Goal: Task Accomplishment & Management: Use online tool/utility

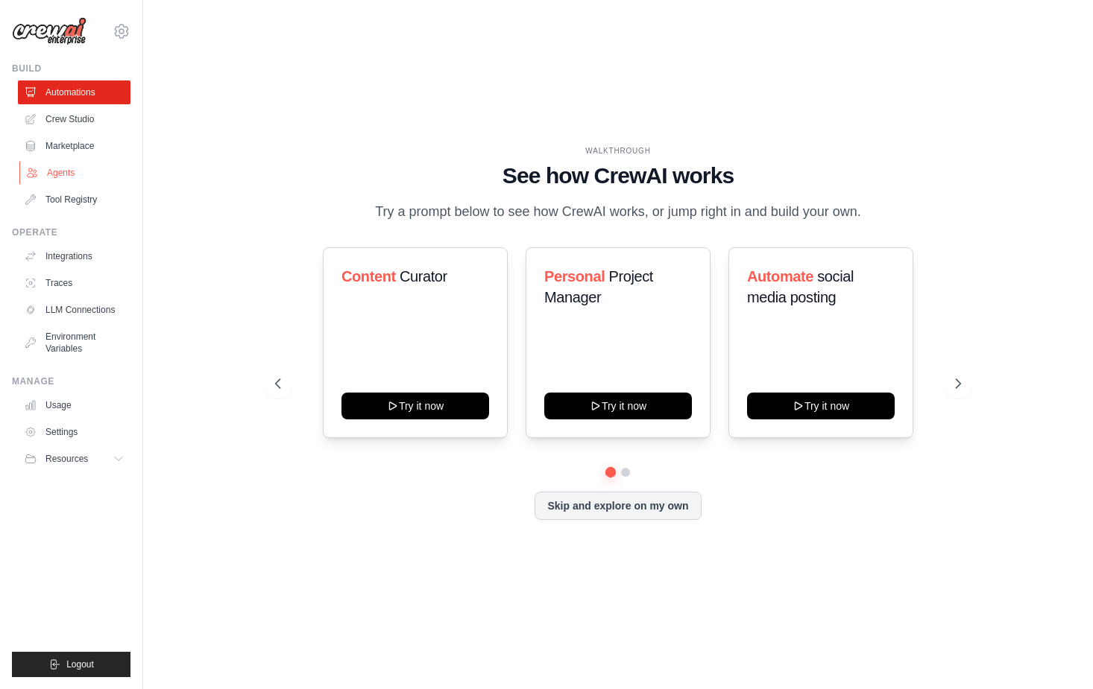
click at [78, 176] on link "Agents" at bounding box center [75, 173] width 113 height 24
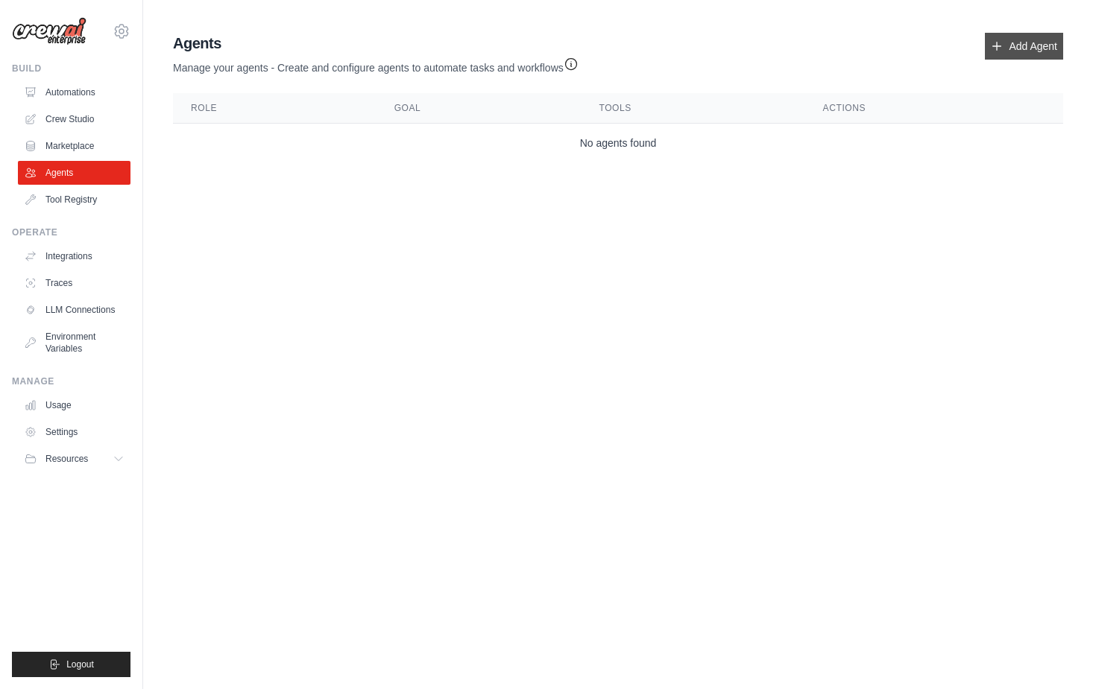
click at [1026, 41] on link "Add Agent" at bounding box center [1024, 46] width 78 height 27
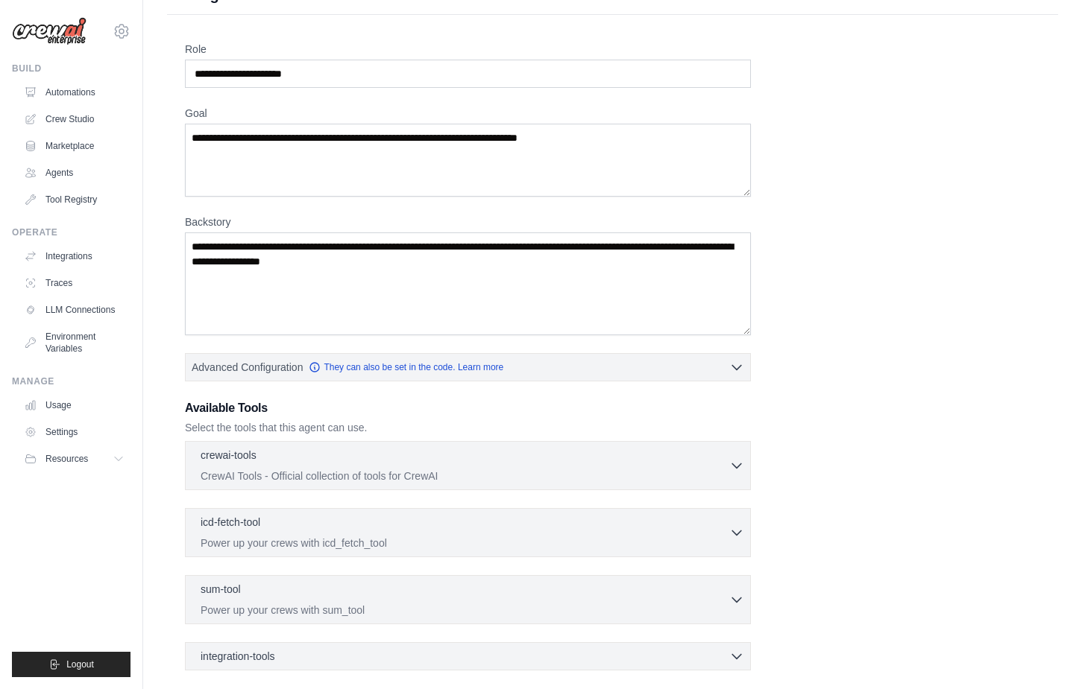
scroll to position [52, 0]
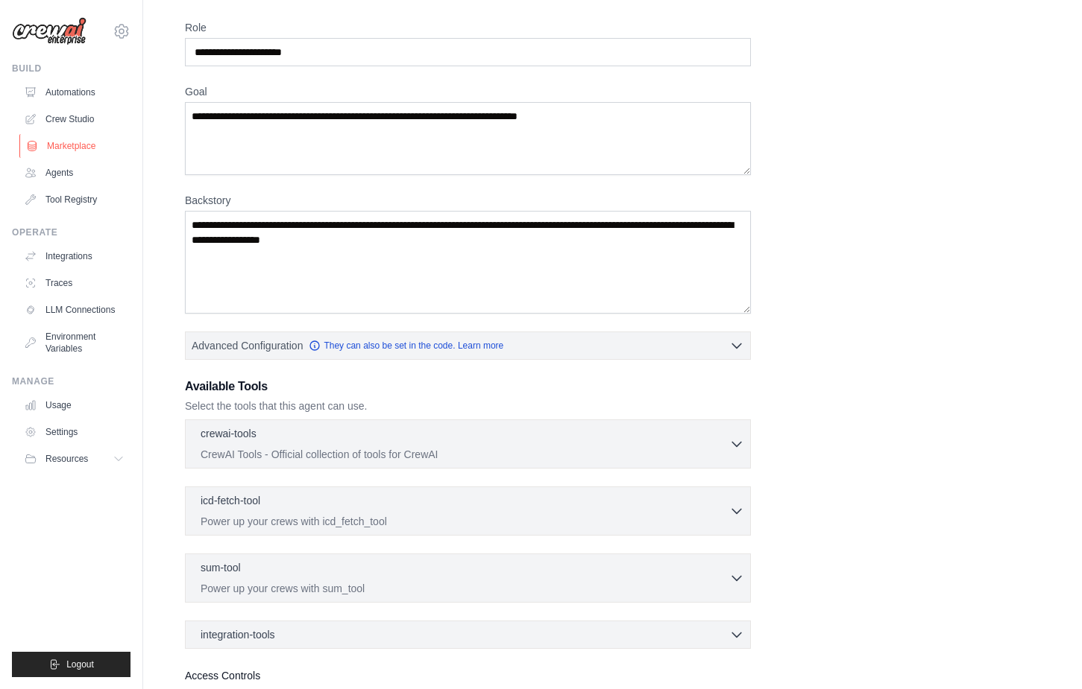
click at [97, 146] on link "Marketplace" at bounding box center [75, 146] width 113 height 24
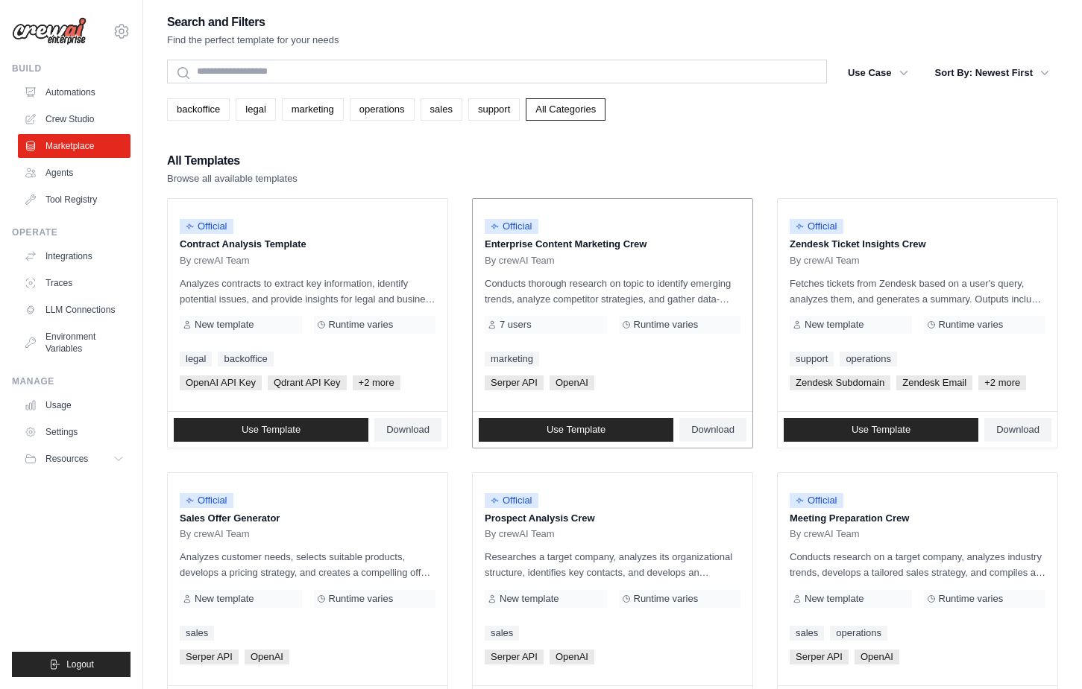
scroll to position [6, 0]
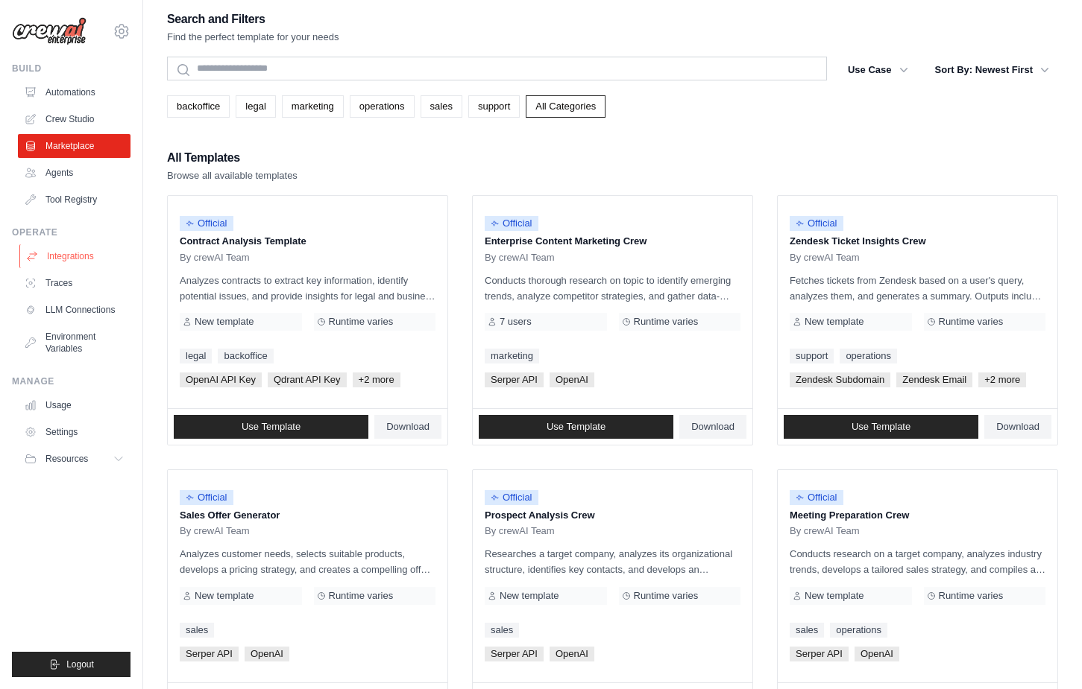
click at [74, 262] on link "Integrations" at bounding box center [75, 256] width 113 height 24
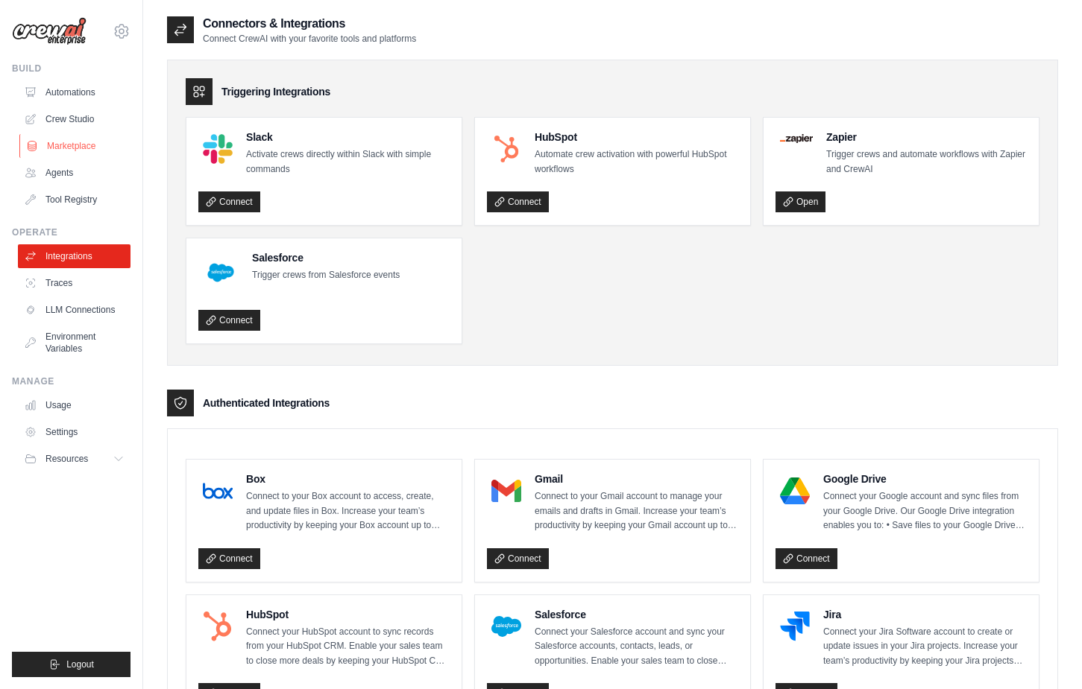
click at [81, 146] on link "Marketplace" at bounding box center [75, 146] width 113 height 24
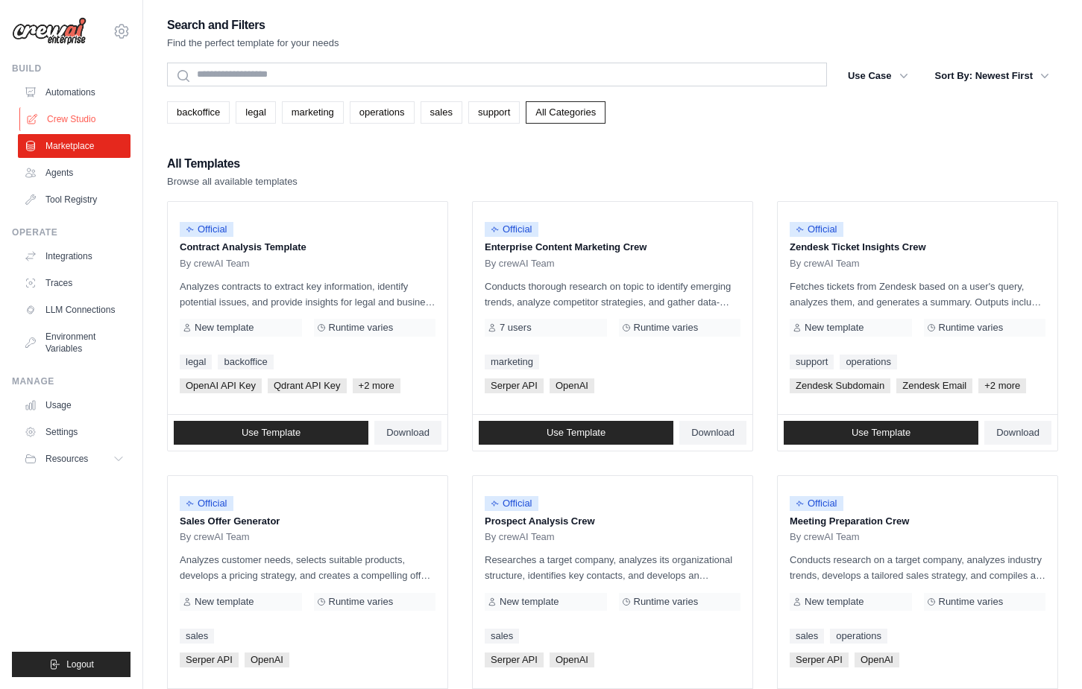
click at [81, 118] on link "Crew Studio" at bounding box center [75, 119] width 113 height 24
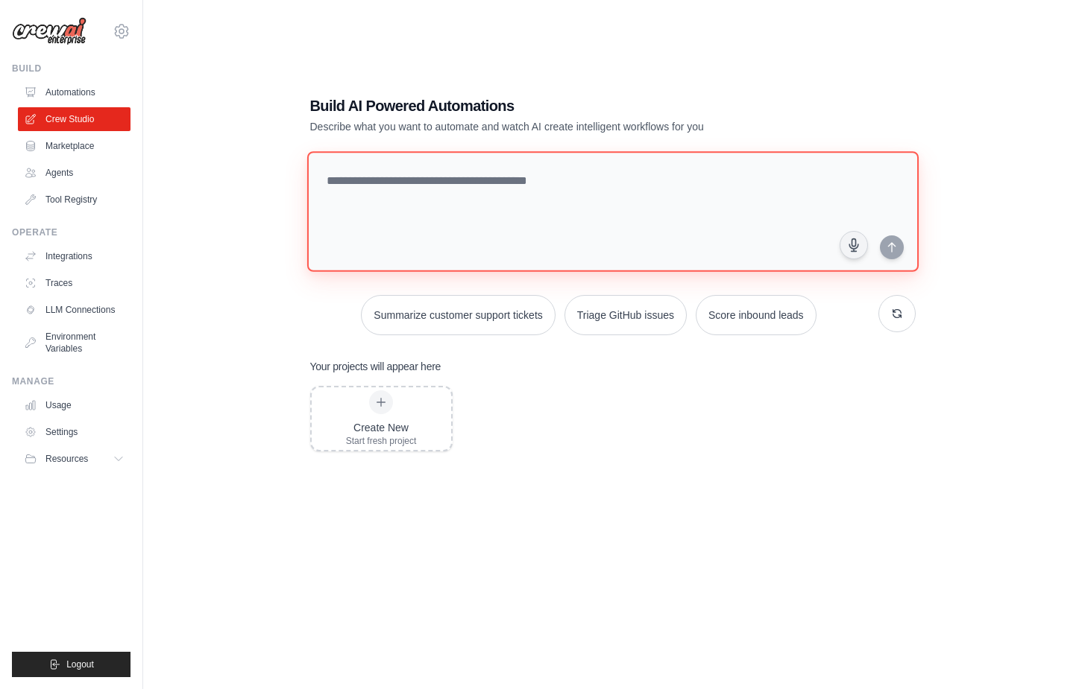
click at [446, 197] on textarea at bounding box center [611, 211] width 611 height 121
click at [100, 201] on link "Tool Registry" at bounding box center [75, 200] width 113 height 24
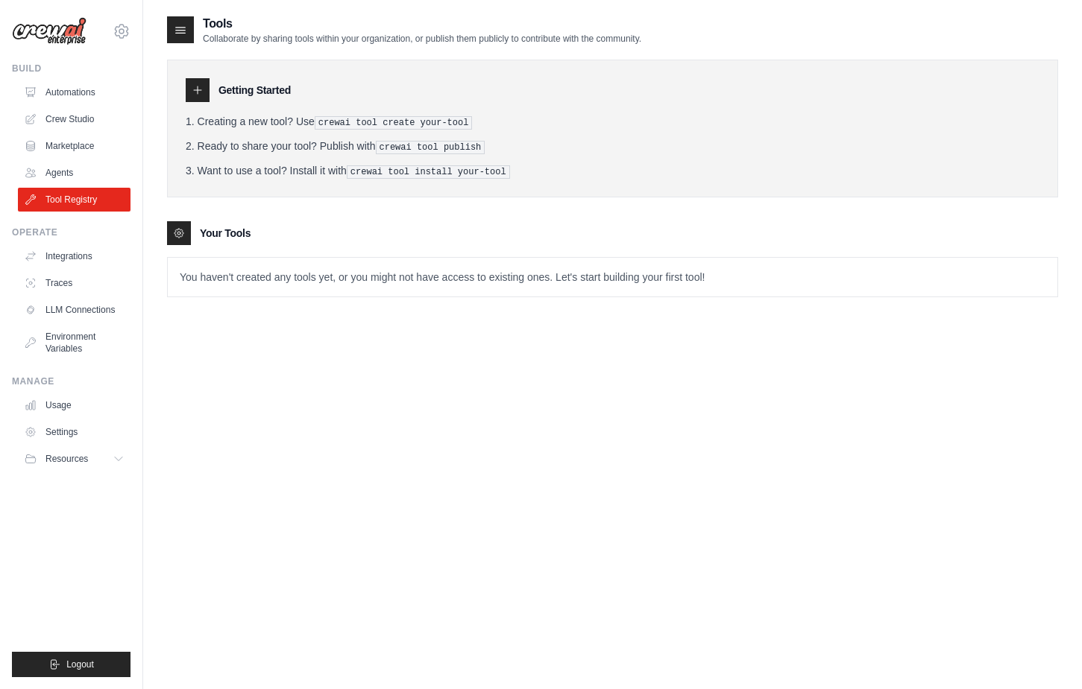
click at [197, 87] on icon at bounding box center [197, 89] width 7 height 7
click at [69, 410] on link "Usage" at bounding box center [75, 406] width 113 height 24
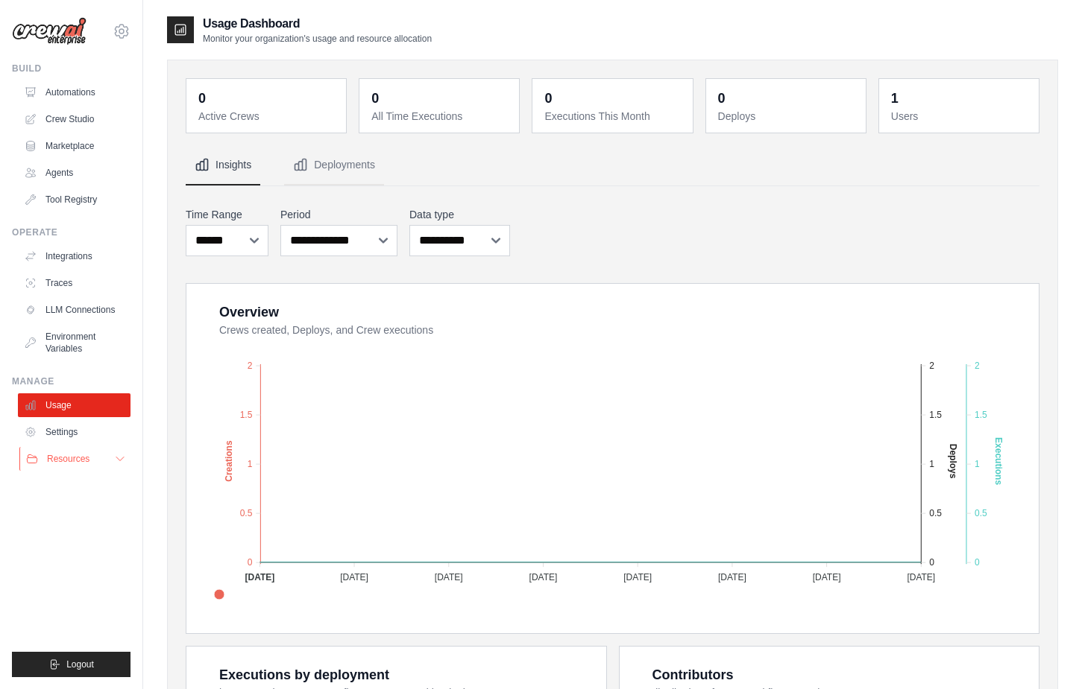
click at [80, 467] on button "Resources" at bounding box center [75, 459] width 113 height 24
click at [101, 315] on link "LLM Connections" at bounding box center [75, 310] width 113 height 24
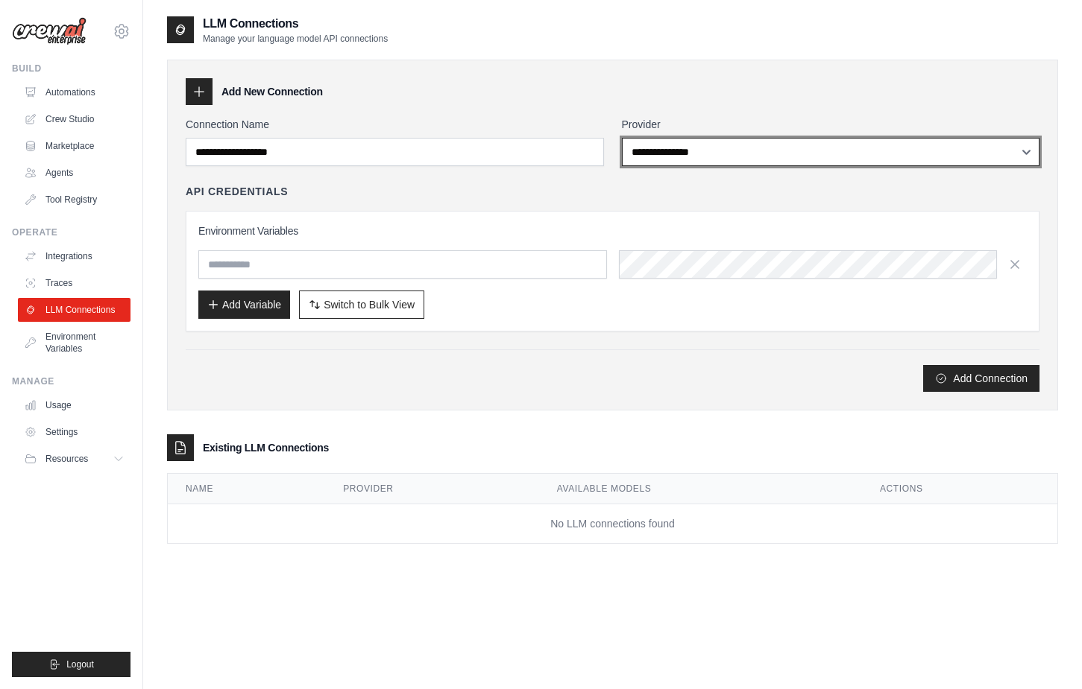
click at [716, 151] on select "**********" at bounding box center [831, 152] width 418 height 28
select select "******"
click at [622, 138] on select "**********" at bounding box center [831, 152] width 418 height 28
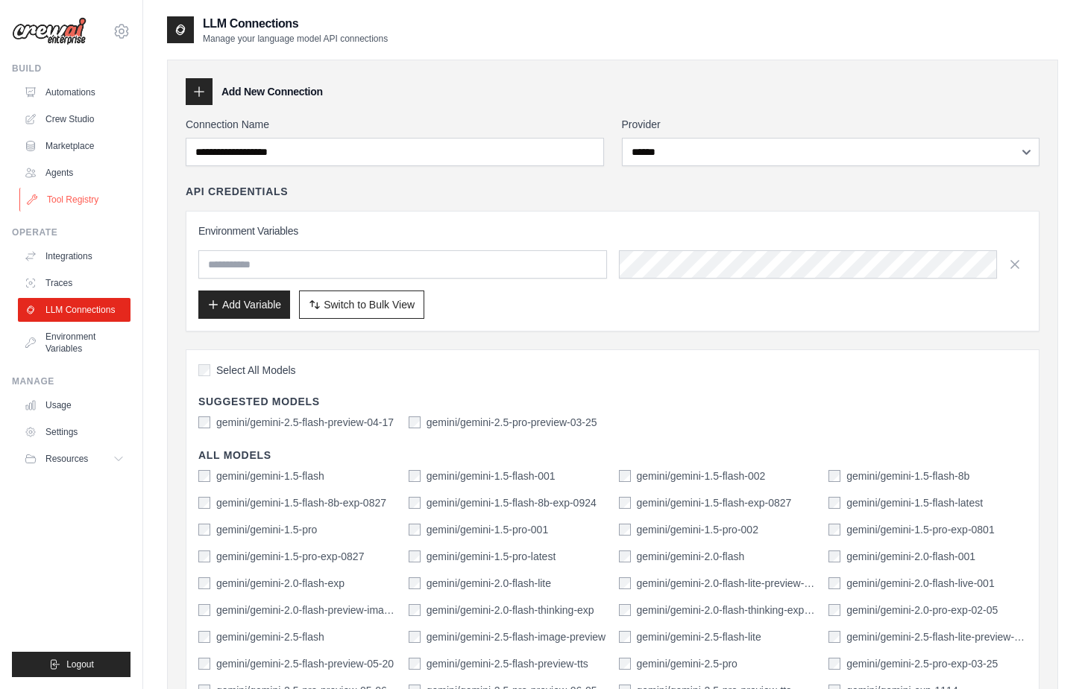
click at [92, 203] on link "Tool Registry" at bounding box center [75, 200] width 113 height 24
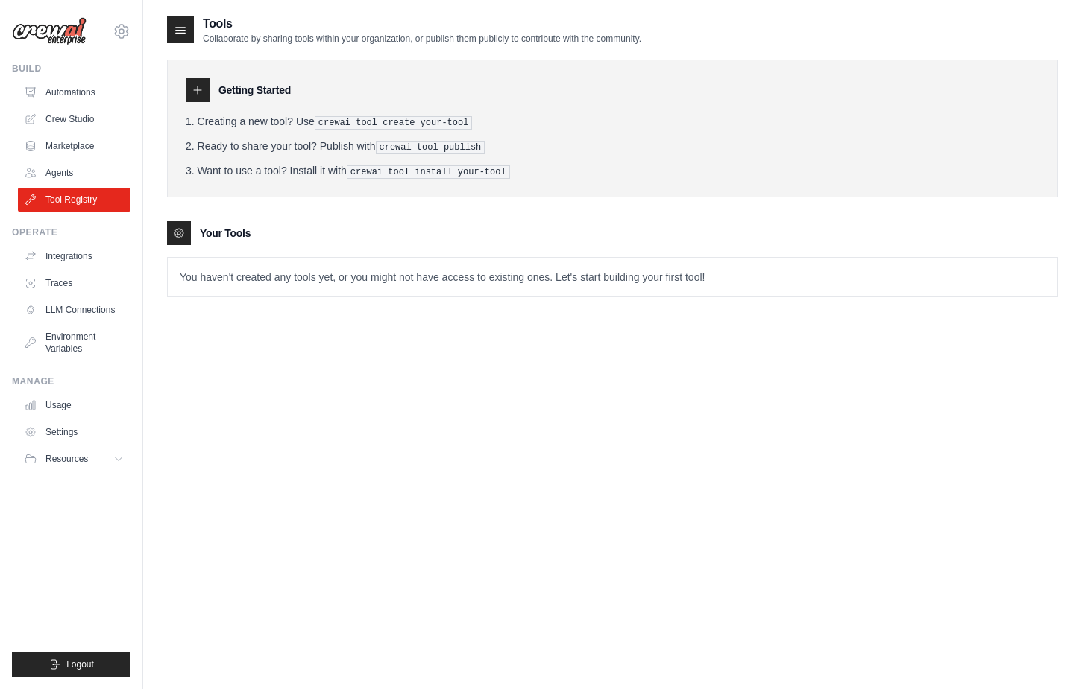
click at [200, 94] on icon at bounding box center [198, 90] width 12 height 12
click at [324, 116] on pre "crewai tool create your-tool" at bounding box center [394, 122] width 158 height 13
click at [87, 121] on link "Crew Studio" at bounding box center [75, 119] width 113 height 24
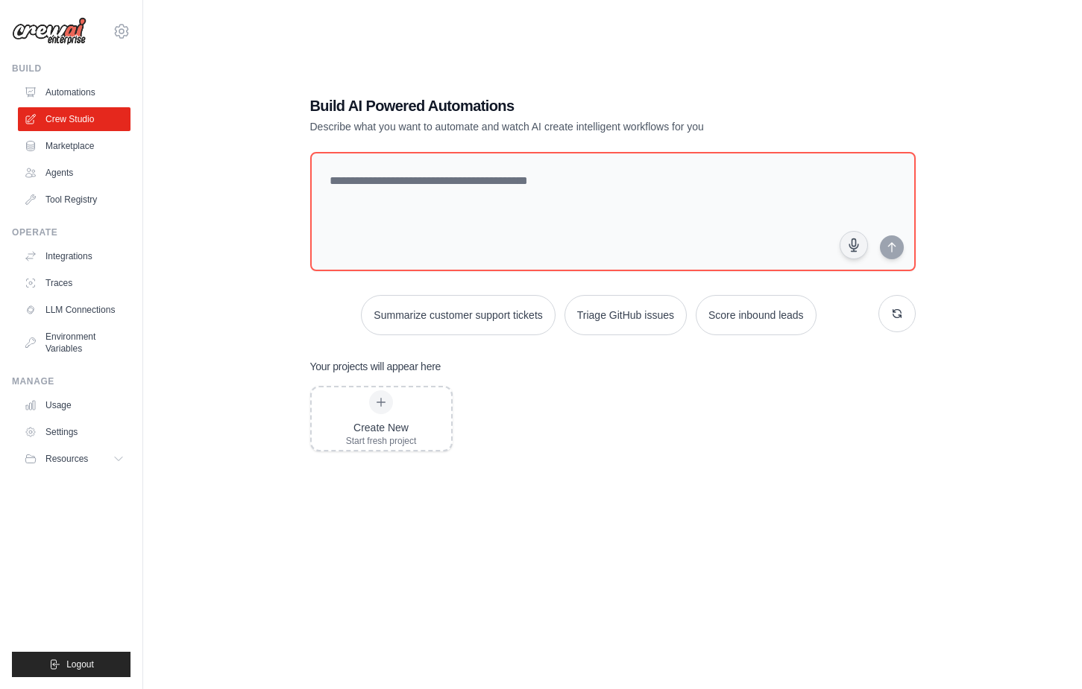
click at [89, 95] on link "Automations" at bounding box center [74, 92] width 113 height 24
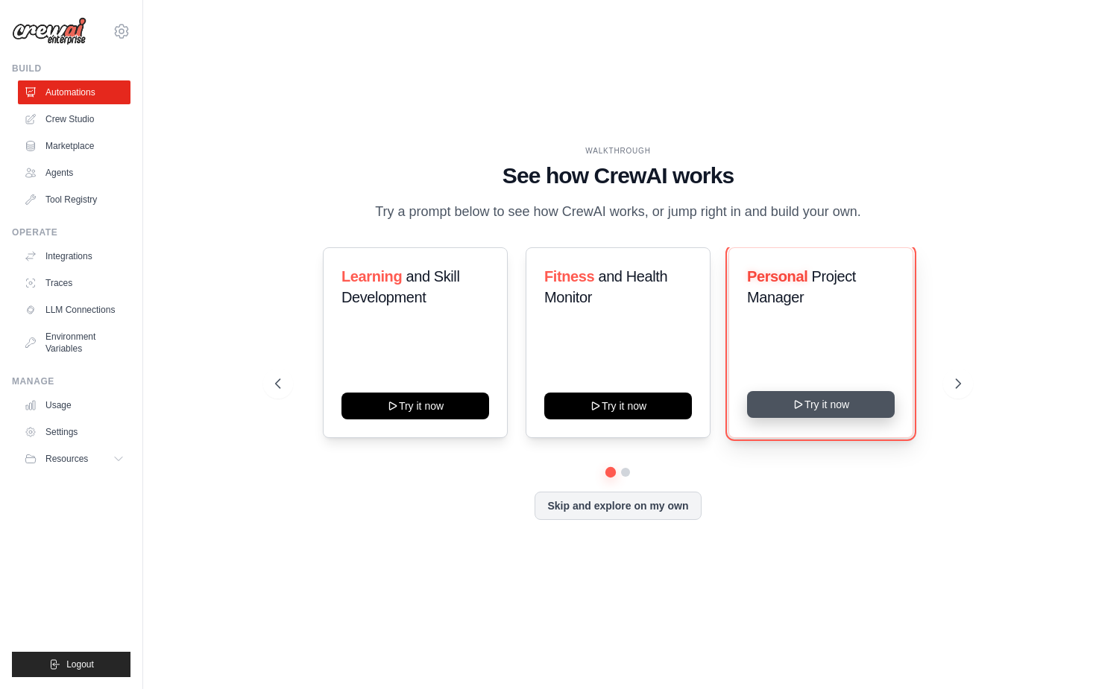
click at [862, 406] on button "Try it now" at bounding box center [821, 404] width 148 height 27
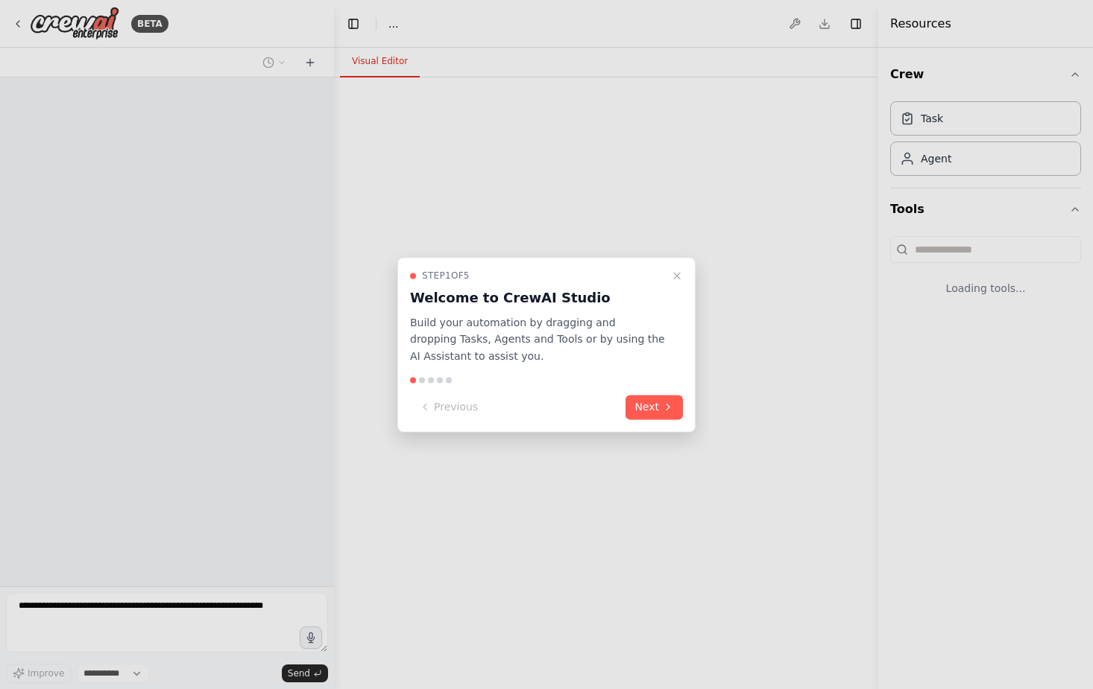
select select "****"
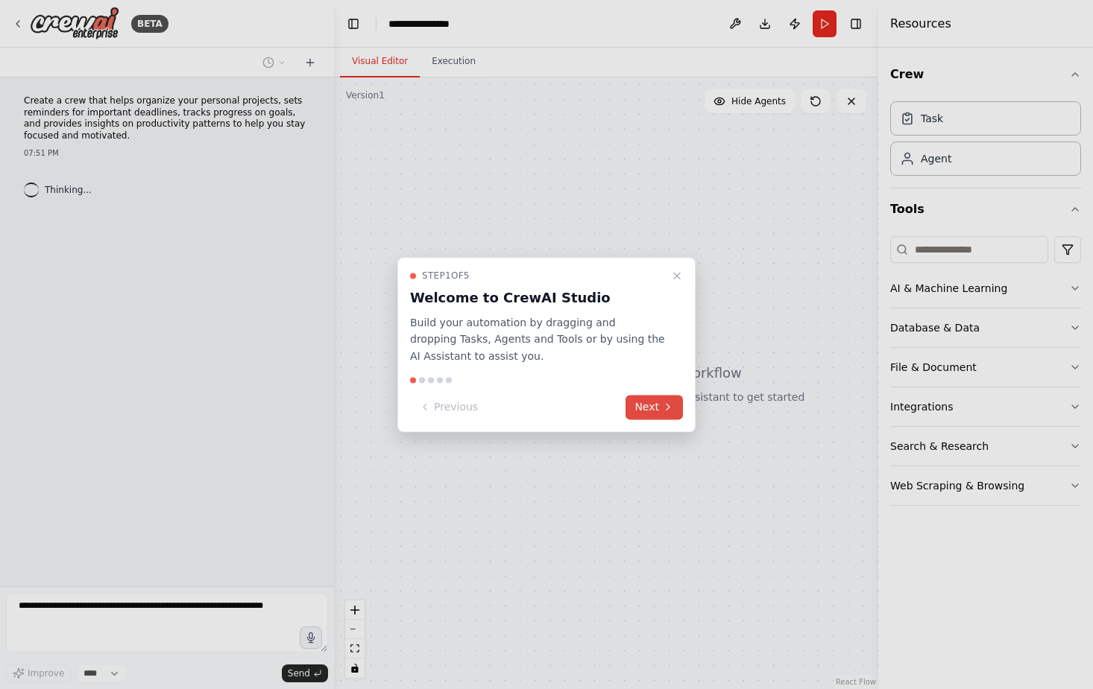
click at [673, 408] on icon at bounding box center [668, 408] width 12 height 12
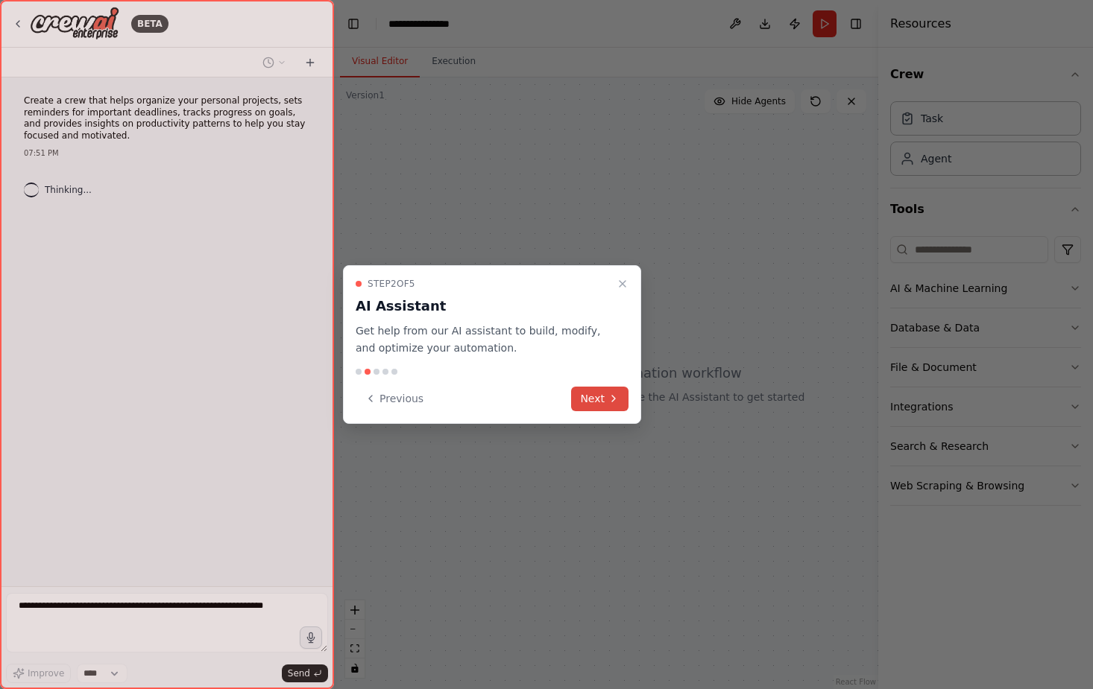
click at [607, 398] on icon at bounding box center [613, 399] width 12 height 12
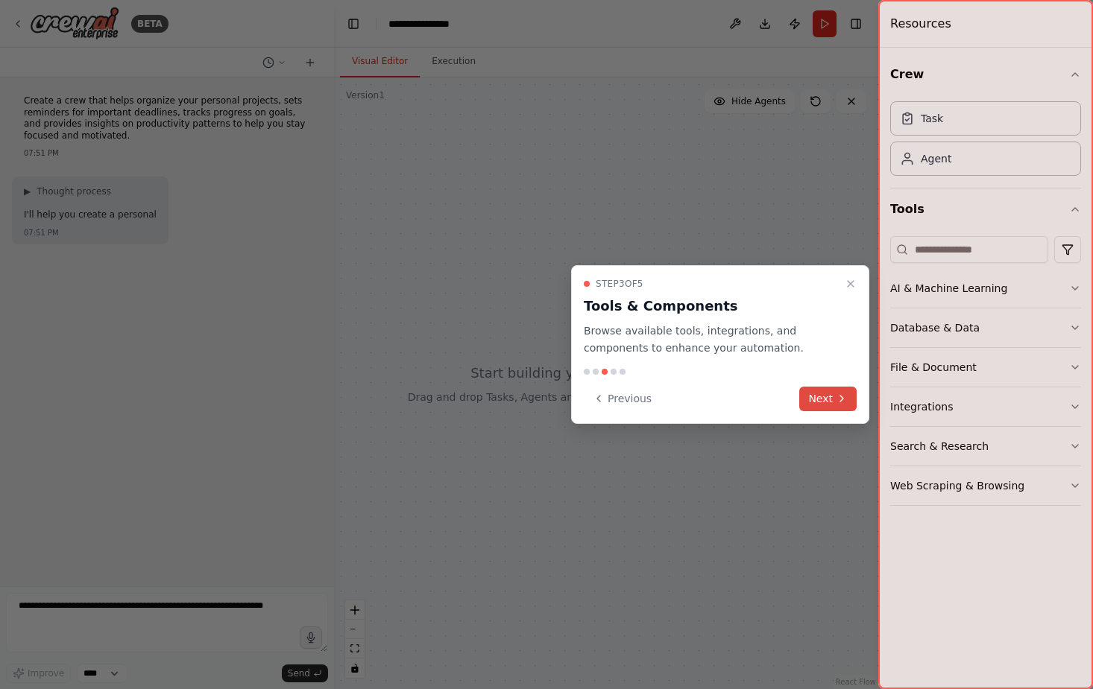
click at [842, 401] on icon at bounding box center [842, 399] width 12 height 12
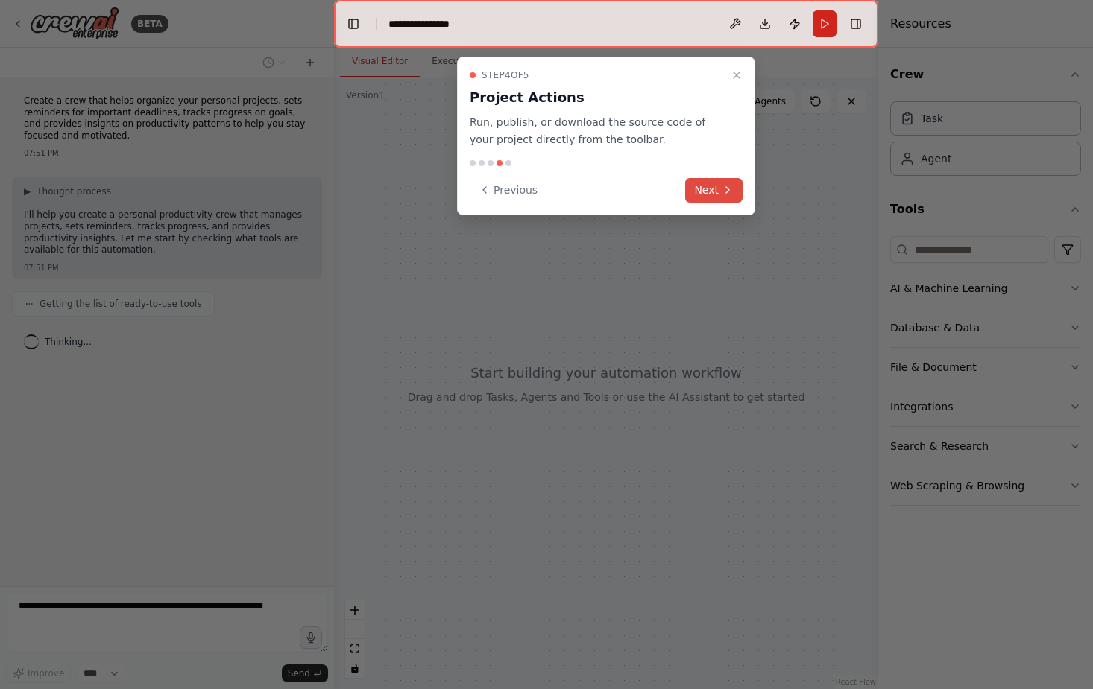
click at [724, 191] on icon at bounding box center [728, 190] width 12 height 12
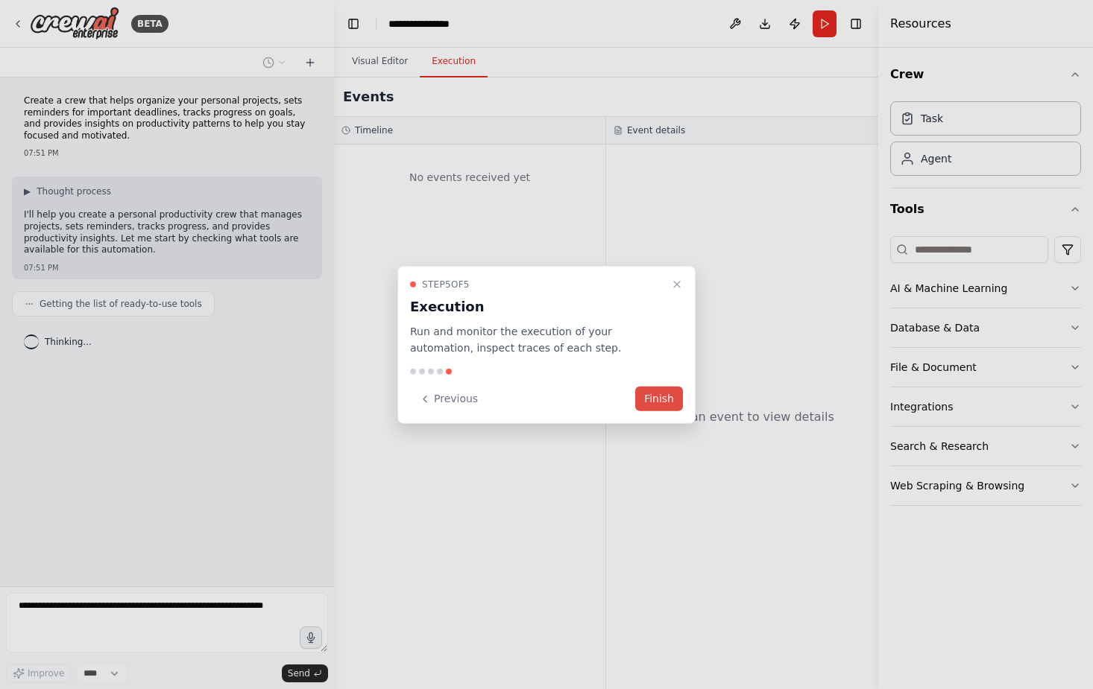
click at [675, 397] on button "Finish" at bounding box center [659, 399] width 48 height 25
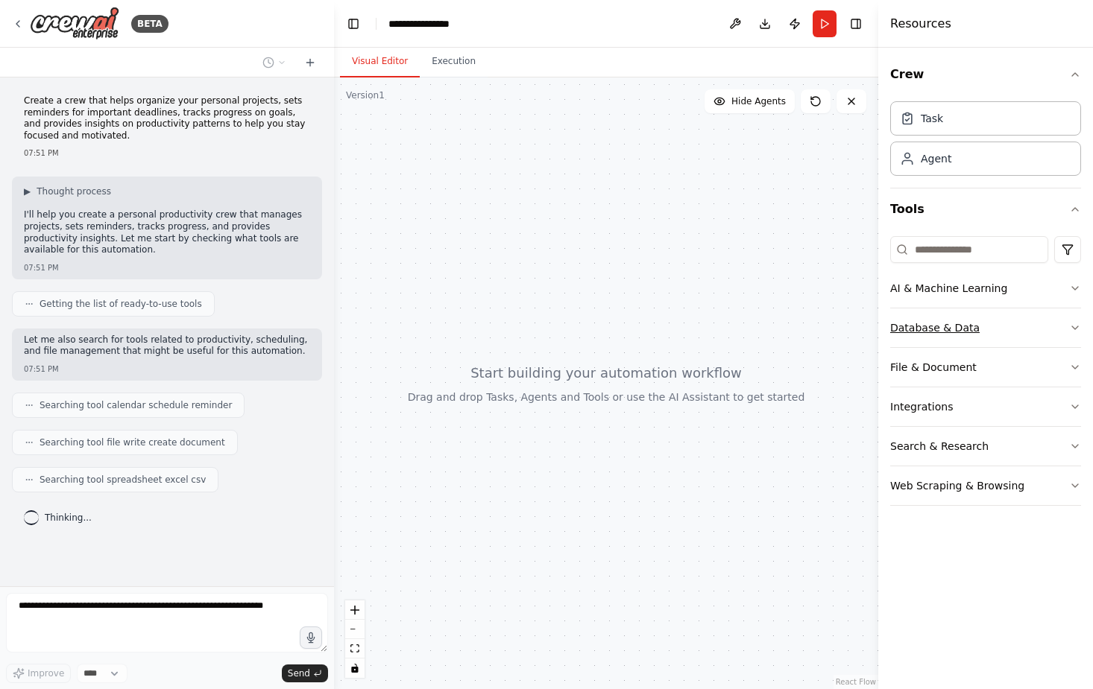
click at [1058, 323] on button "Database & Data" at bounding box center [985, 328] width 191 height 39
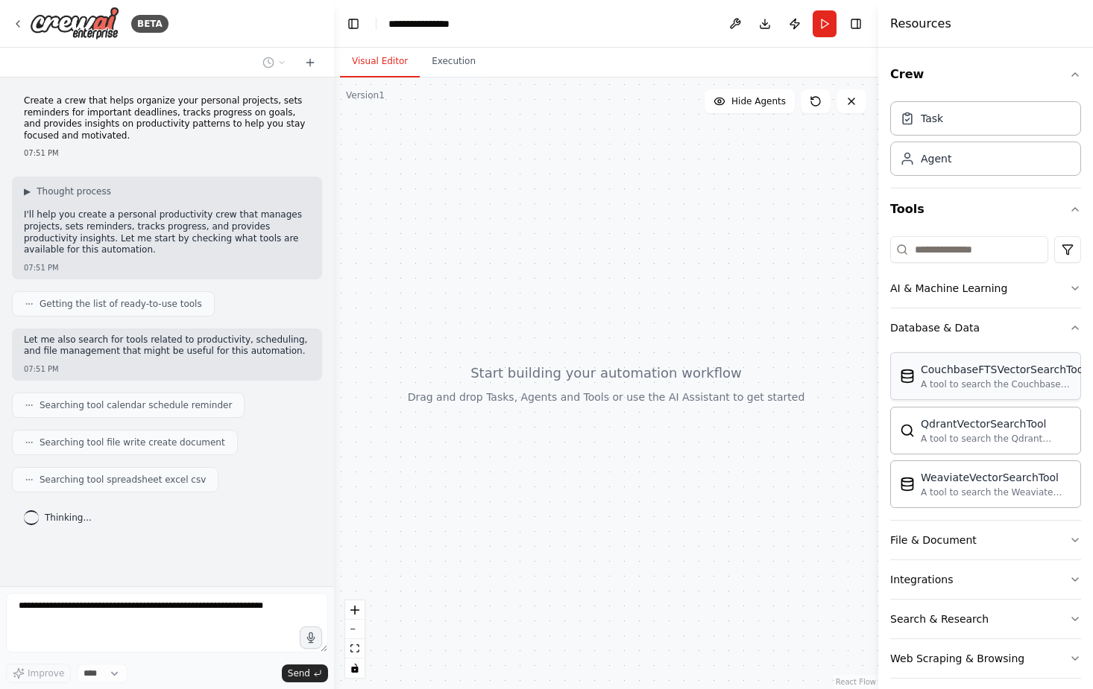
scroll to position [13, 0]
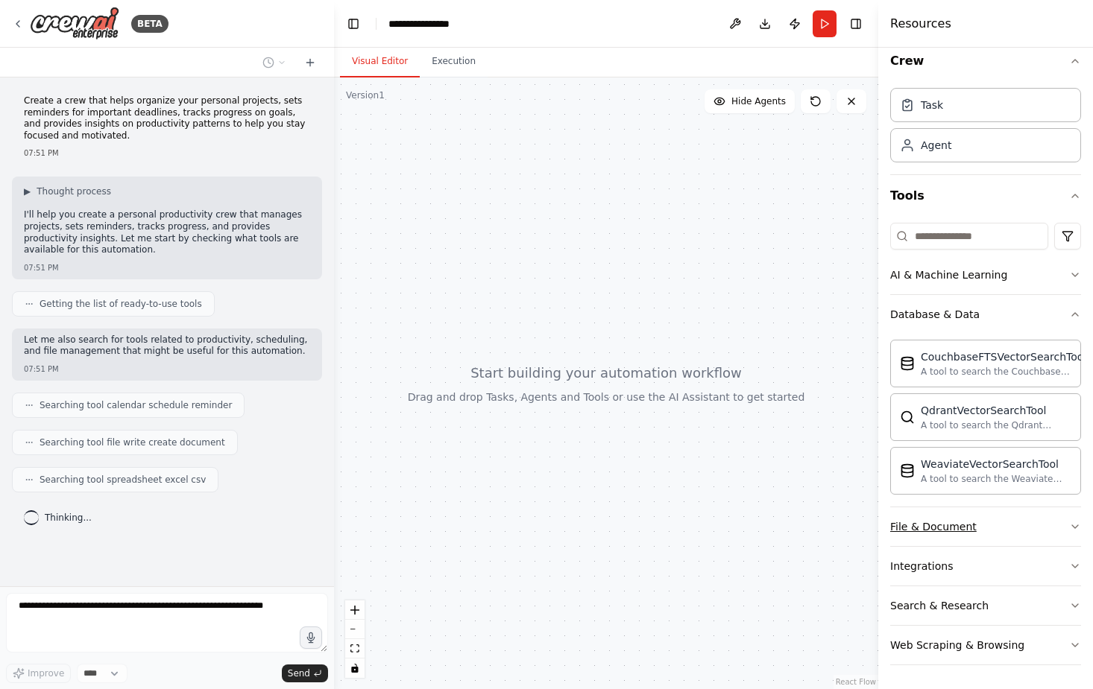
click at [999, 534] on button "File & Document" at bounding box center [985, 527] width 191 height 39
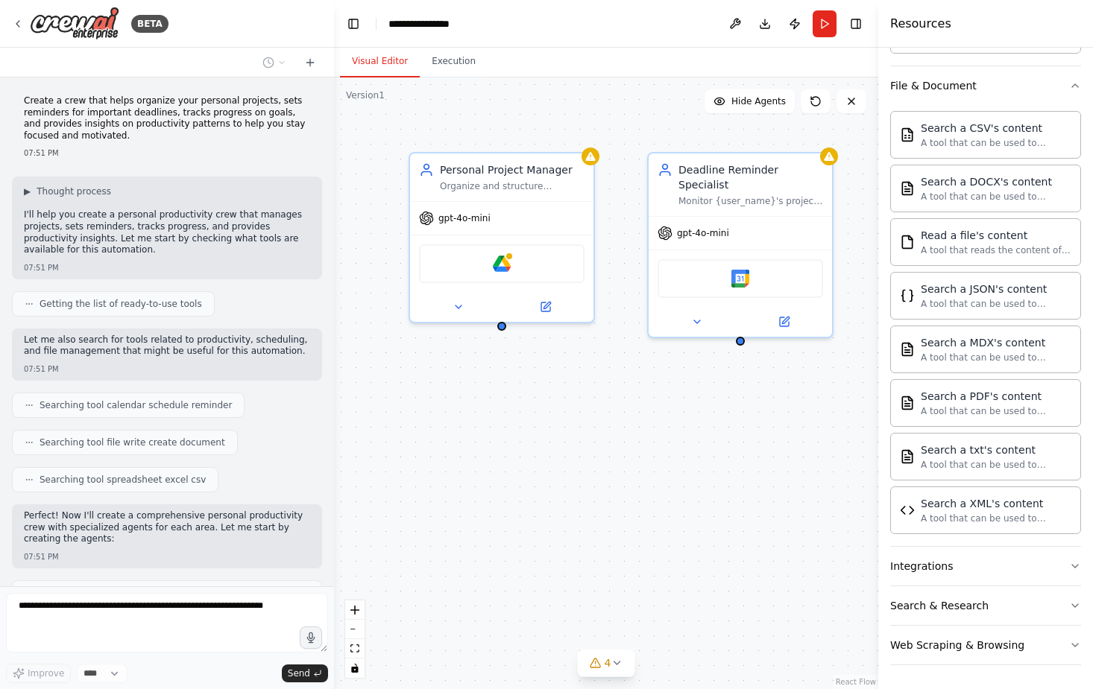
scroll to position [168, 0]
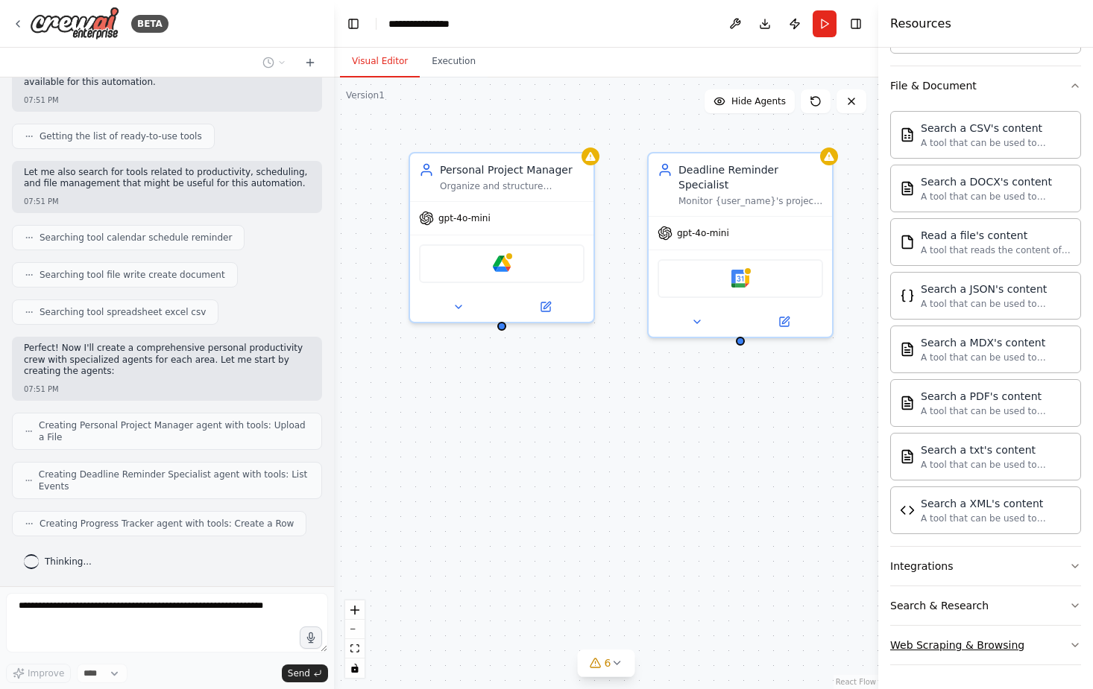
click at [1015, 644] on div "Web Scraping & Browsing" at bounding box center [957, 645] width 134 height 15
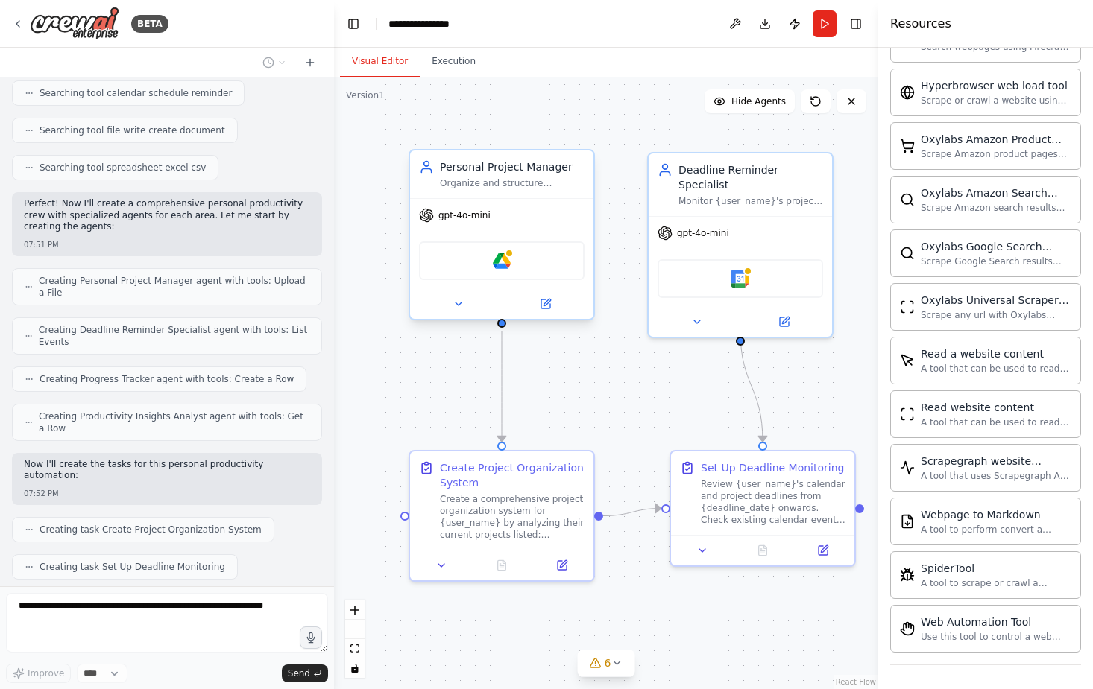
scroll to position [356, 0]
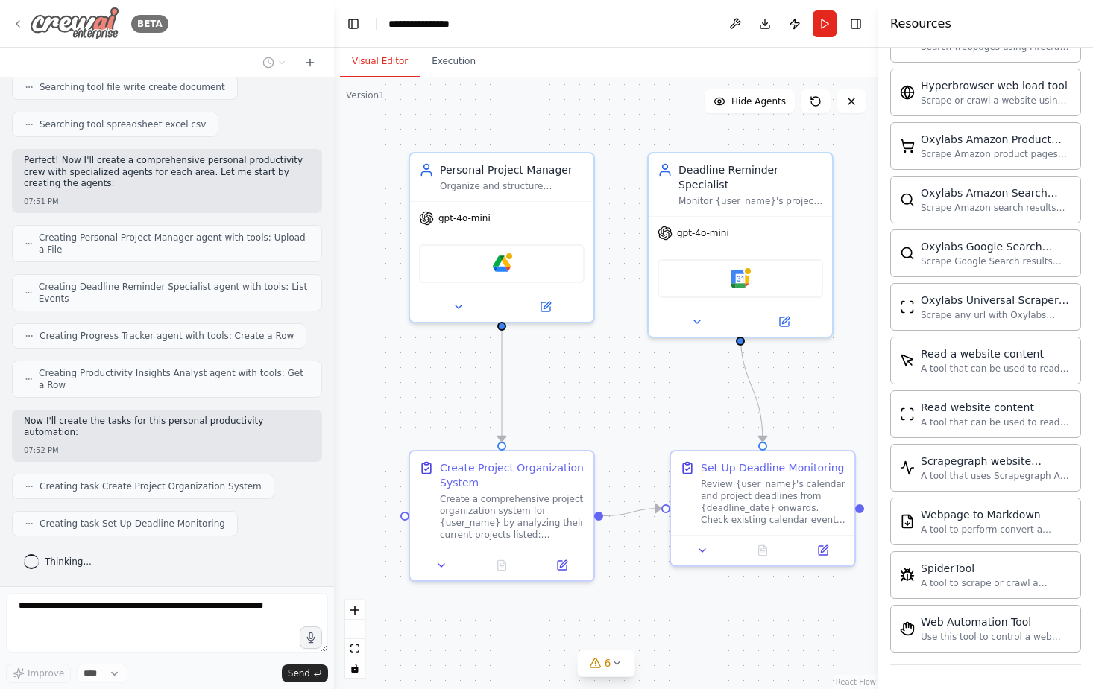
click at [22, 21] on icon at bounding box center [18, 24] width 12 height 12
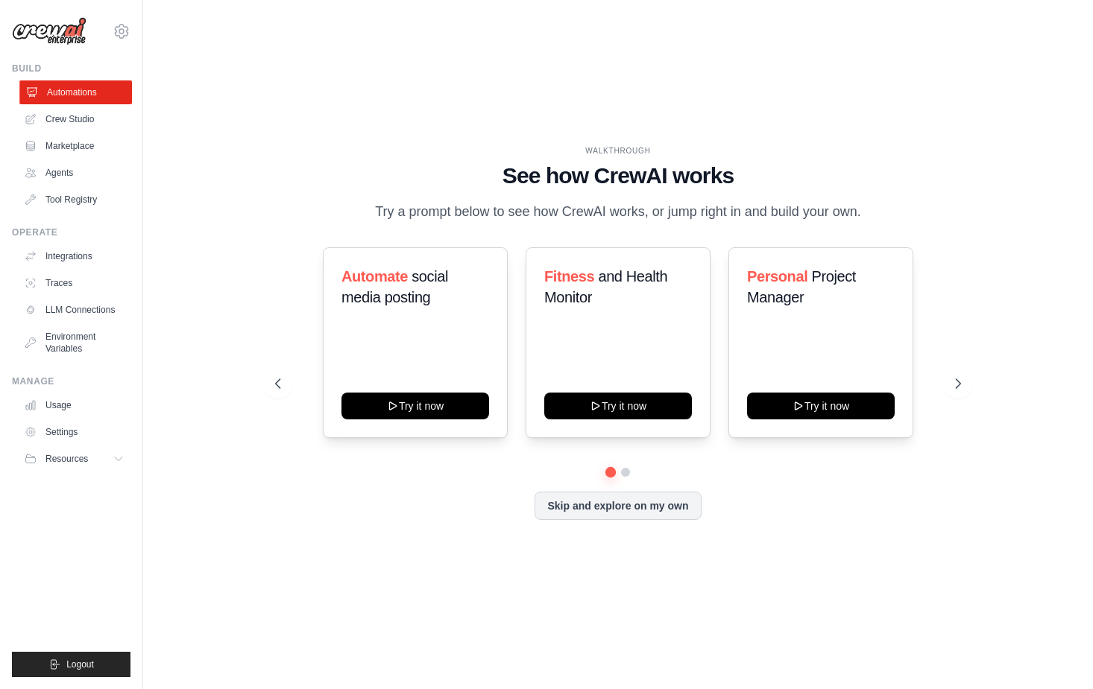
click at [82, 95] on link "Automations" at bounding box center [75, 92] width 113 height 24
click at [582, 515] on button "Skip and explore on my own" at bounding box center [617, 504] width 166 height 28
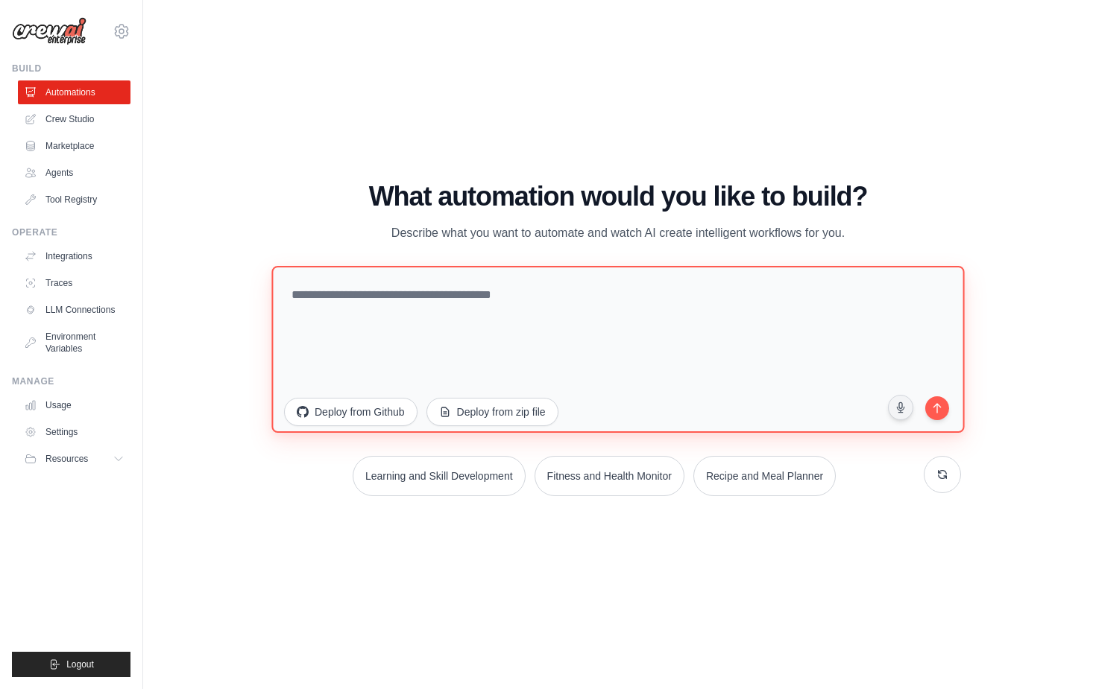
click at [392, 300] on textarea at bounding box center [617, 348] width 692 height 167
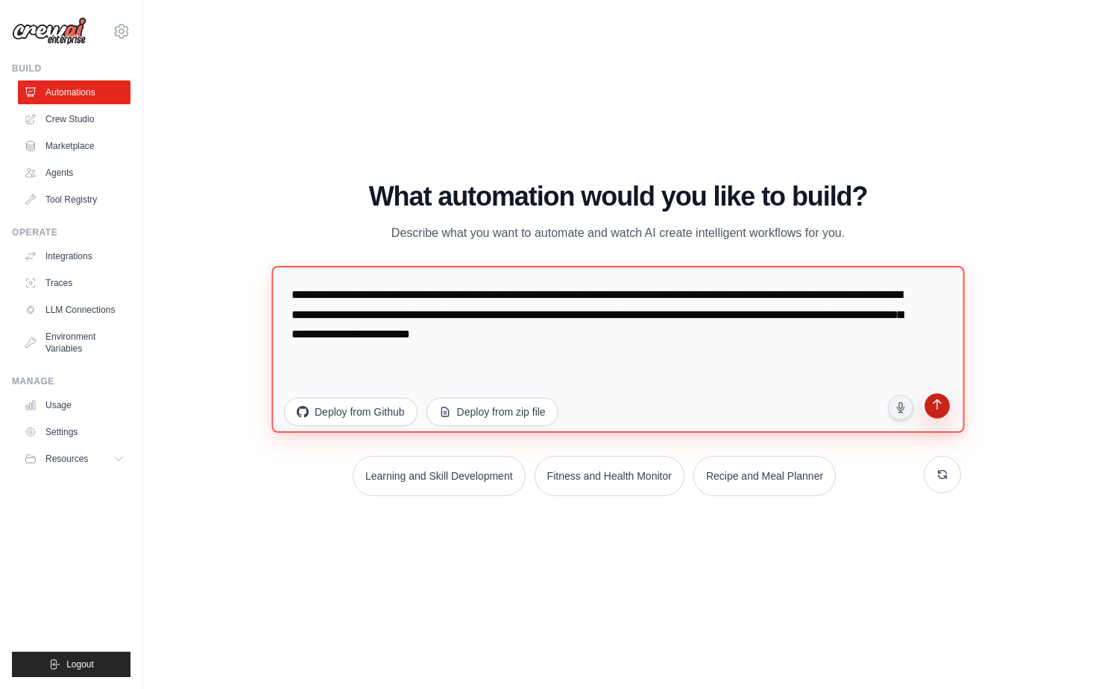
type textarea "**********"
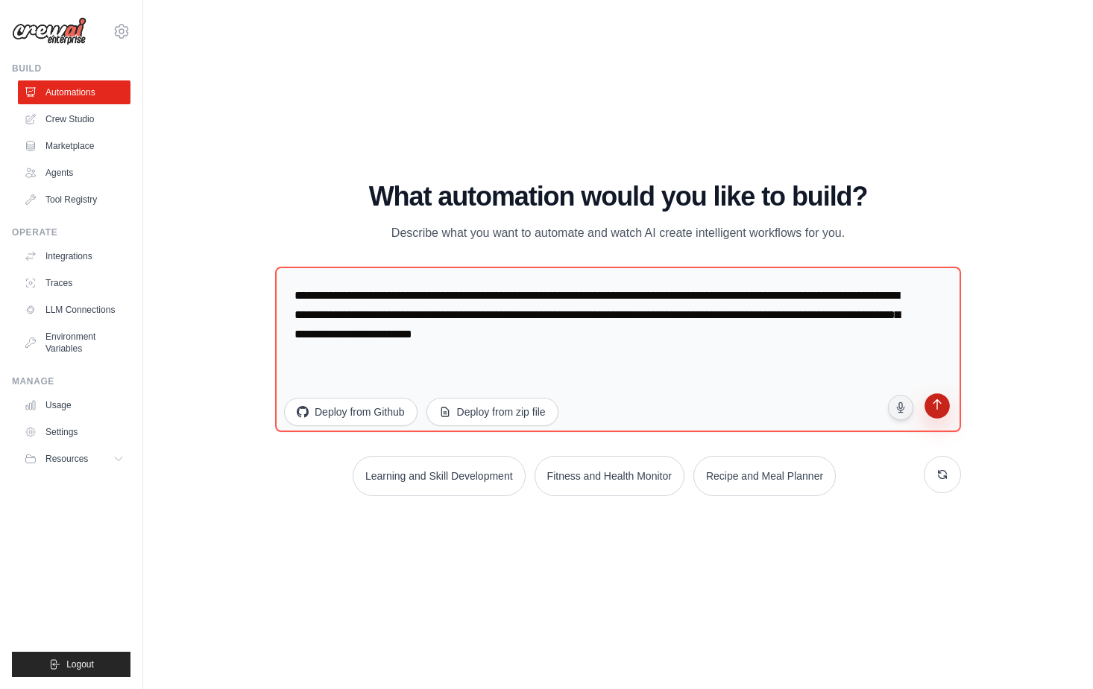
click at [936, 414] on button "submit" at bounding box center [937, 408] width 28 height 28
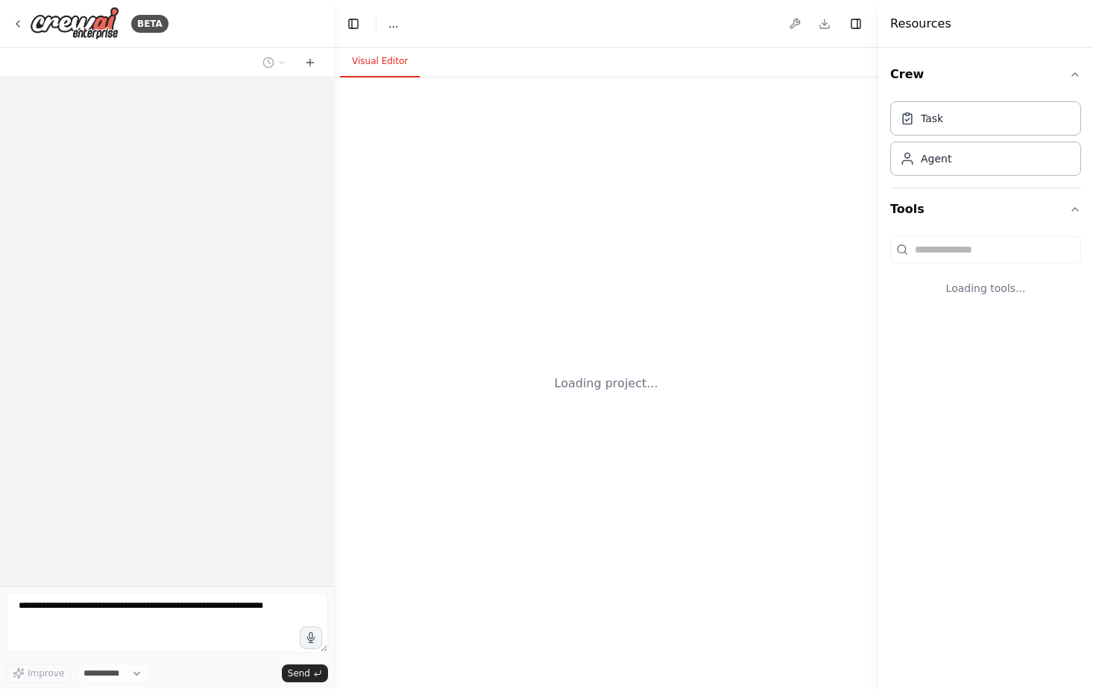
select select "****"
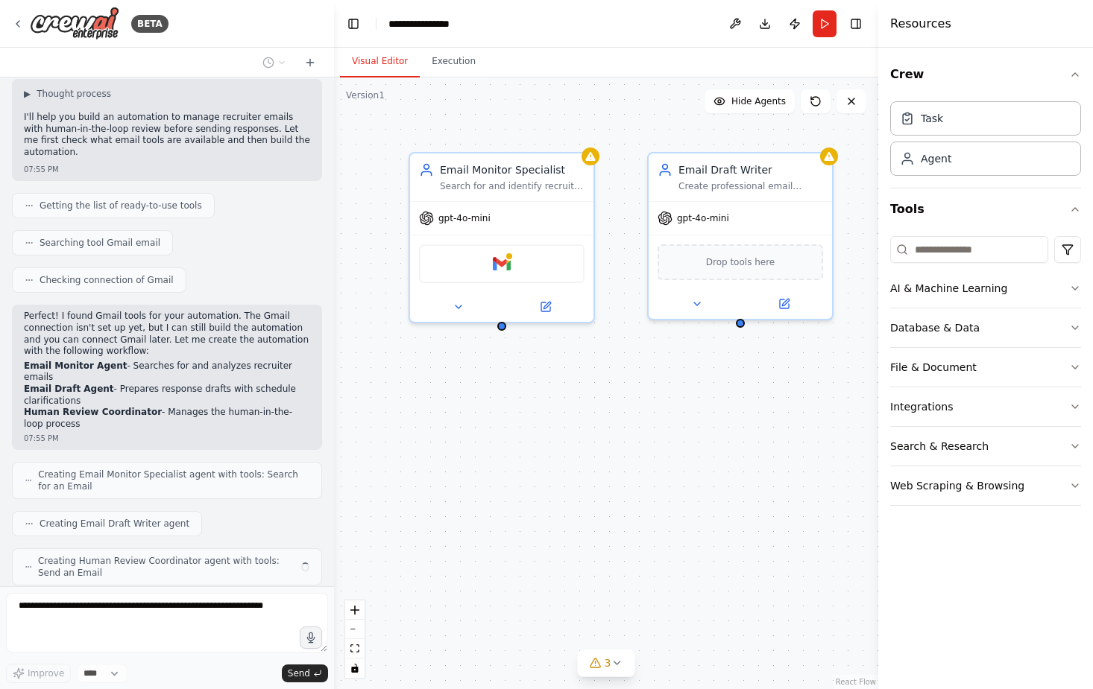
scroll to position [159, 0]
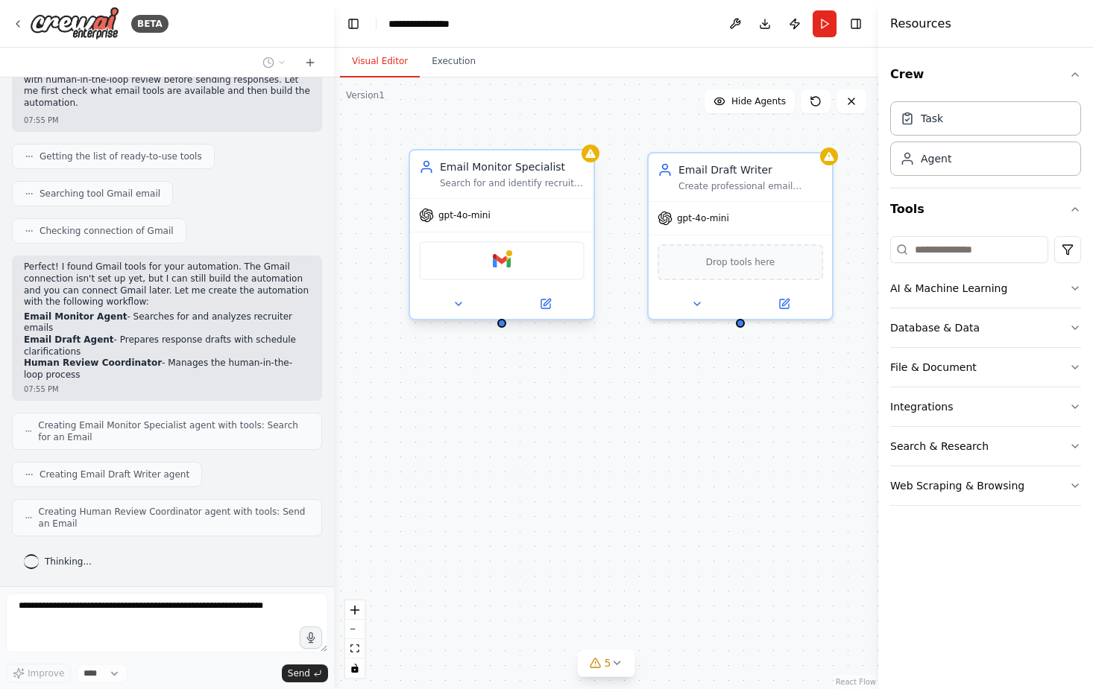
click at [492, 212] on div "gpt-4o-mini" at bounding box center [501, 215] width 183 height 33
click at [465, 215] on span "gpt-4o-mini" at bounding box center [464, 215] width 52 height 12
click at [462, 309] on icon at bounding box center [458, 304] width 12 height 12
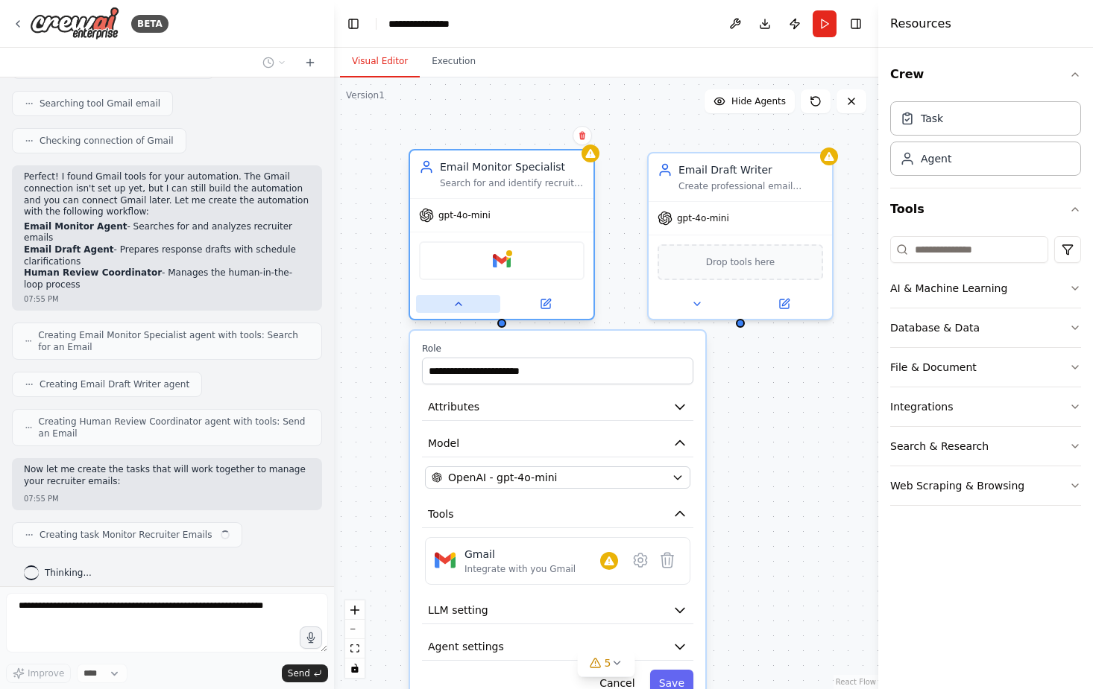
scroll to position [260, 0]
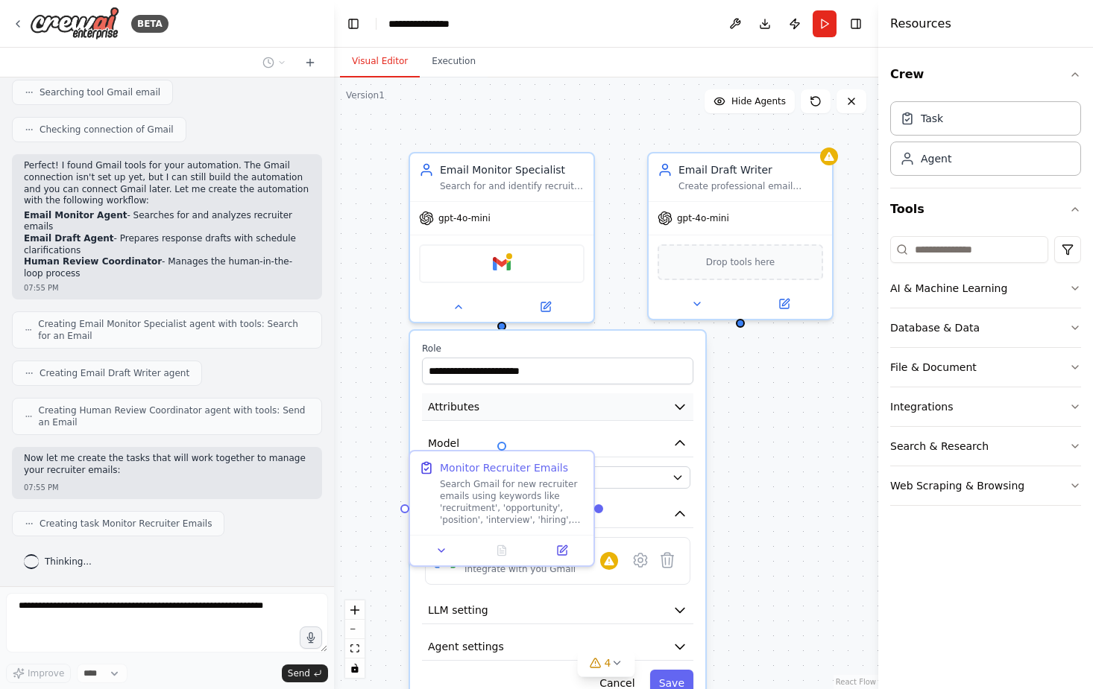
click at [594, 397] on button "Attributes" at bounding box center [557, 408] width 271 height 28
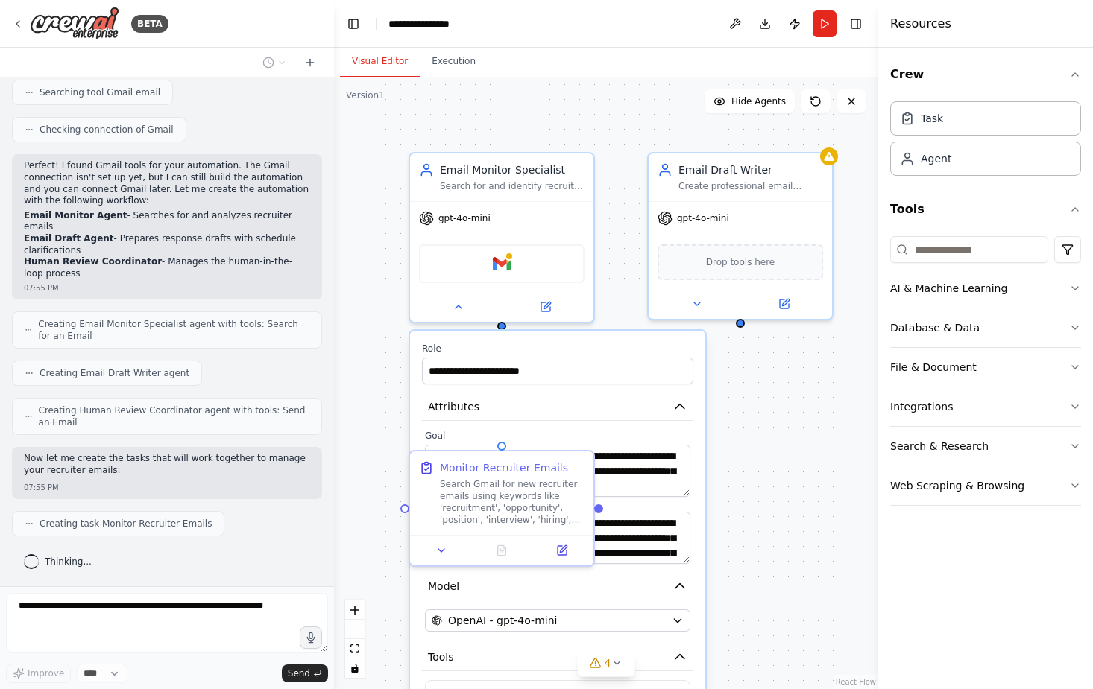
click at [608, 432] on label "Goal" at bounding box center [557, 436] width 265 height 12
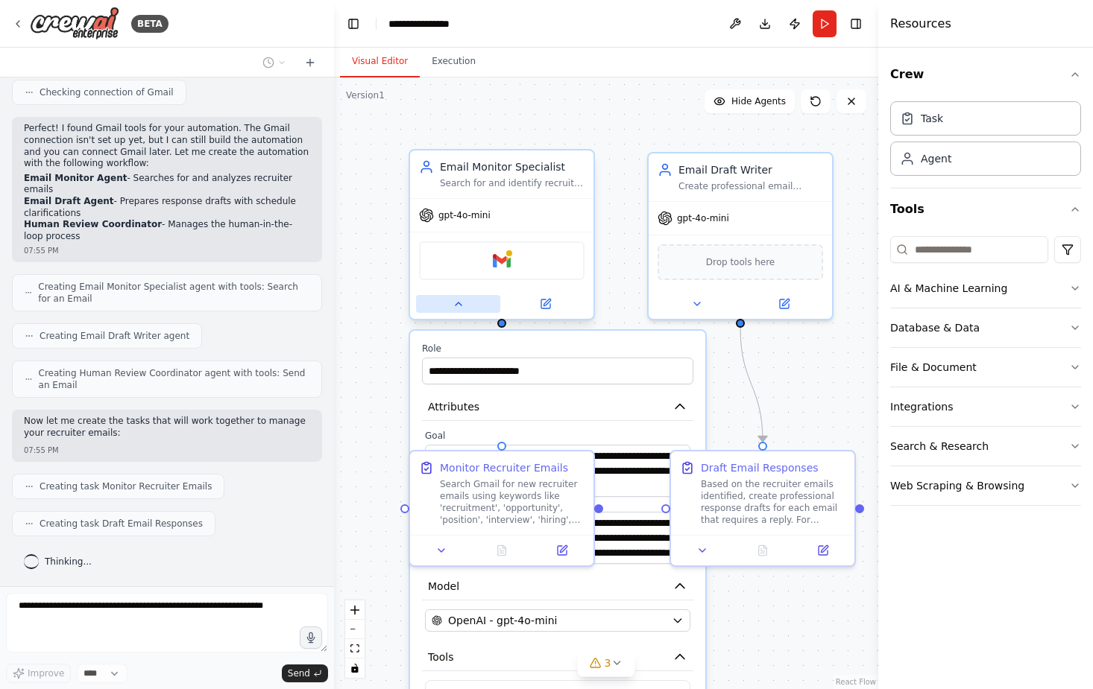
click at [457, 302] on icon at bounding box center [458, 304] width 12 height 12
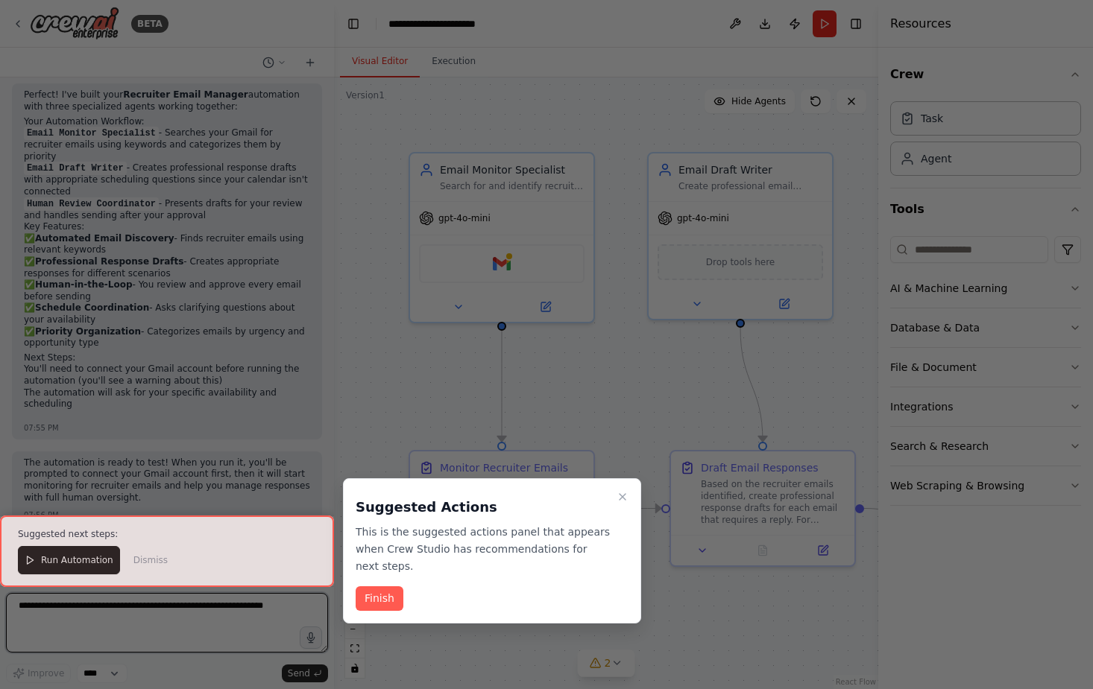
scroll to position [886, 0]
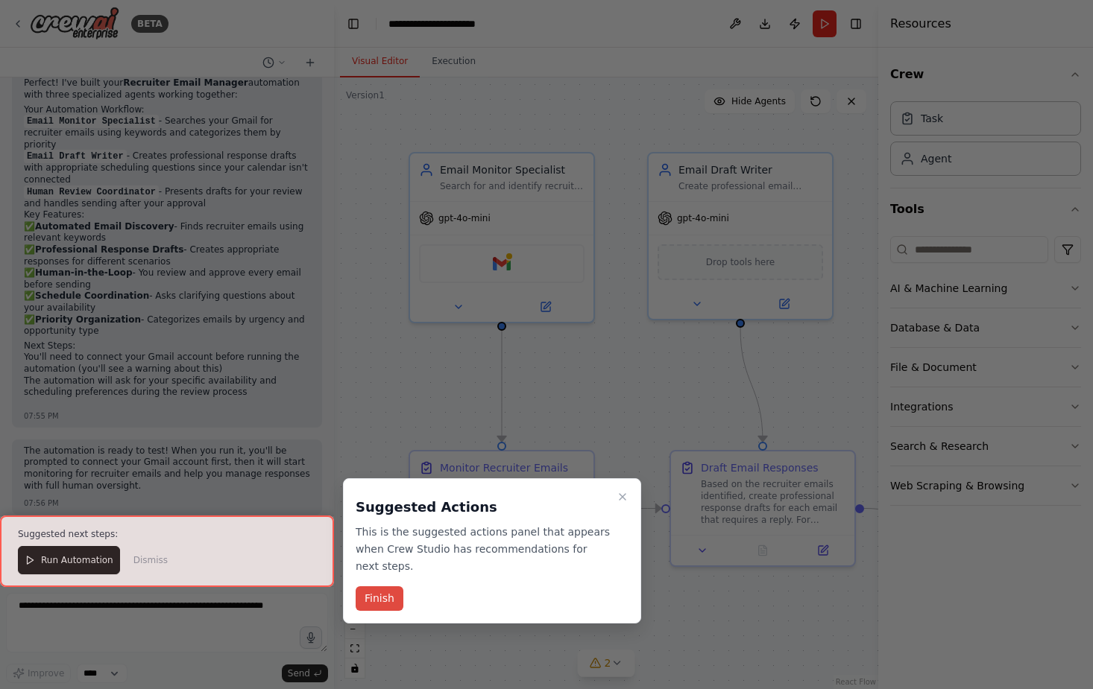
click at [391, 601] on button "Finish" at bounding box center [380, 599] width 48 height 25
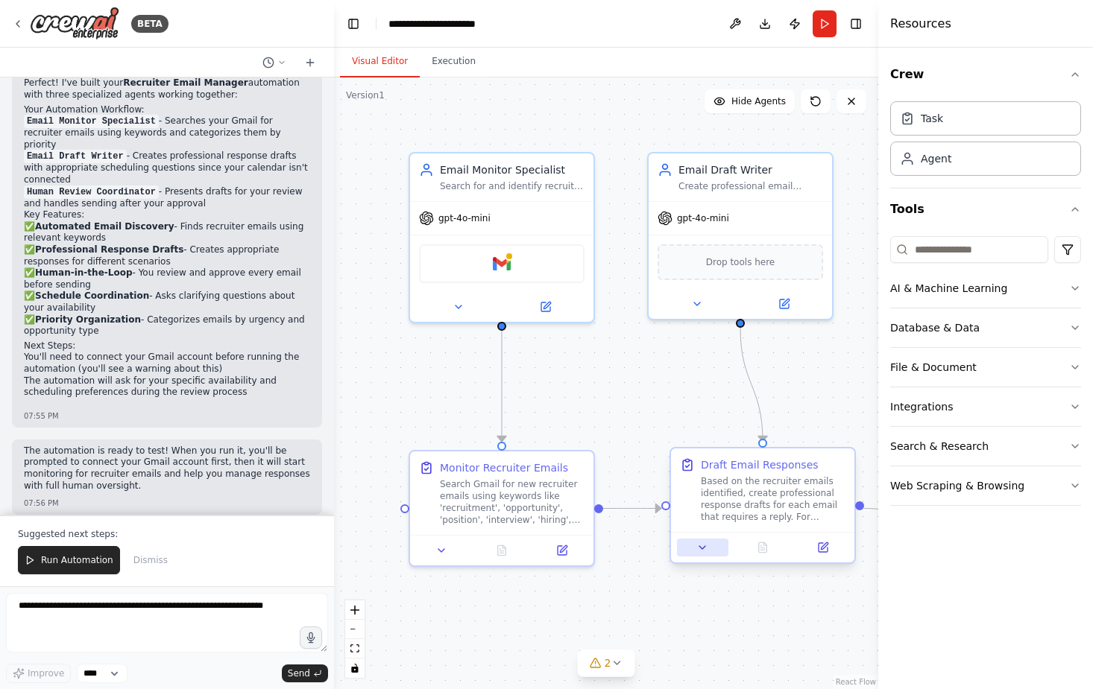
click at [698, 553] on icon at bounding box center [702, 548] width 12 height 12
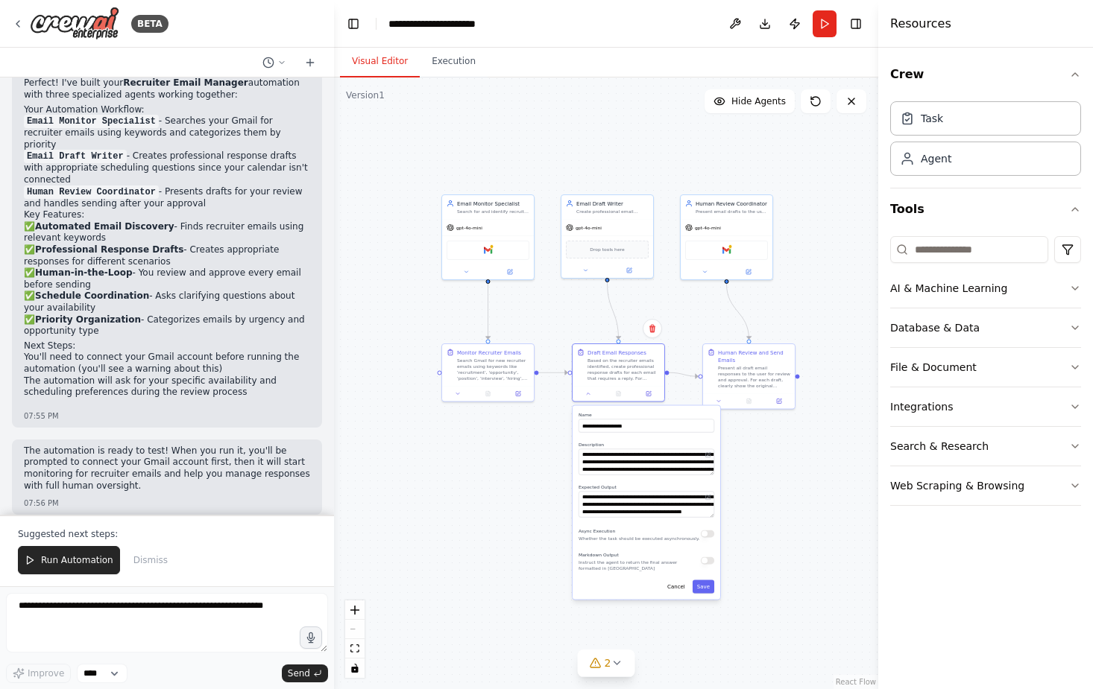
drag, startPoint x: 705, startPoint y: 247, endPoint x: 593, endPoint y: 89, distance: 193.6
click at [593, 89] on div ".deletable-edge-delete-btn { width: 20px; height: 20px; border: 0px solid #ffff…" at bounding box center [606, 384] width 544 height 612
click at [789, 458] on div ".deletable-edge-delete-btn { width: 20px; height: 20px; border: 0px solid #ffff…" at bounding box center [606, 384] width 544 height 612
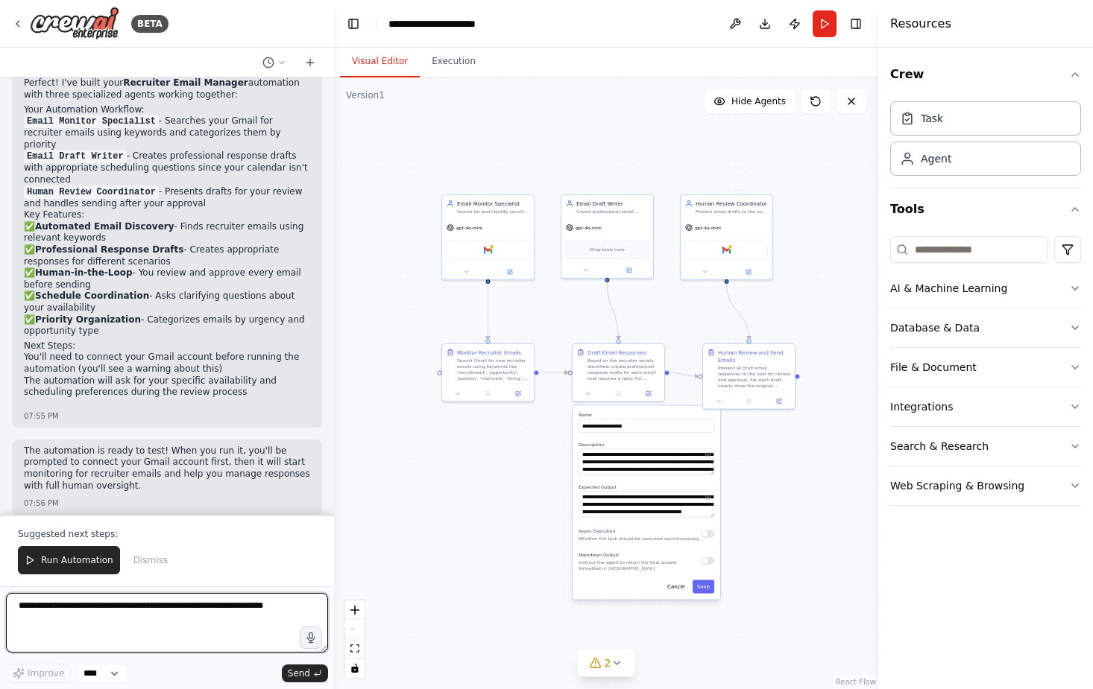
click at [130, 625] on textarea at bounding box center [167, 623] width 322 height 60
type textarea "**********"
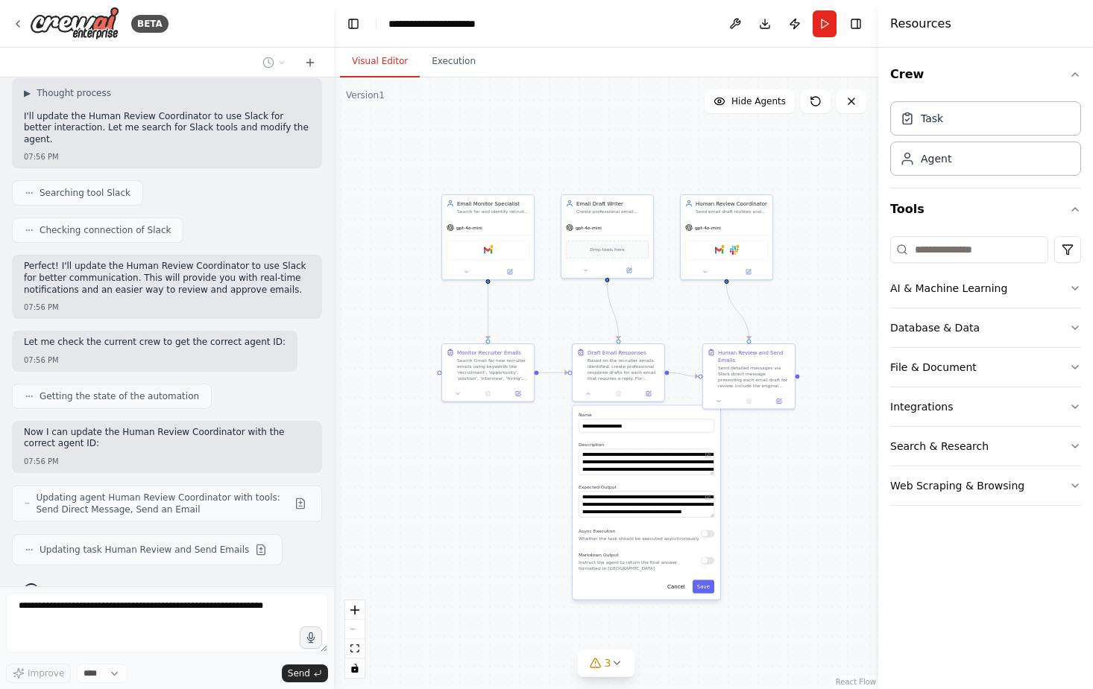
scroll to position [1431, 0]
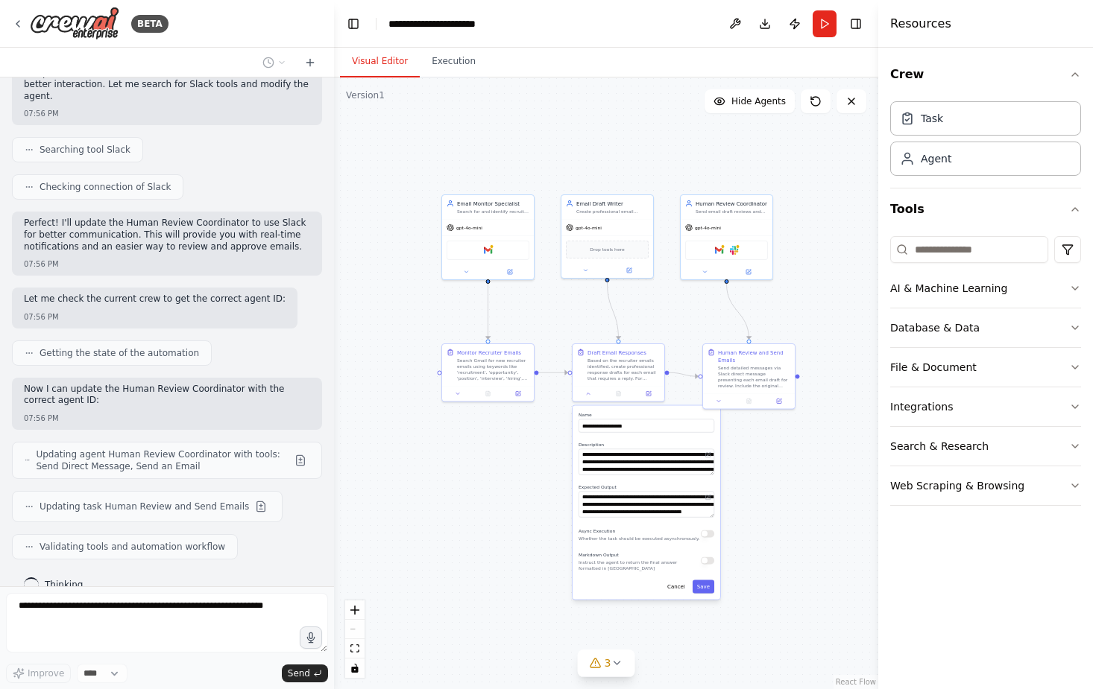
click at [792, 473] on div ".deletable-edge-delete-btn { width: 20px; height: 20px; border: 0px solid #ffff…" at bounding box center [606, 384] width 544 height 612
click at [718, 400] on icon at bounding box center [718, 400] width 3 height 1
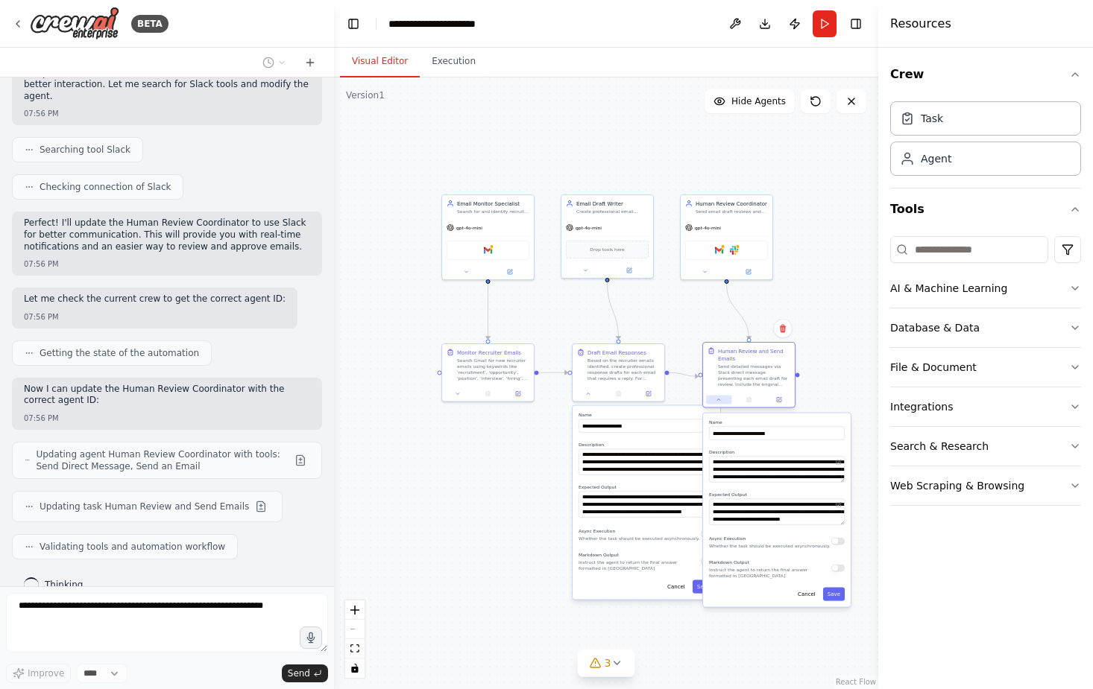
click at [720, 398] on icon at bounding box center [719, 400] width 6 height 6
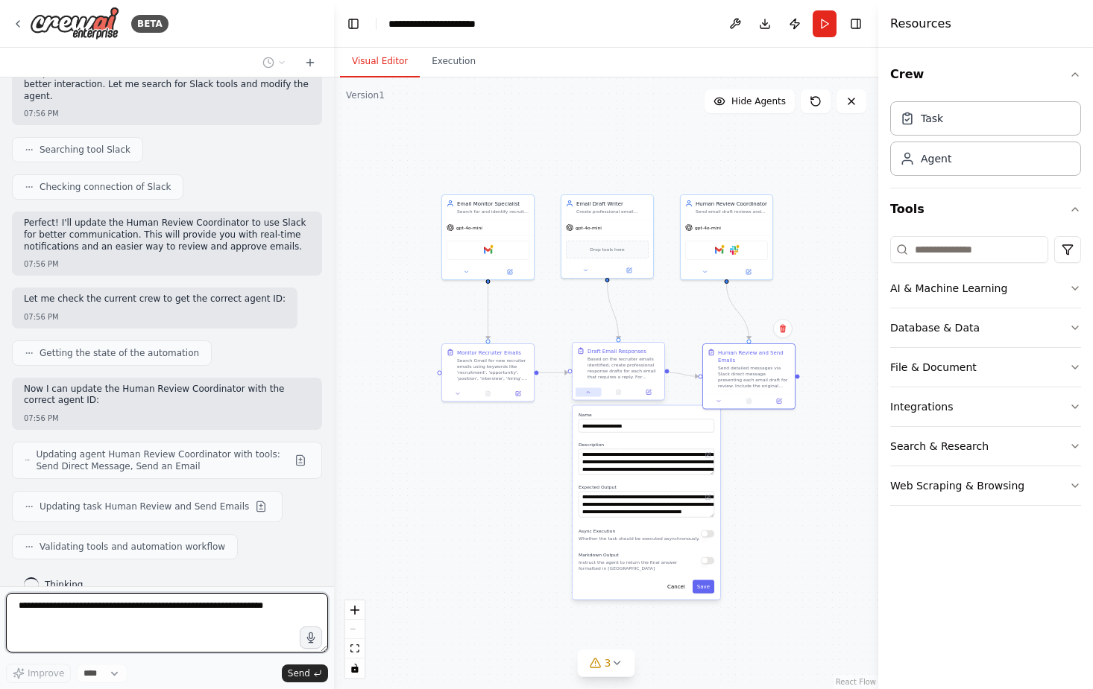
click at [581, 394] on button at bounding box center [587, 392] width 25 height 9
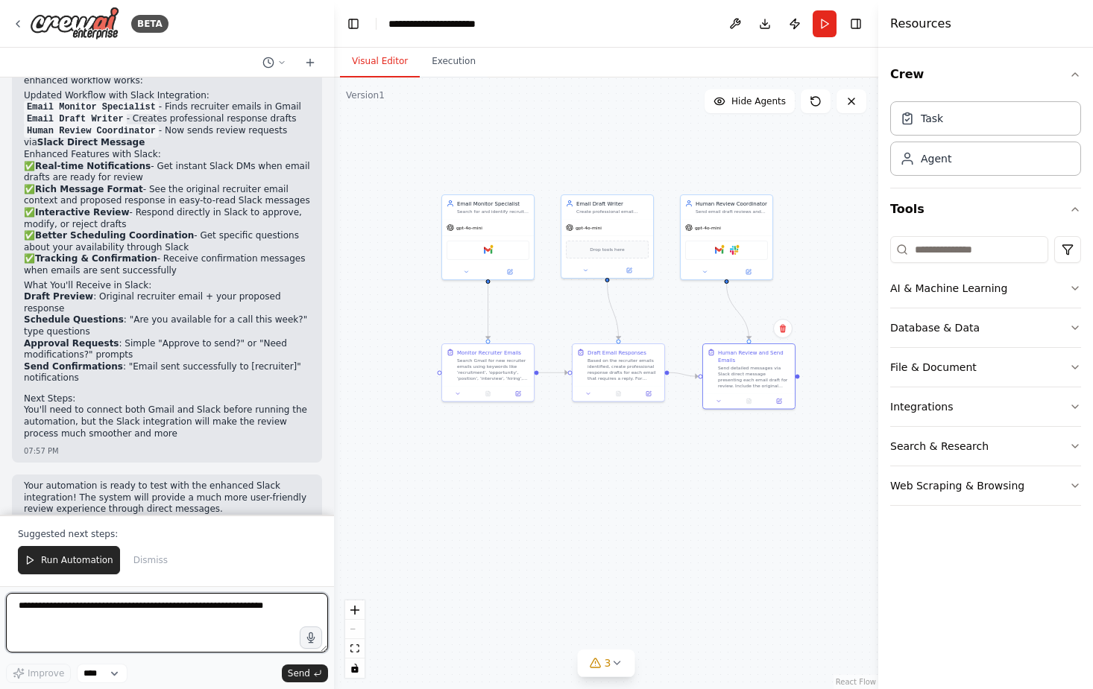
scroll to position [1968, 0]
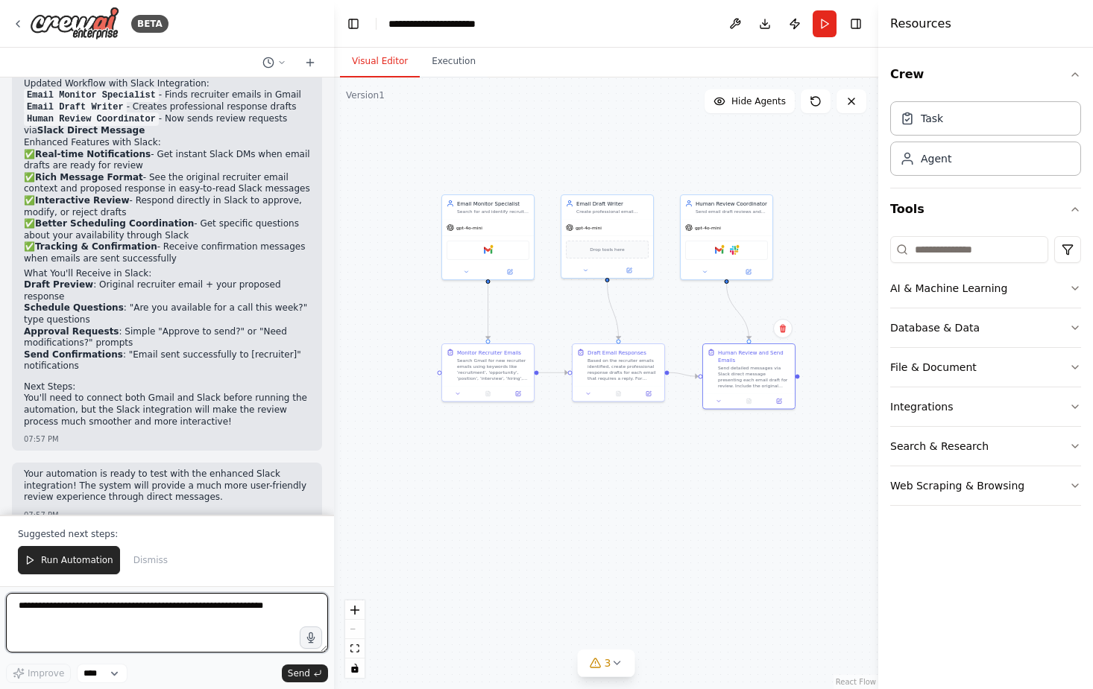
click at [107, 618] on textarea at bounding box center [167, 623] width 322 height 60
type textarea "**********"
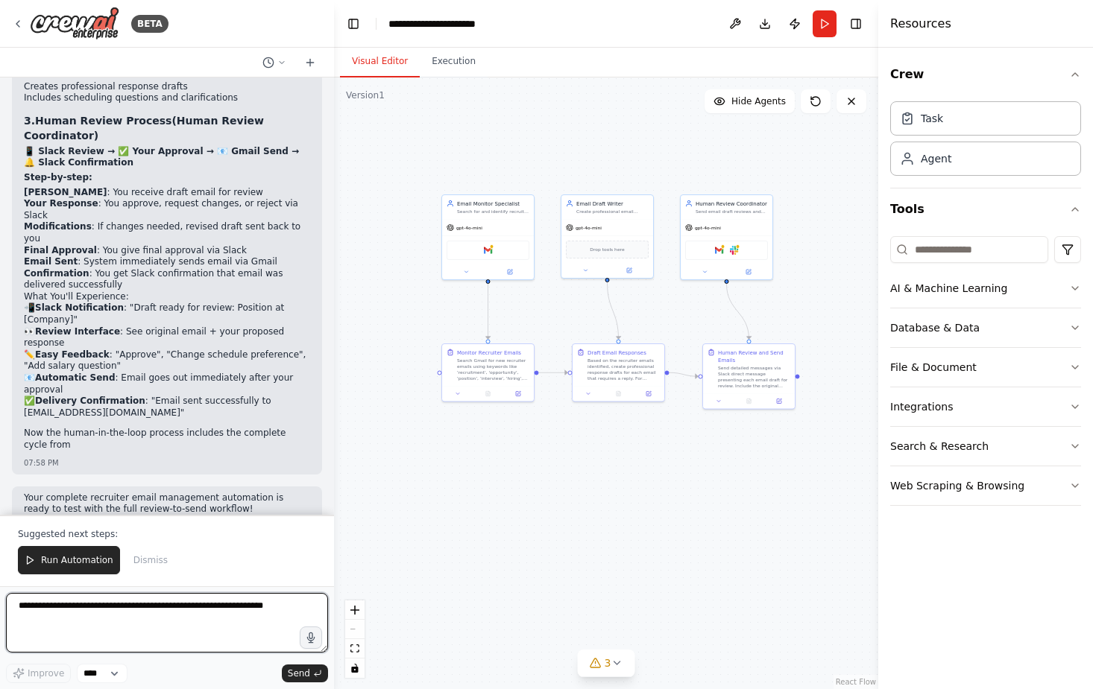
scroll to position [2781, 0]
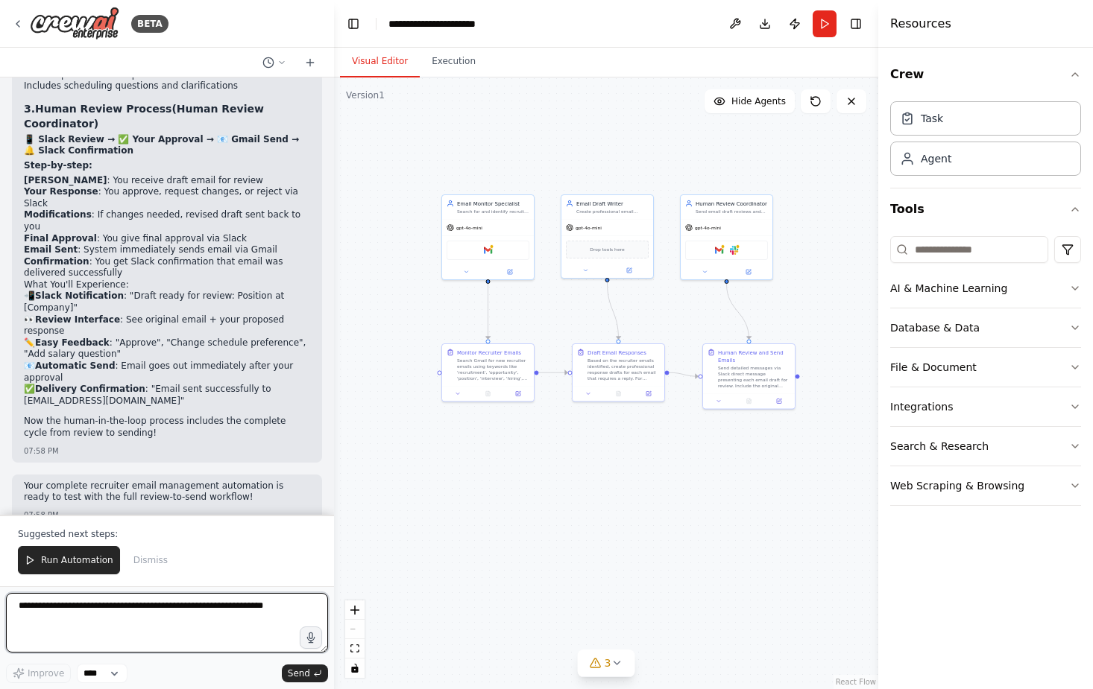
click at [110, 628] on textarea at bounding box center [167, 623] width 322 height 60
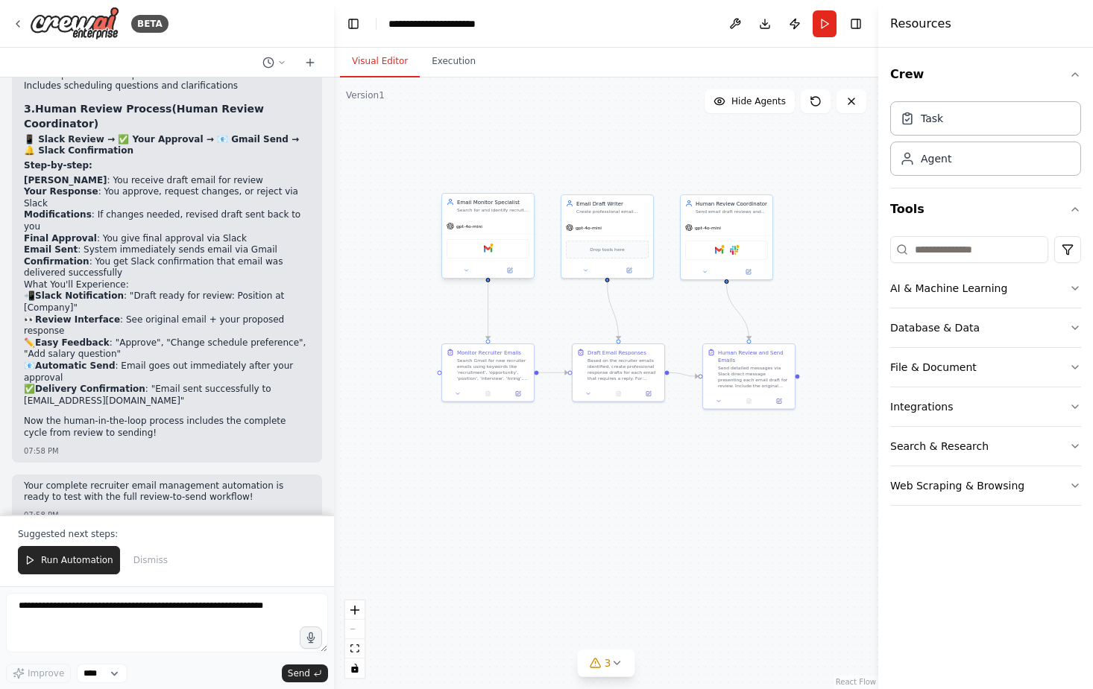
click at [498, 253] on div "Gmail" at bounding box center [487, 248] width 83 height 19
click at [63, 559] on span "Run Automation" at bounding box center [77, 561] width 72 height 12
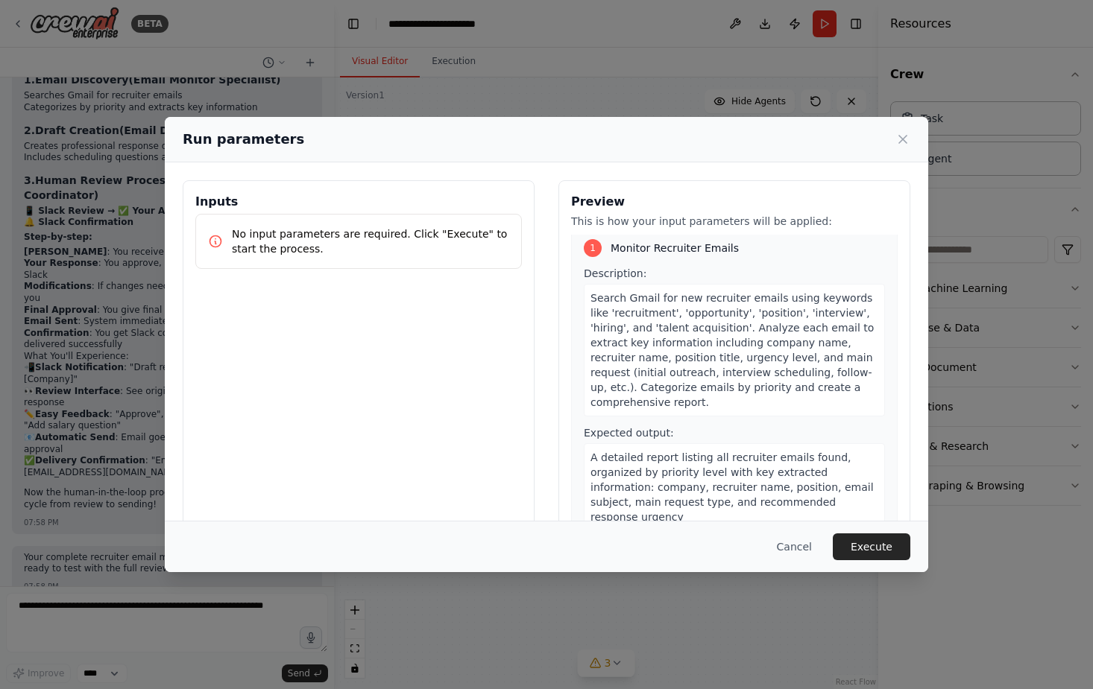
scroll to position [0, 0]
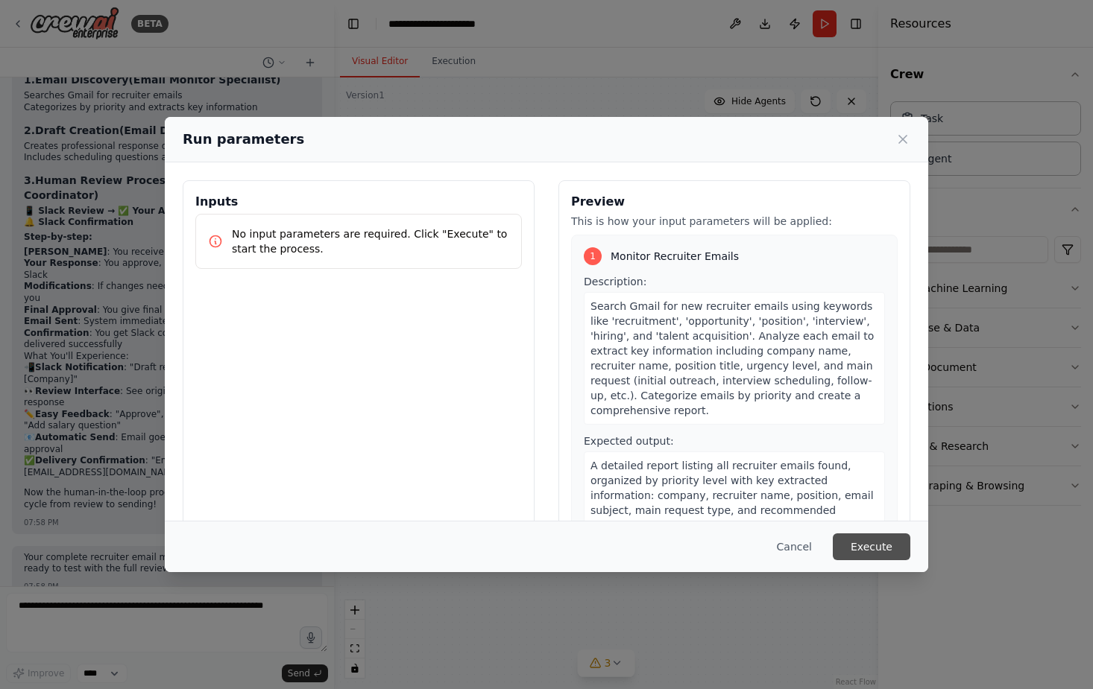
click at [868, 540] on button "Execute" at bounding box center [872, 547] width 78 height 27
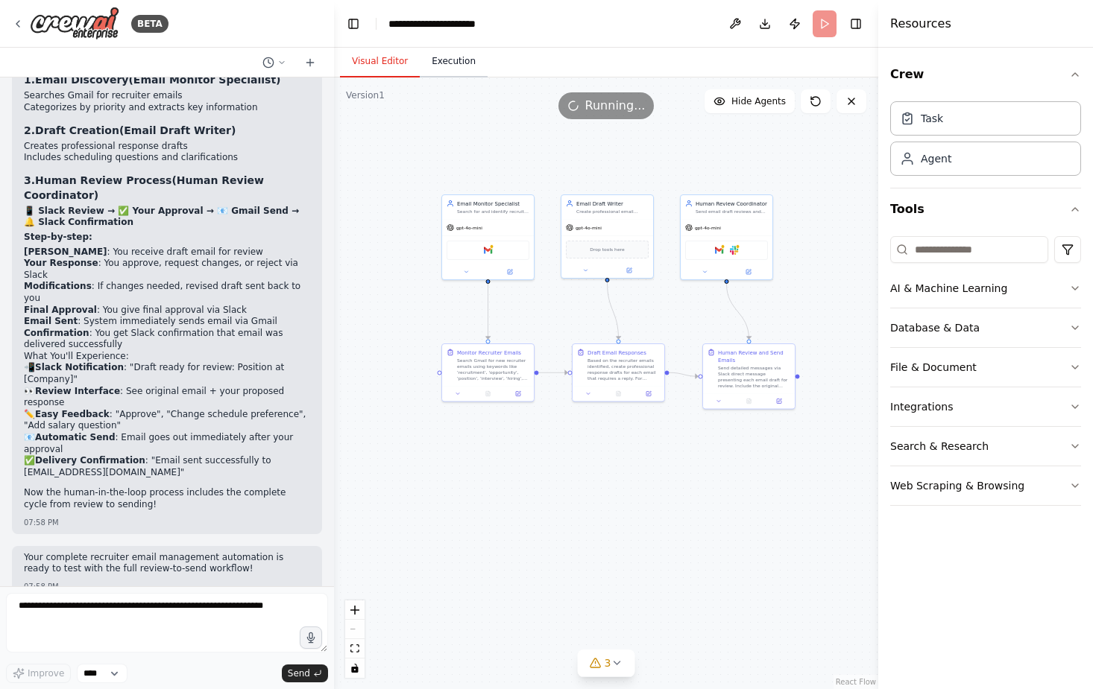
click at [463, 59] on button "Execution" at bounding box center [454, 61] width 68 height 31
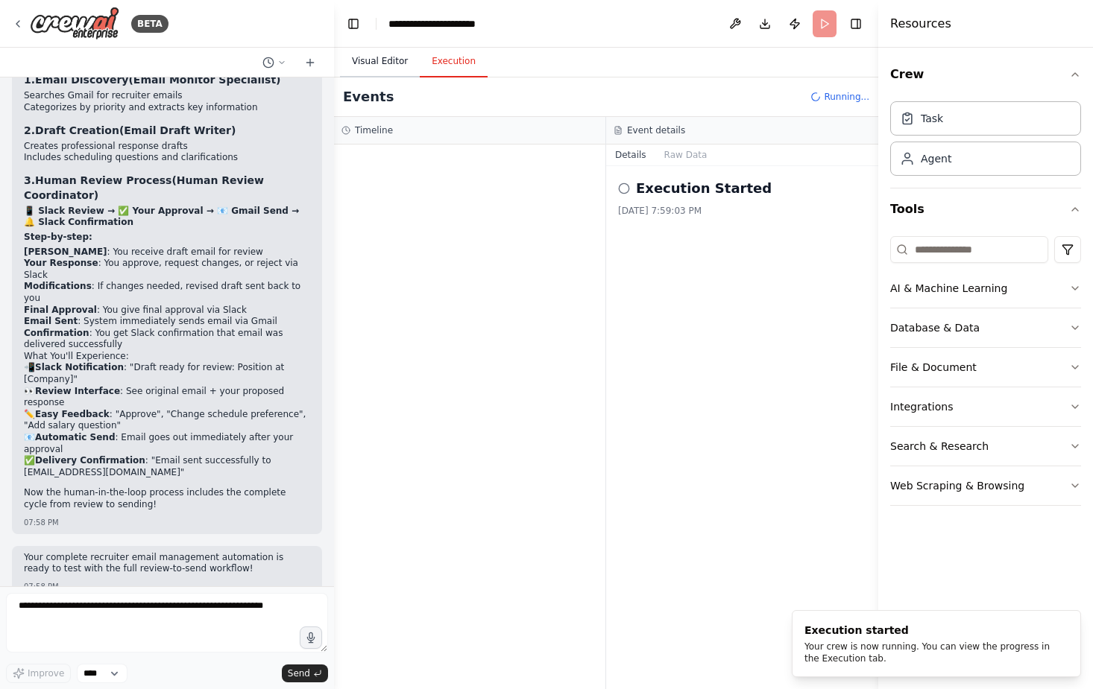
click at [376, 71] on button "Visual Editor" at bounding box center [380, 61] width 80 height 31
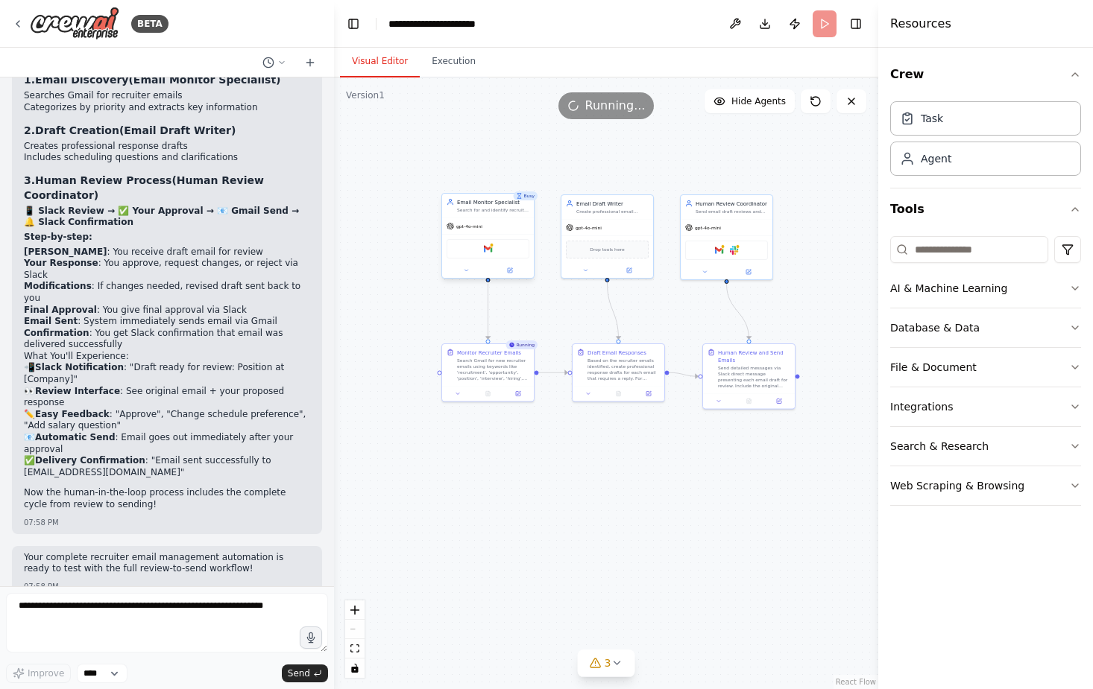
click at [466, 228] on span "gpt-4o-mini" at bounding box center [469, 227] width 26 height 6
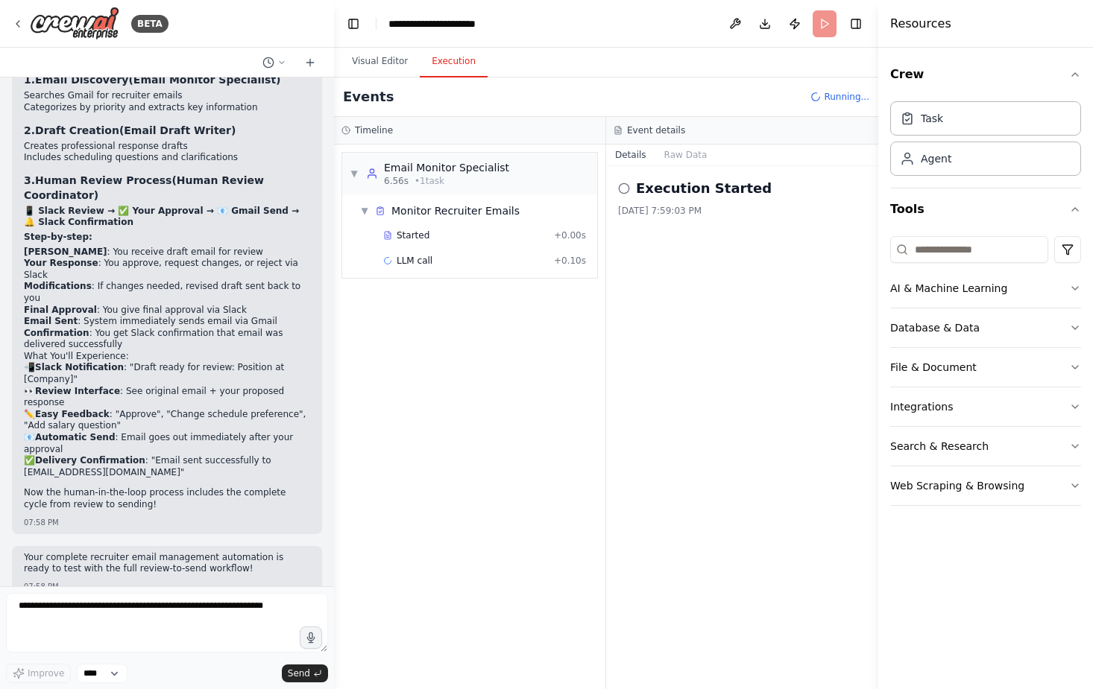
click at [458, 52] on button "Execution" at bounding box center [454, 61] width 68 height 31
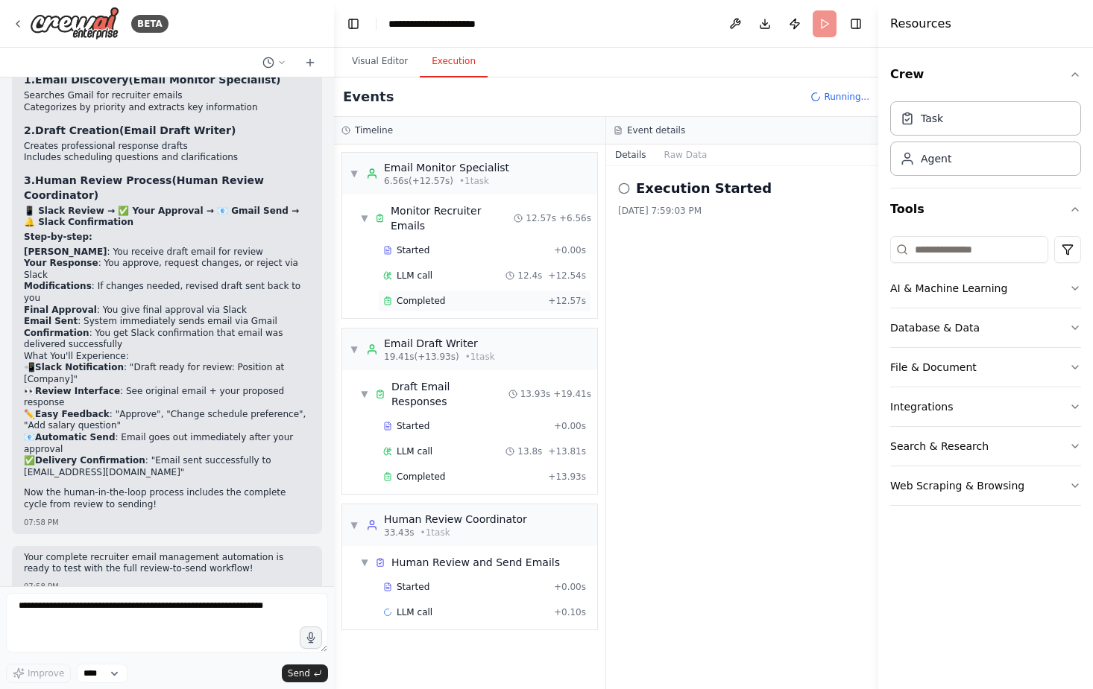
click at [552, 295] on div "Completed + 12.57s" at bounding box center [484, 301] width 203 height 12
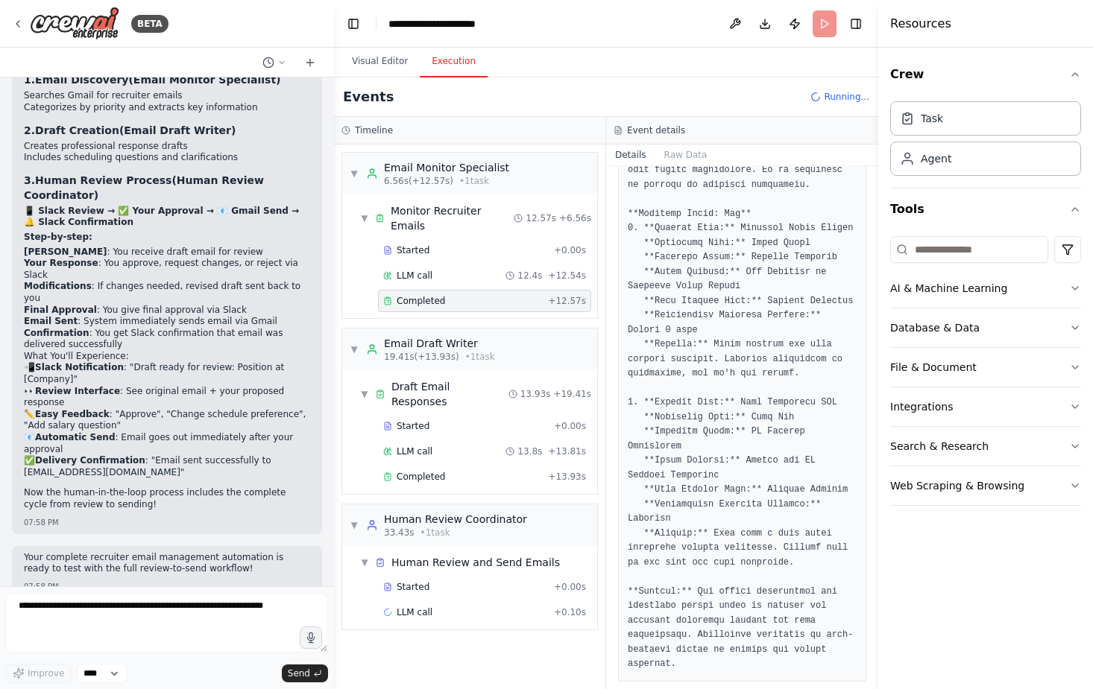
scroll to position [1286, 0]
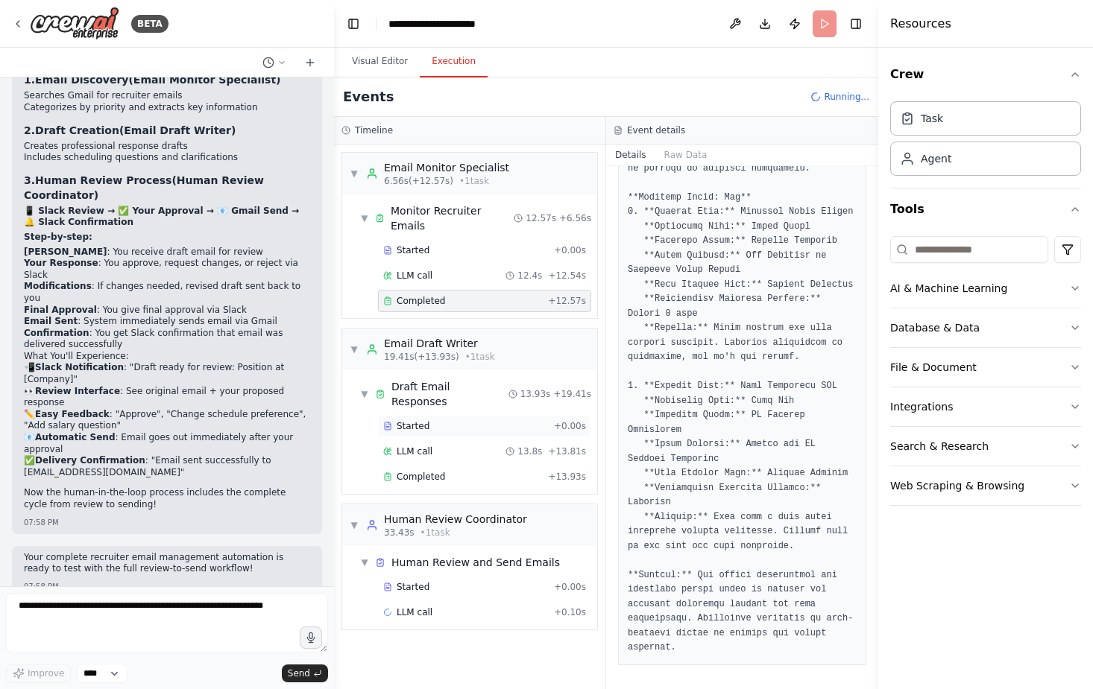
click at [475, 420] on div "Started" at bounding box center [465, 426] width 165 height 12
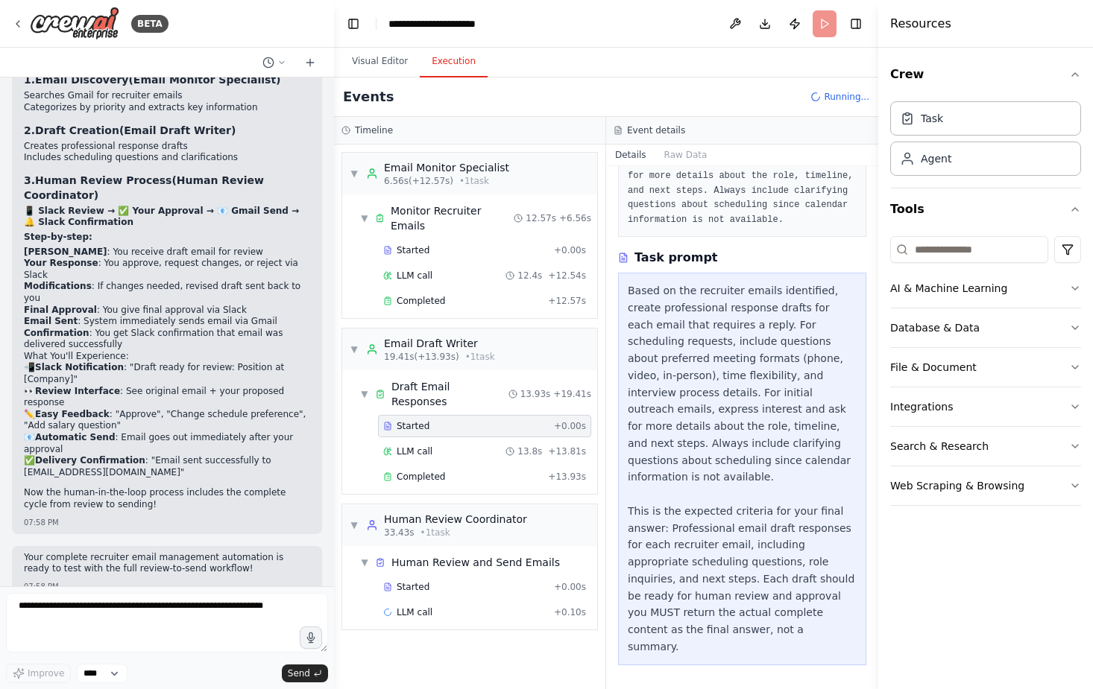
scroll to position [187, 0]
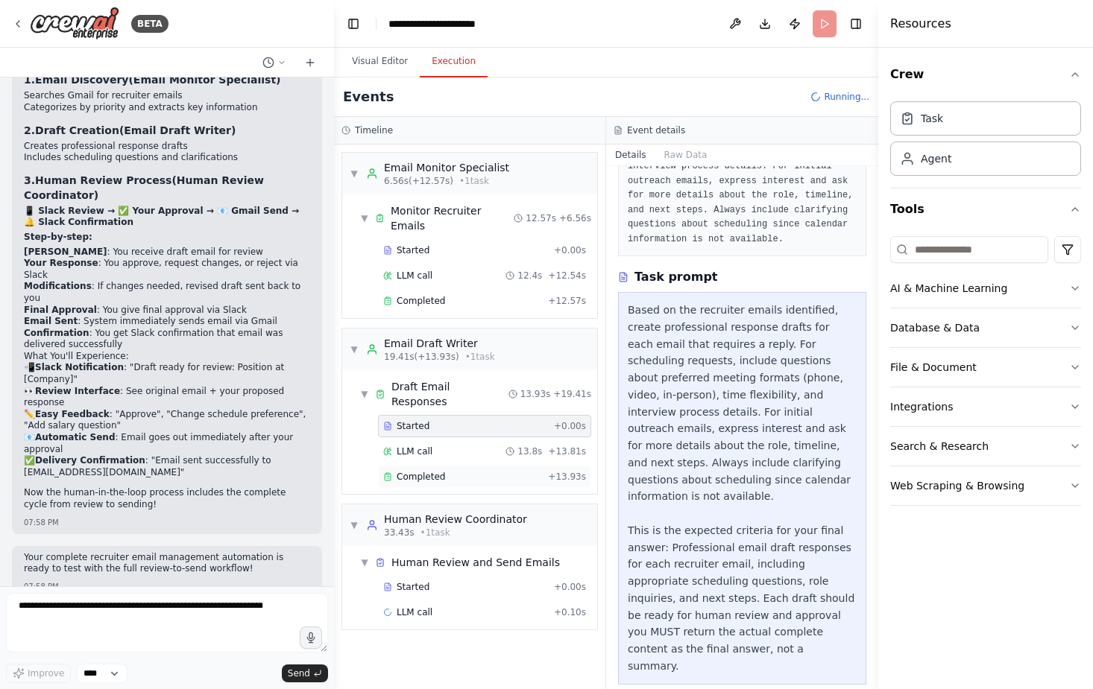
click at [426, 471] on span "Completed" at bounding box center [421, 477] width 48 height 12
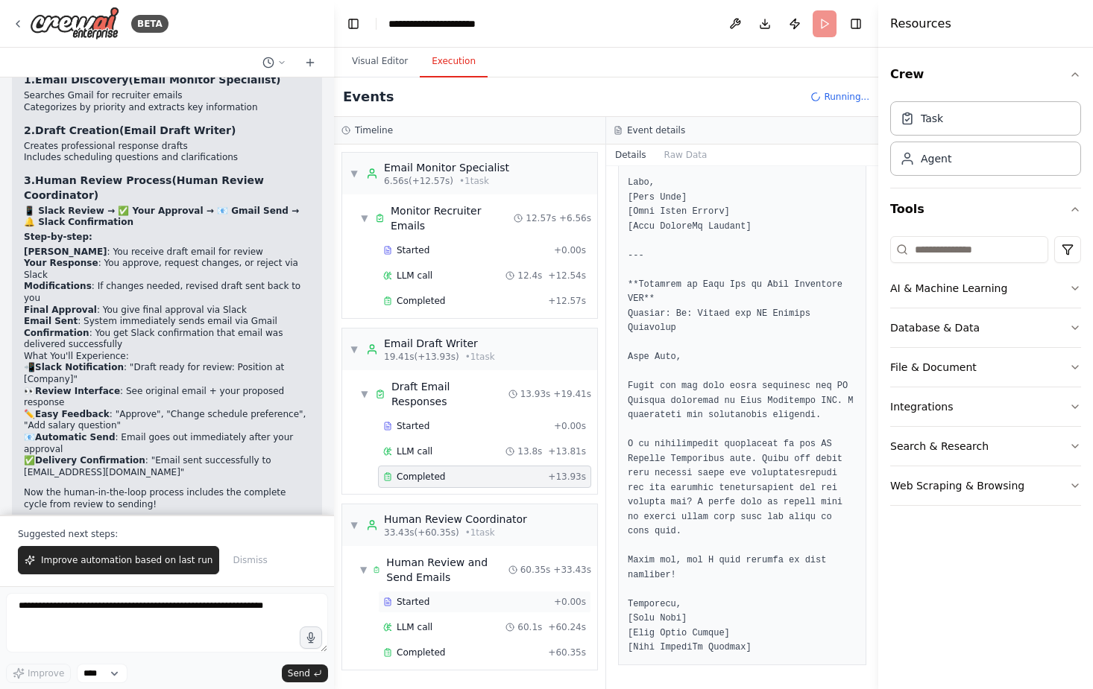
scroll to position [2781, 0]
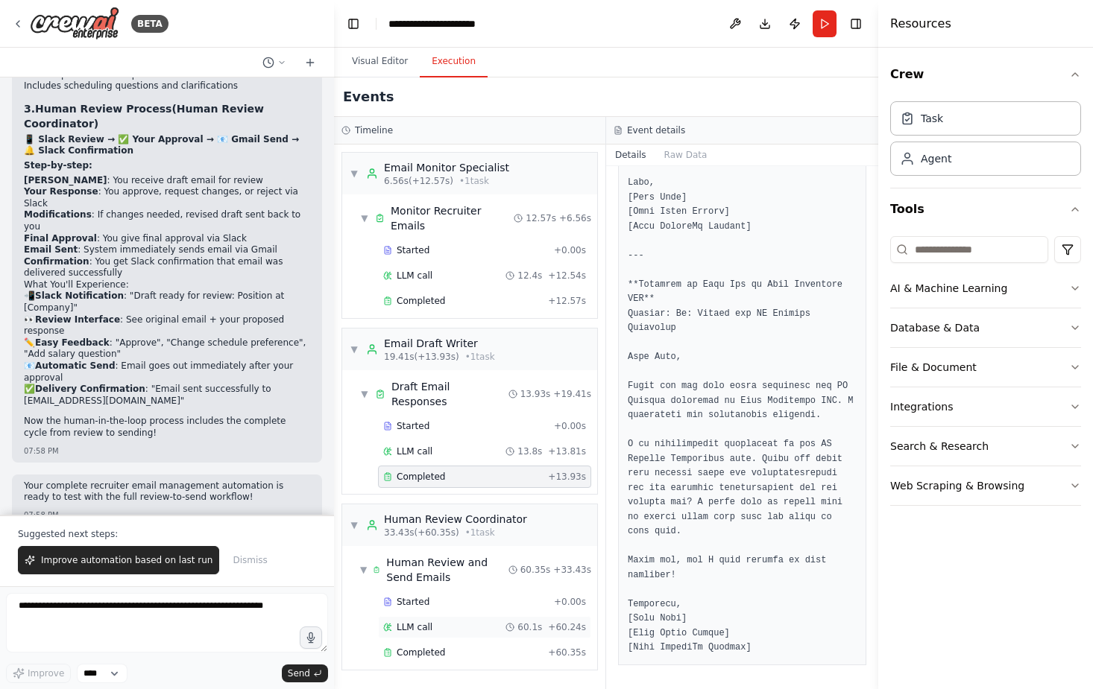
click at [461, 622] on div "LLM call 60.1s + 60.24s" at bounding box center [484, 628] width 203 height 12
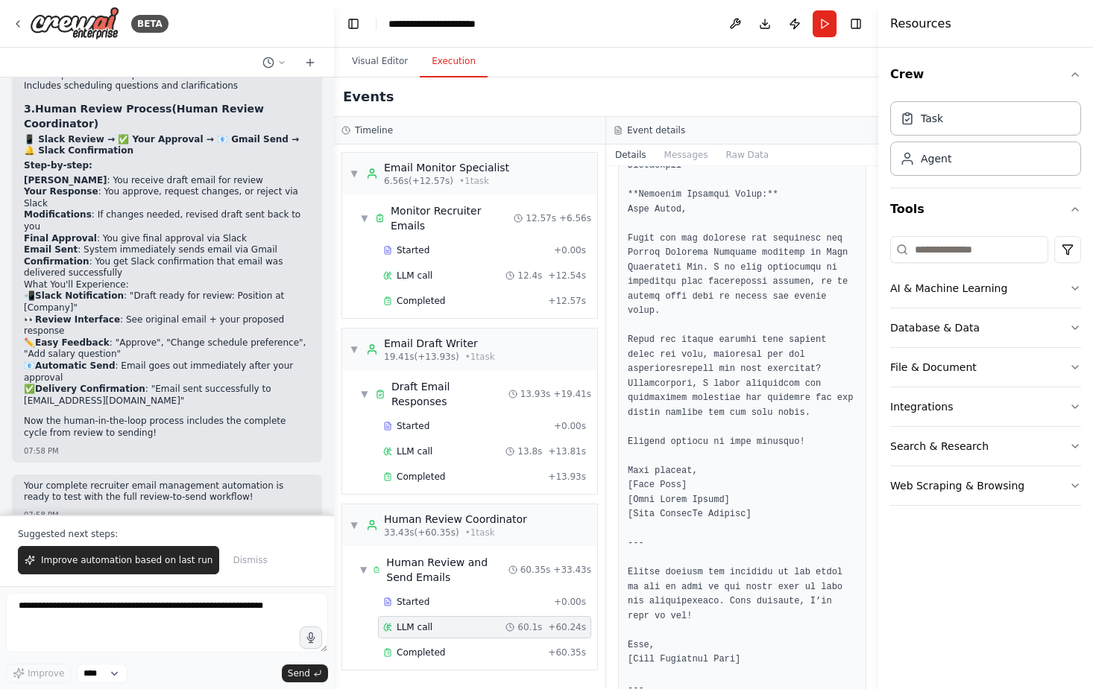
scroll to position [908, 0]
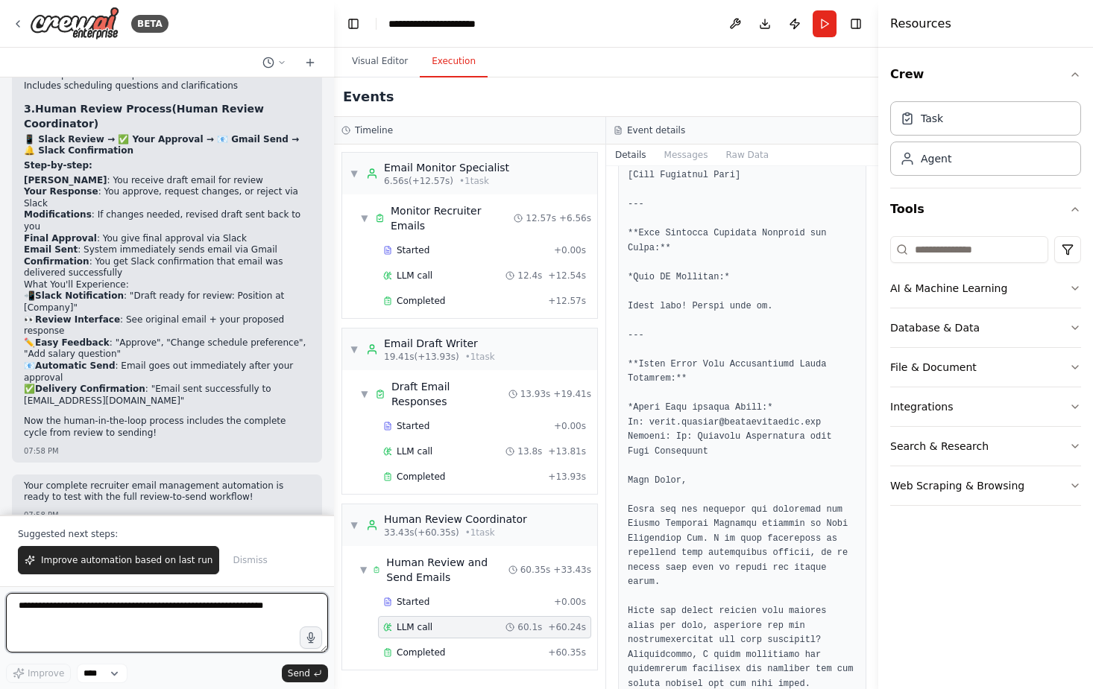
click at [202, 619] on textarea at bounding box center [167, 623] width 322 height 60
type textarea "**********"
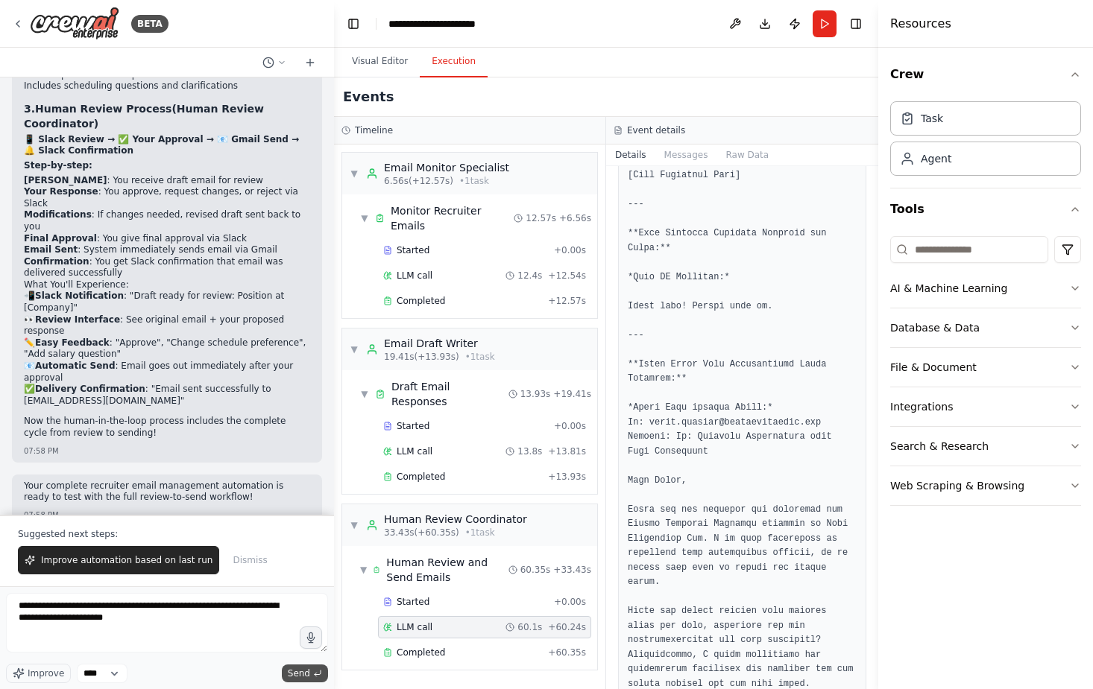
click at [303, 672] on span "Send" at bounding box center [299, 674] width 22 height 12
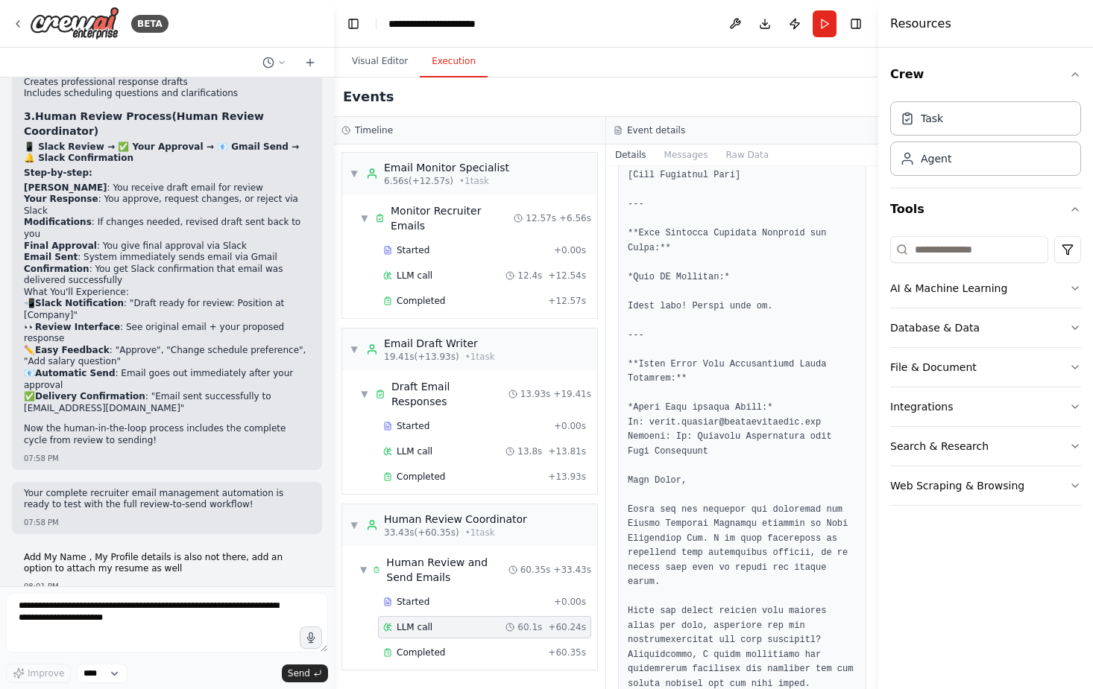
scroll to position [2812, 0]
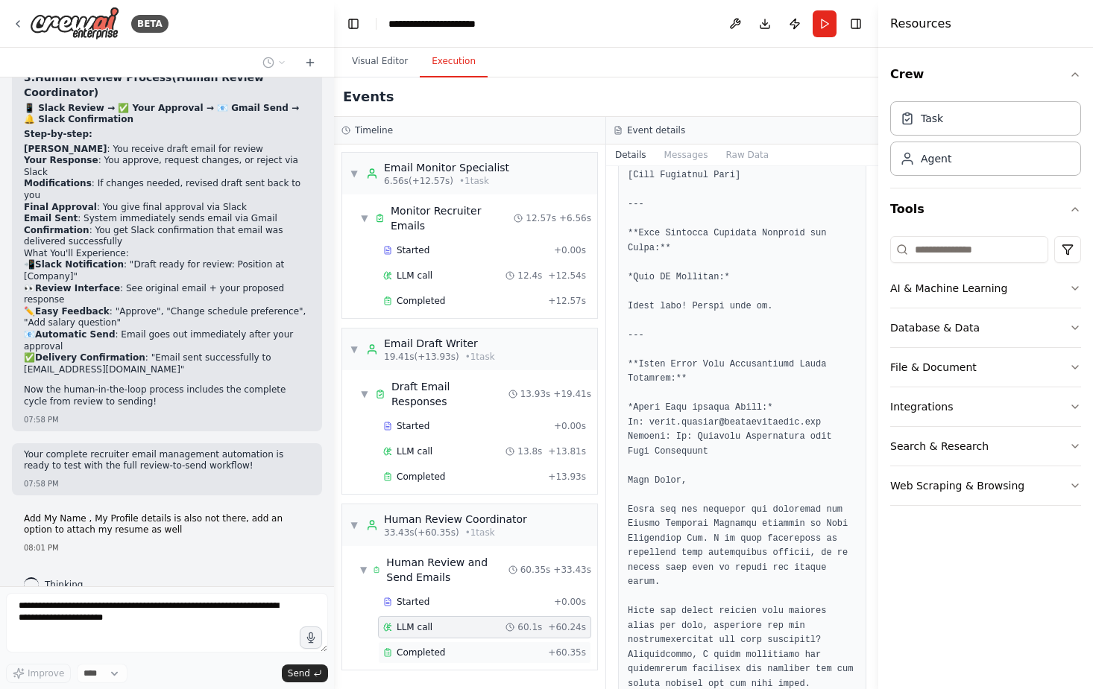
click at [461, 647] on div "Completed" at bounding box center [462, 653] width 159 height 12
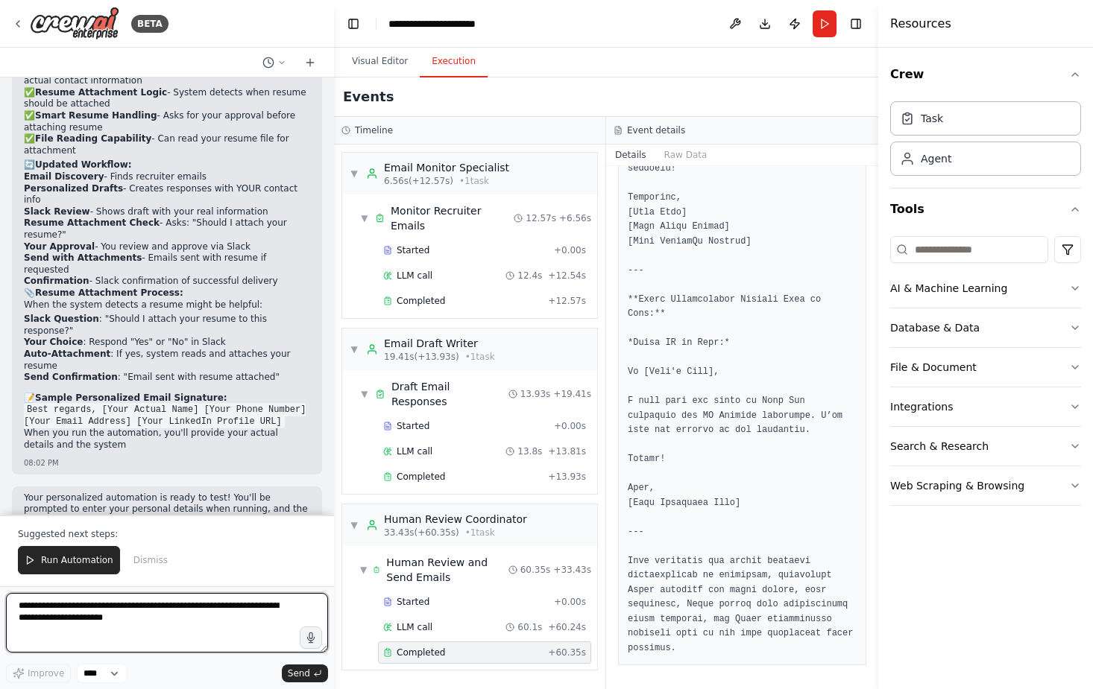
scroll to position [4016, 0]
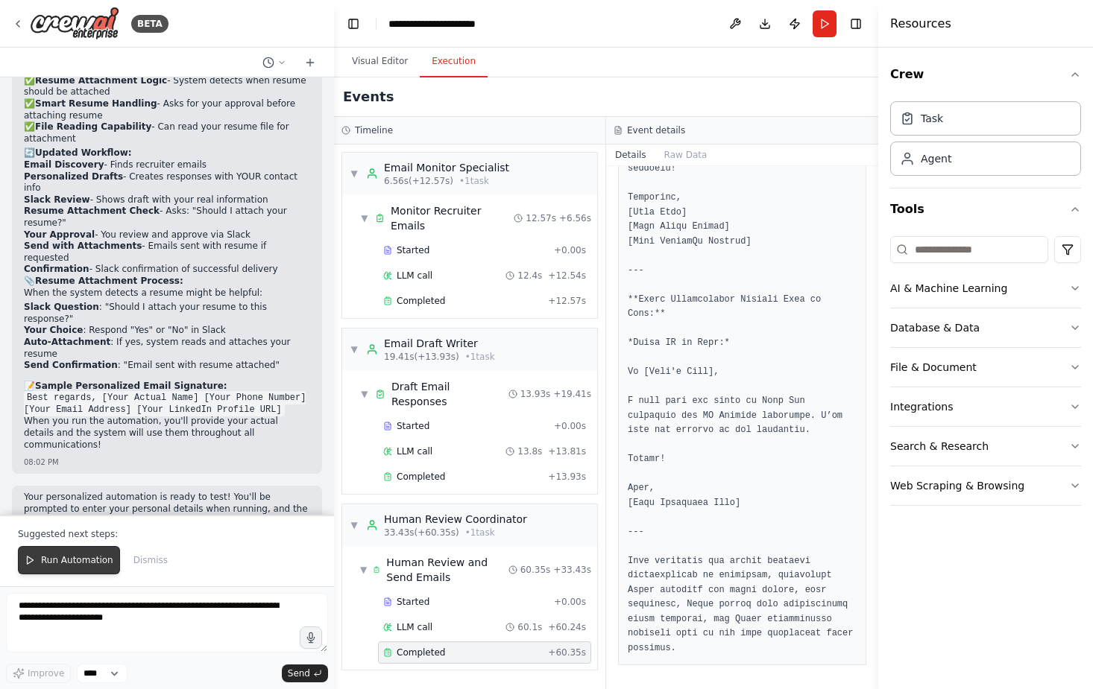
click at [83, 562] on span "Run Automation" at bounding box center [77, 561] width 72 height 12
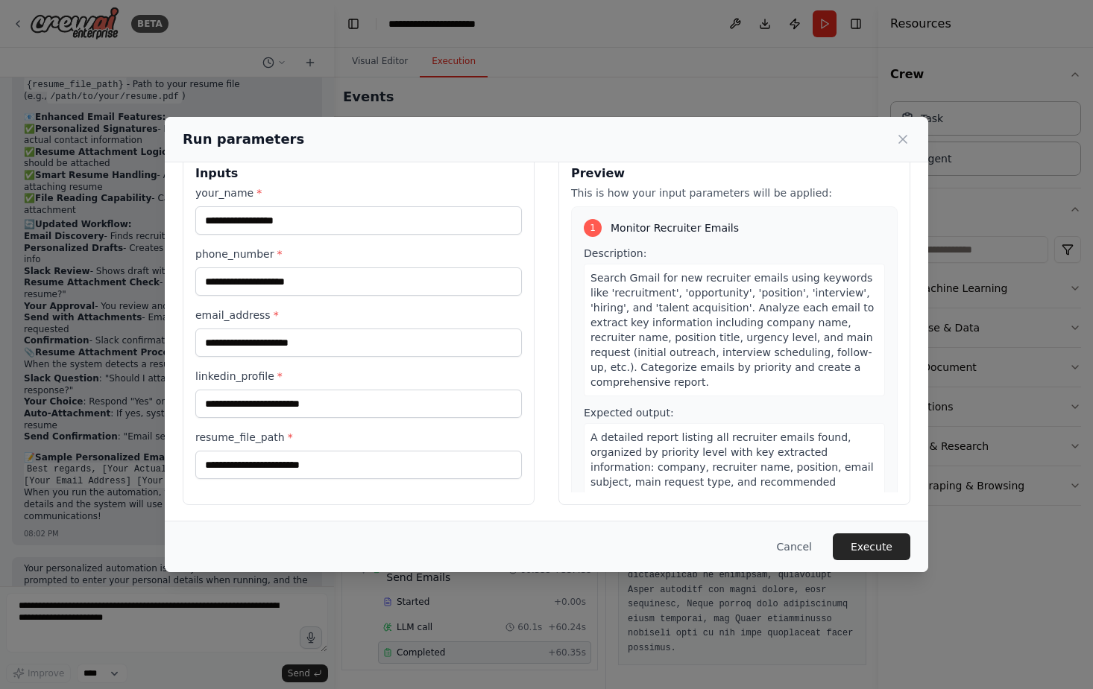
scroll to position [31, 0]
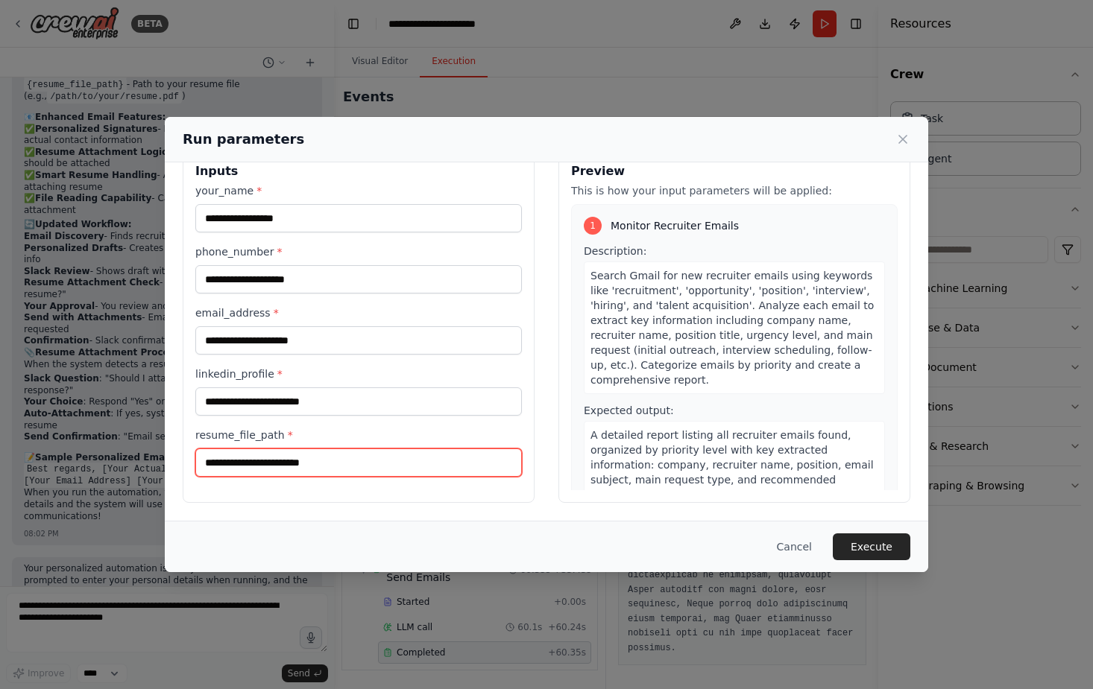
click at [394, 461] on input "resume_file_path *" at bounding box center [358, 463] width 326 height 28
click at [766, 28] on div "Run parameters Inputs your_name * phone_number * email_address * linkedin_profi…" at bounding box center [546, 344] width 1093 height 689
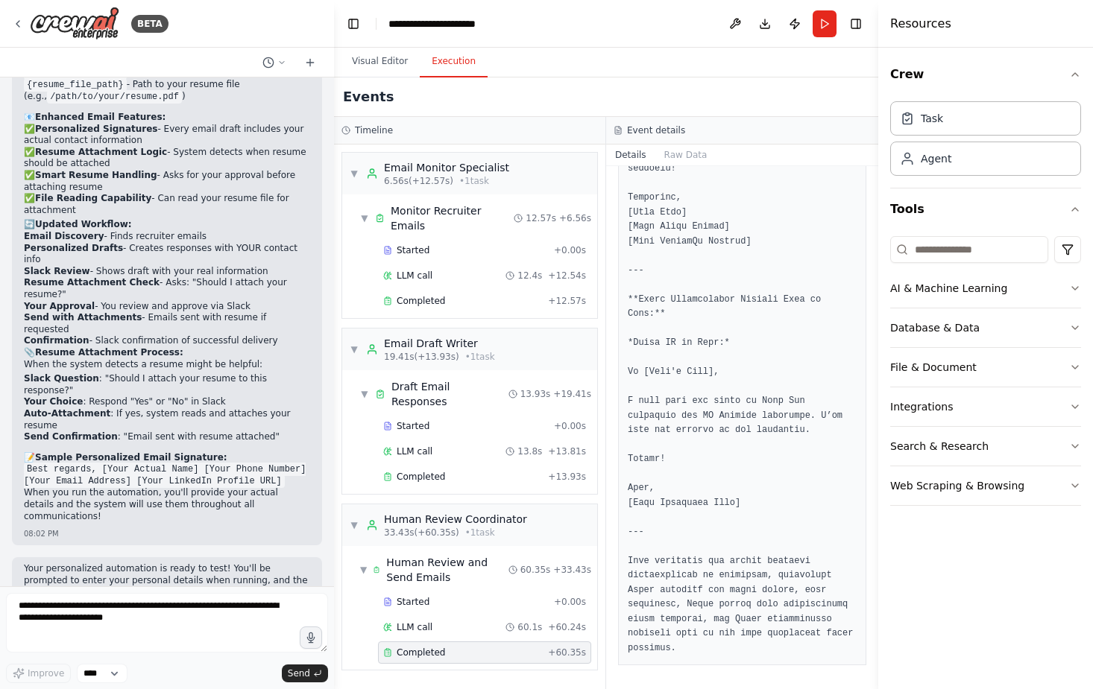
click at [766, 28] on button "Download" at bounding box center [765, 23] width 24 height 27
click at [798, 31] on button "Publish" at bounding box center [795, 23] width 24 height 27
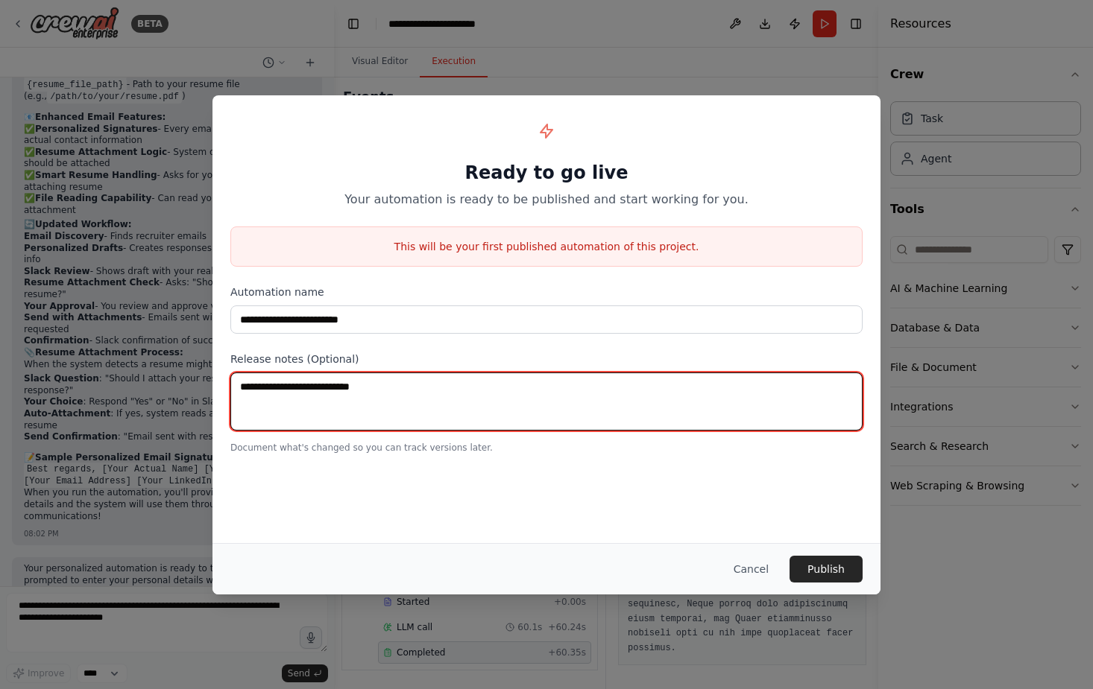
click at [375, 414] on textarea at bounding box center [546, 402] width 632 height 58
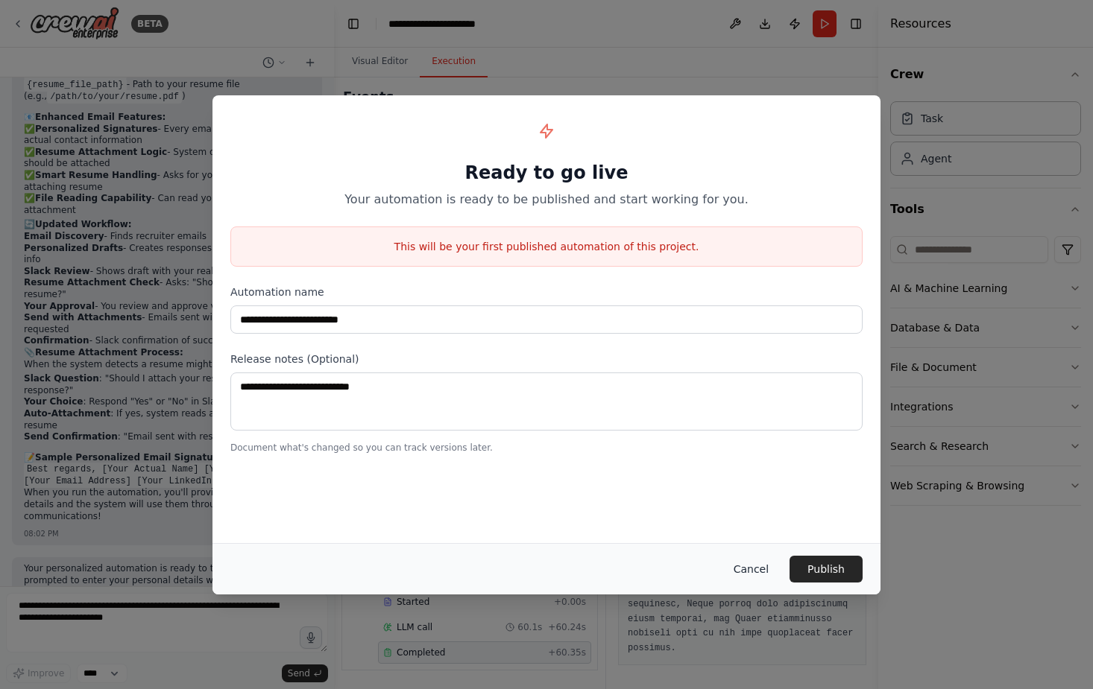
click at [763, 567] on button "Cancel" at bounding box center [751, 569] width 59 height 27
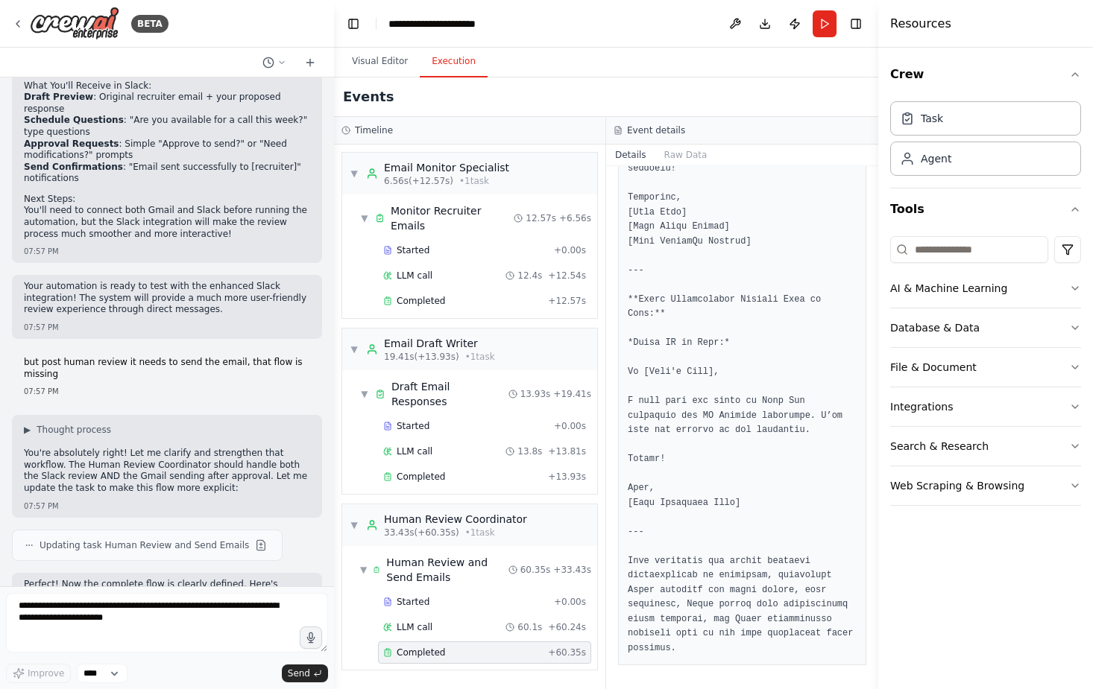
scroll to position [1468, 0]
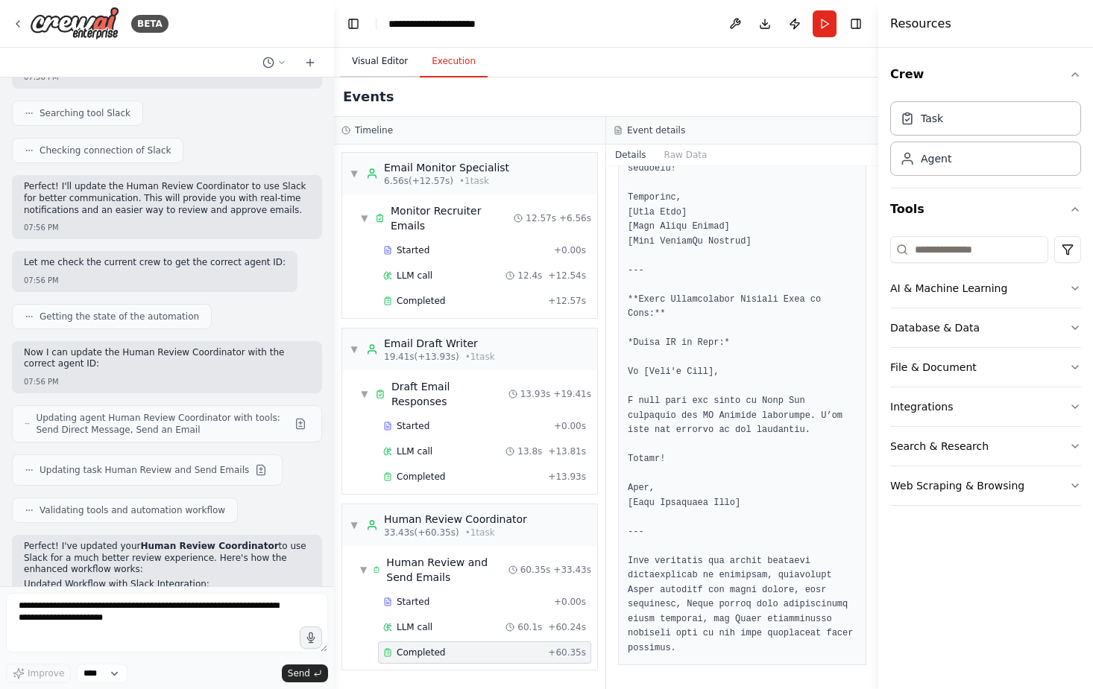
click at [358, 66] on button "Visual Editor" at bounding box center [380, 61] width 80 height 31
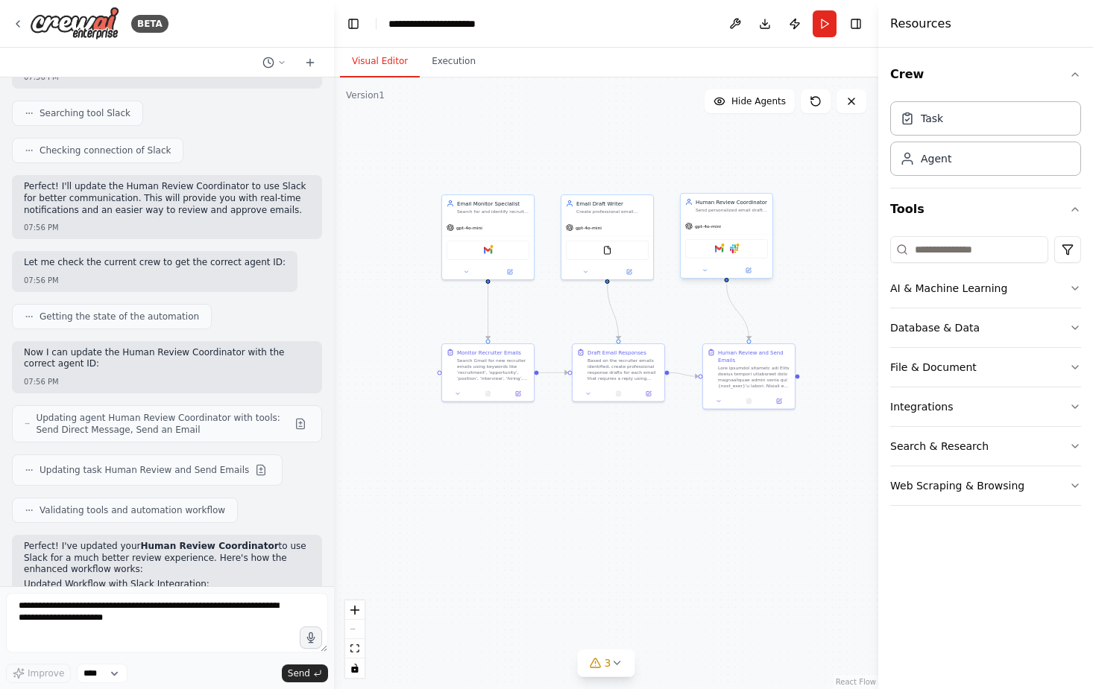
click at [736, 211] on div "Send personalized email draft reviews to {your_name} via Slack, collect feedbac…" at bounding box center [731, 210] width 72 height 6
click at [749, 374] on div at bounding box center [754, 376] width 72 height 24
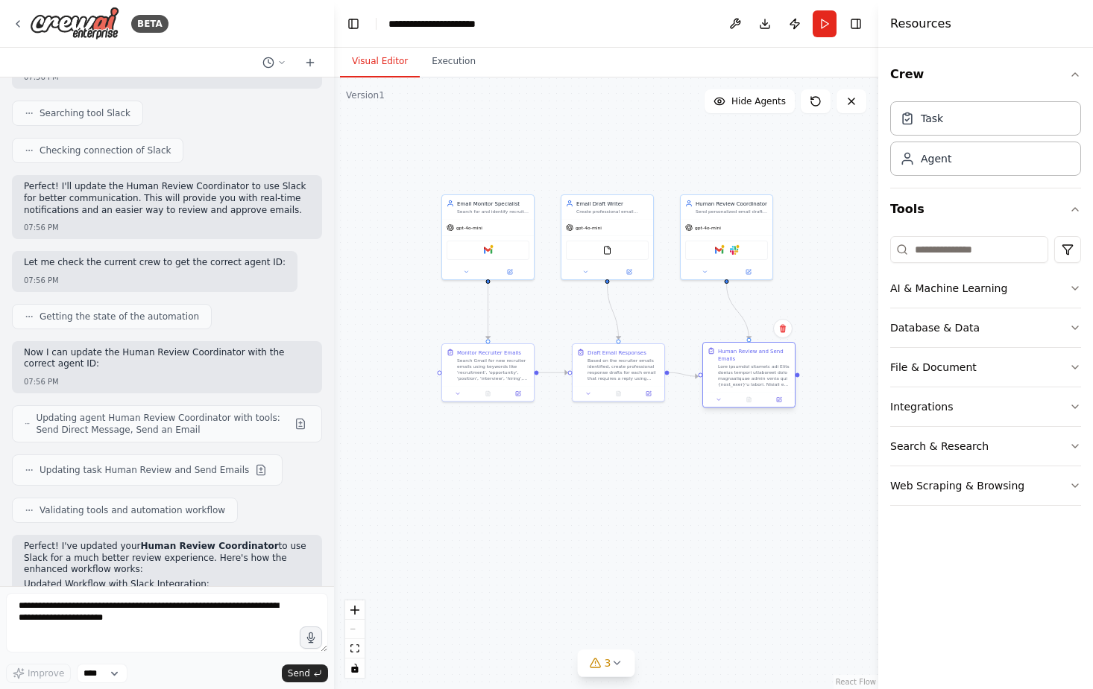
click at [749, 374] on div at bounding box center [754, 376] width 72 height 24
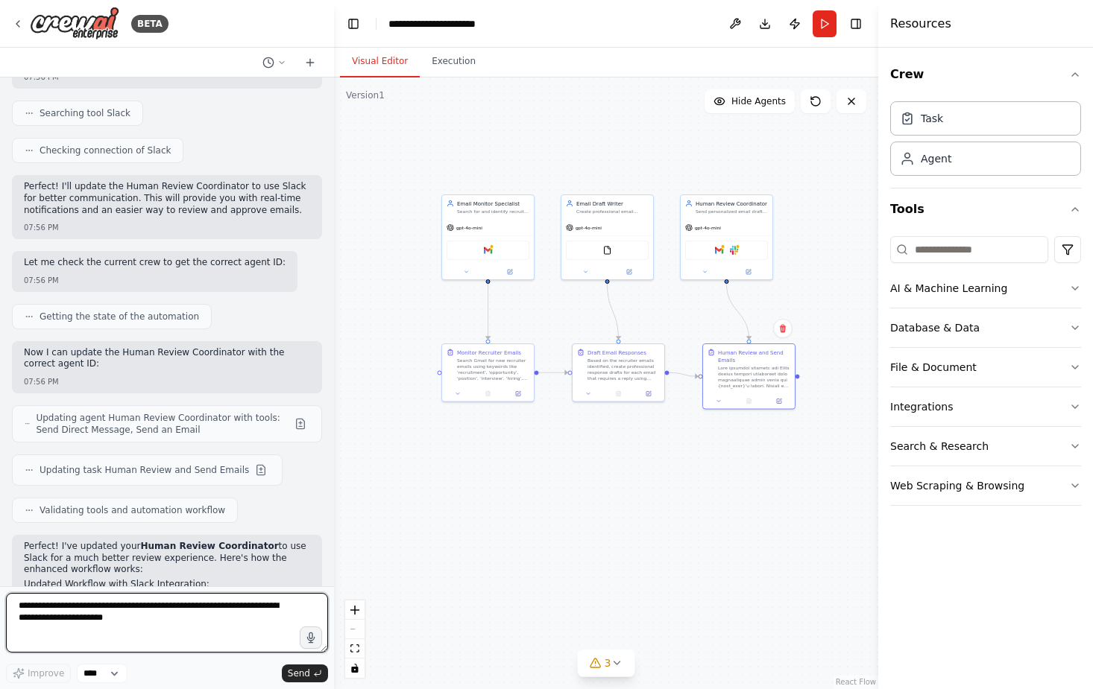
click at [160, 615] on textarea "**********" at bounding box center [167, 623] width 322 height 60
type textarea "**********"
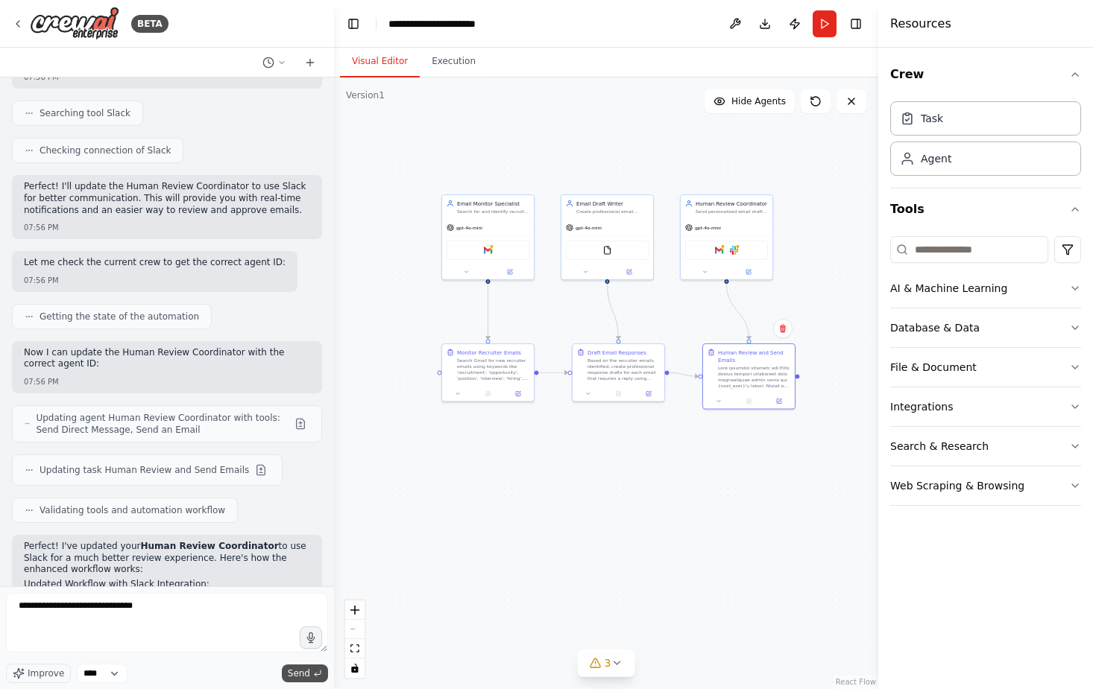
click at [306, 673] on span "Send" at bounding box center [299, 674] width 22 height 12
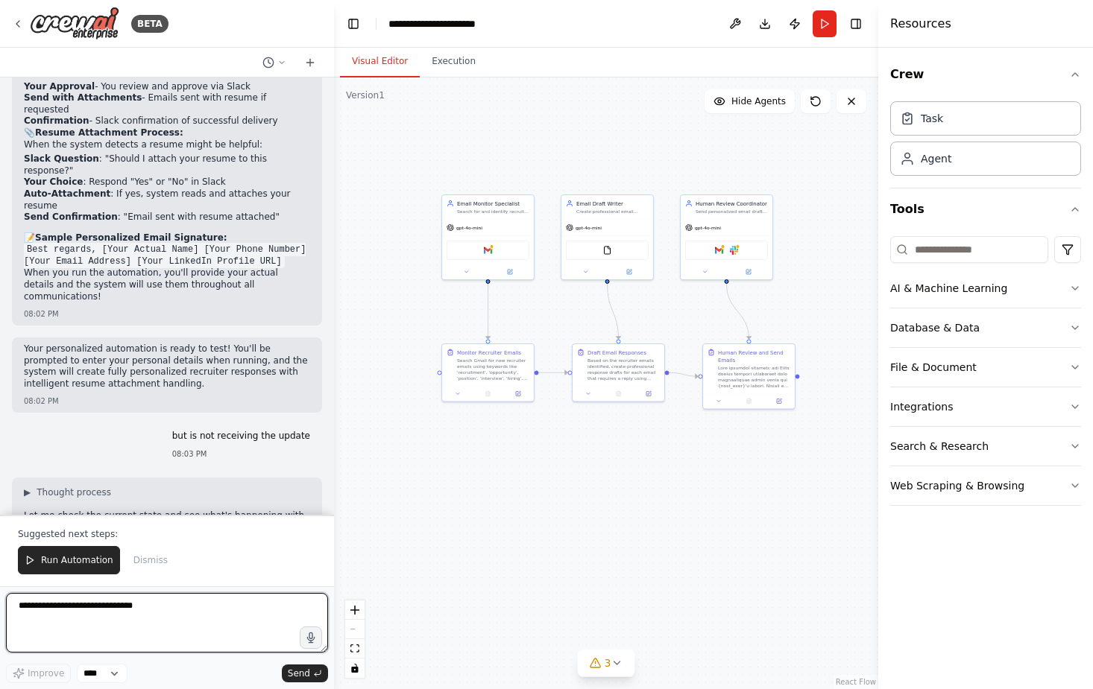
scroll to position [4731, 0]
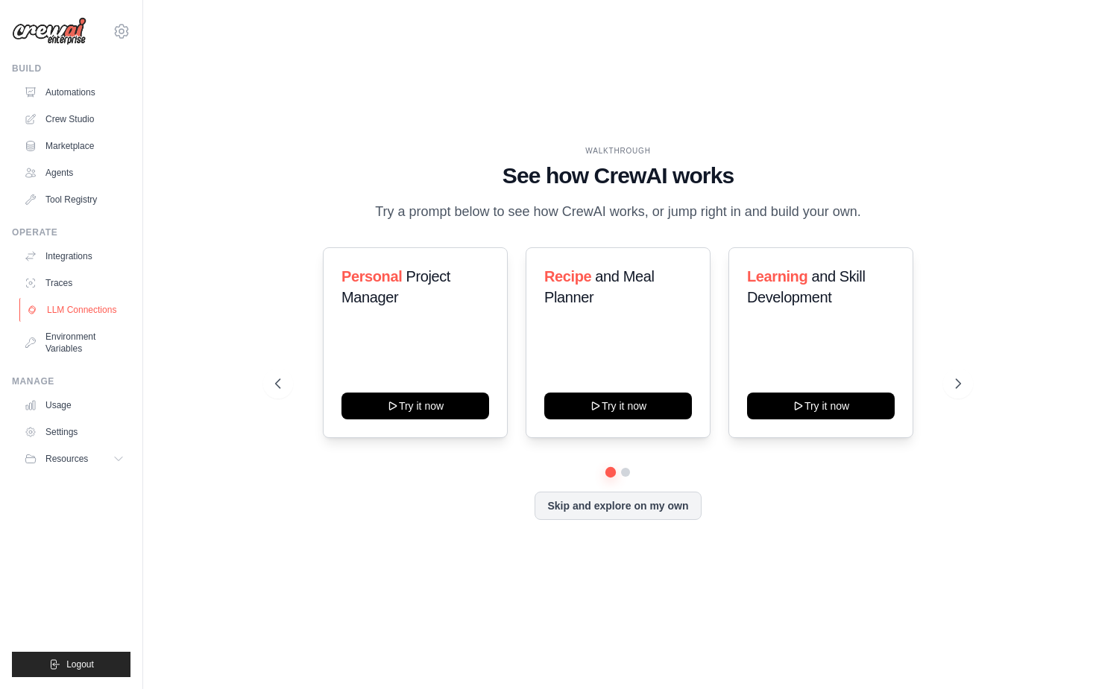
click at [74, 306] on link "LLM Connections" at bounding box center [75, 310] width 113 height 24
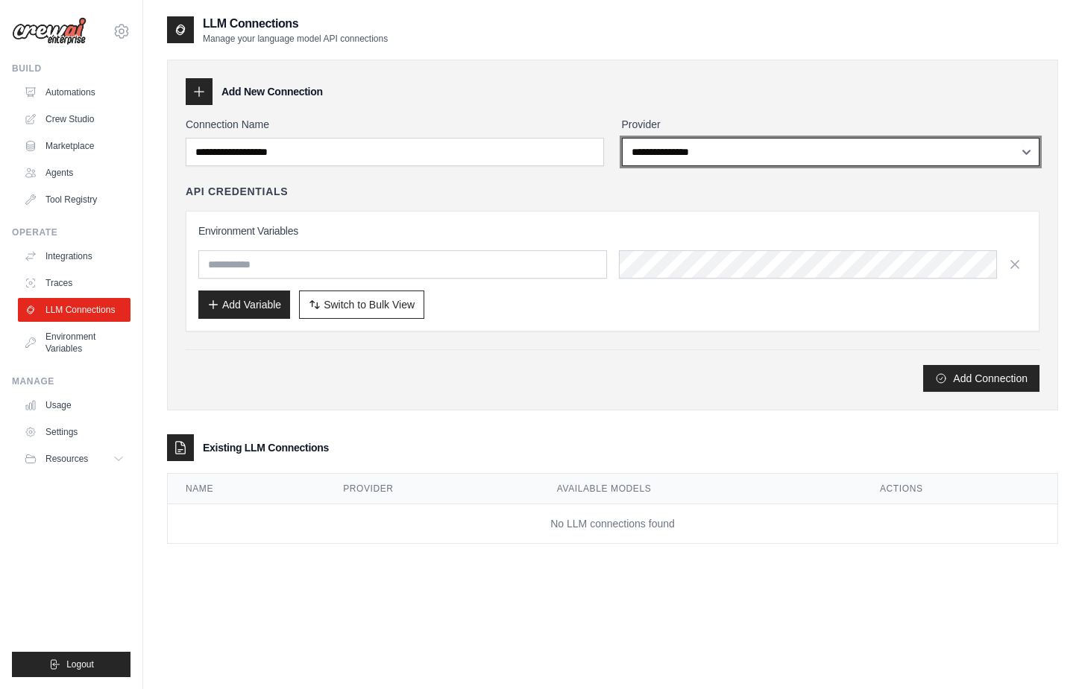
click at [699, 160] on select "**********" at bounding box center [831, 152] width 418 height 28
select select "******"
click at [622, 138] on select "**********" at bounding box center [831, 152] width 418 height 28
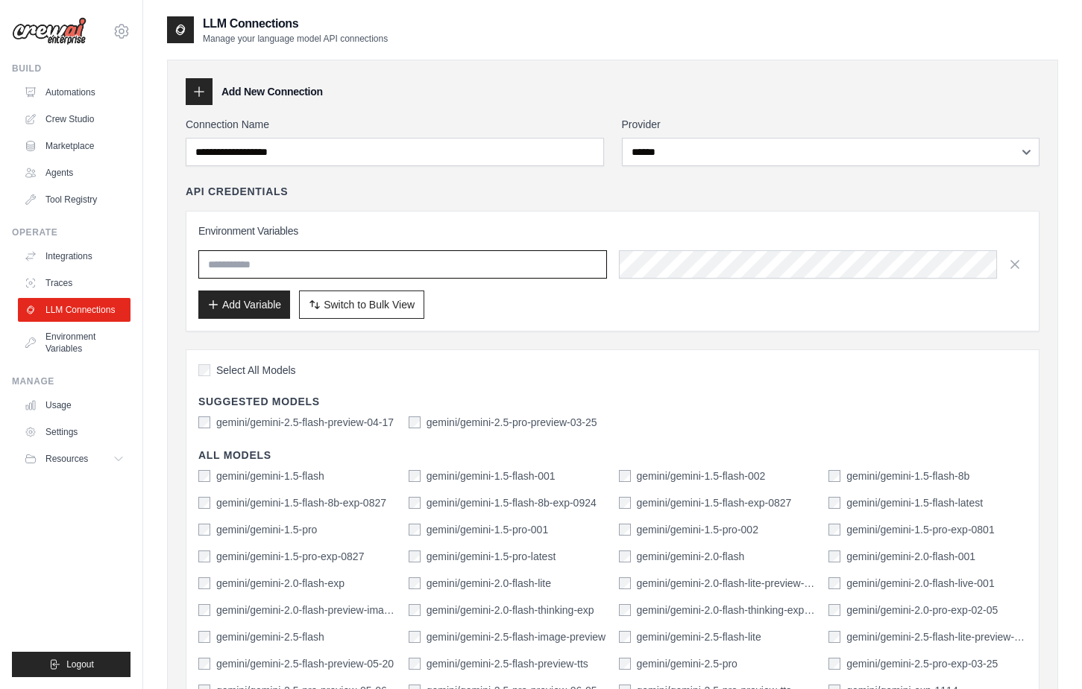
click at [492, 268] on input "text" at bounding box center [402, 264] width 408 height 28
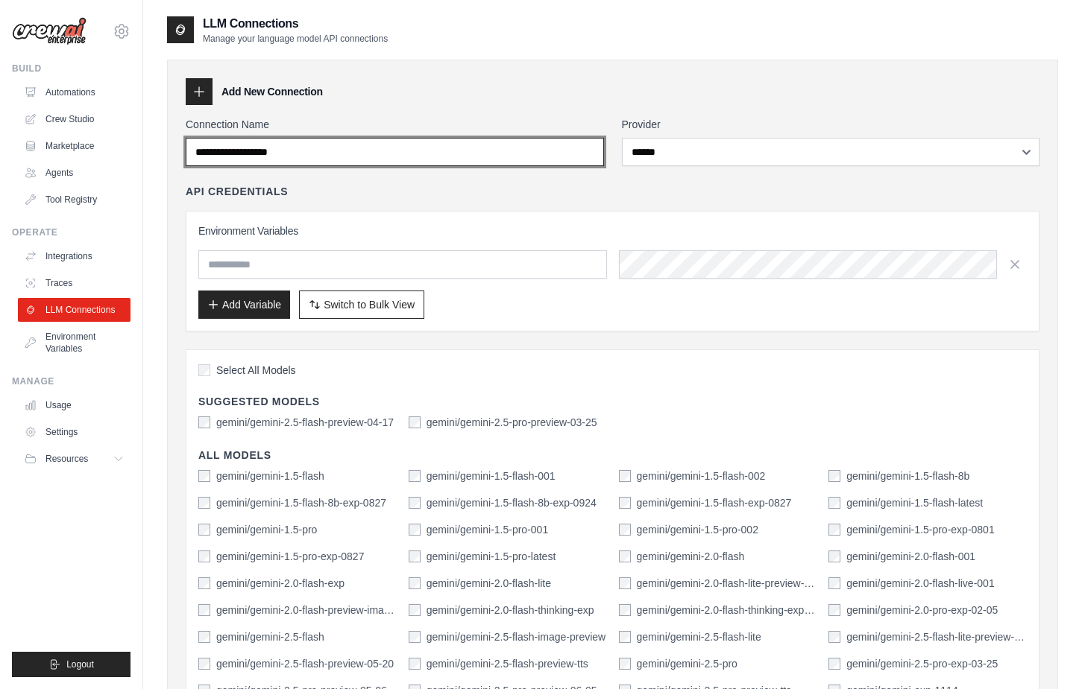
click at [218, 154] on input "Connection Name" at bounding box center [395, 152] width 418 height 28
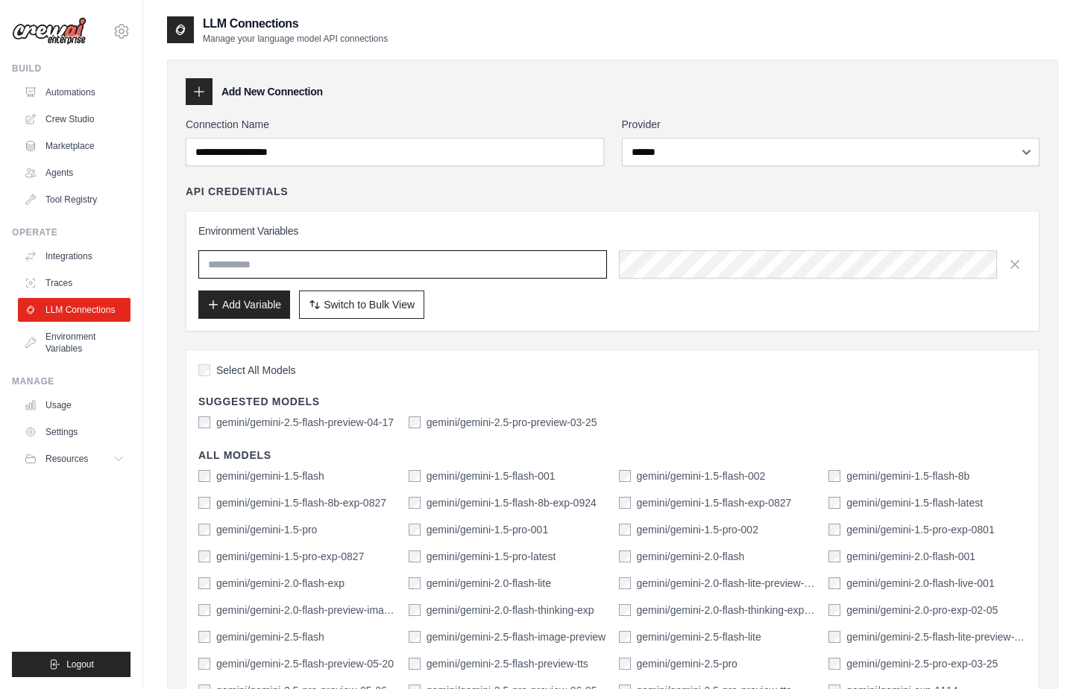
click at [448, 265] on input "text" at bounding box center [402, 264] width 408 height 28
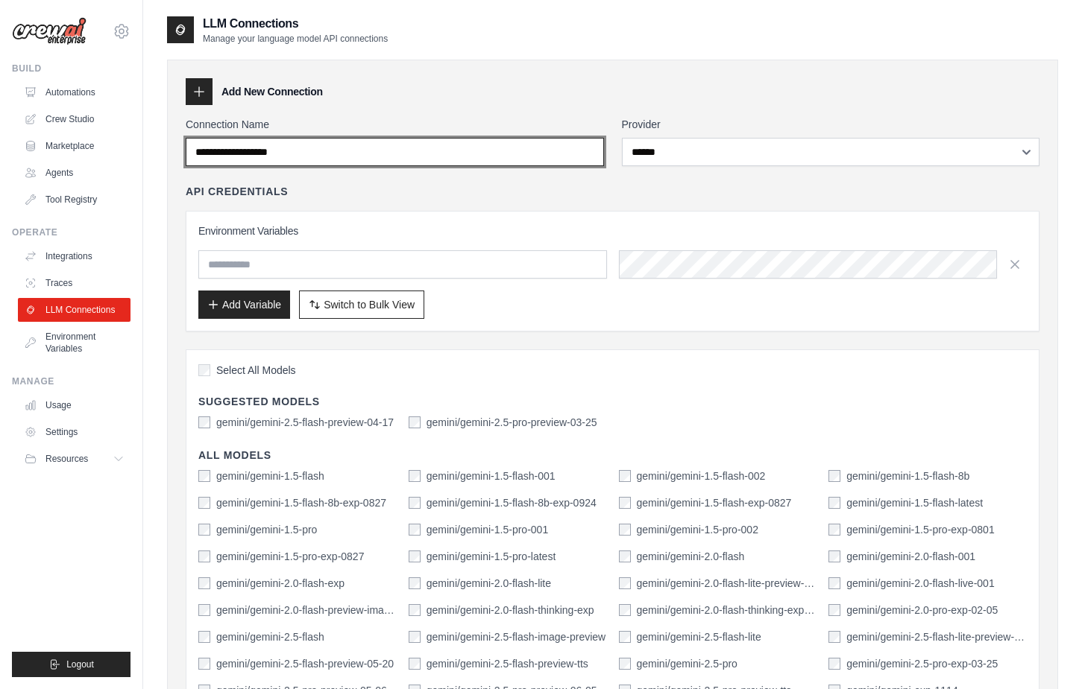
drag, startPoint x: 330, startPoint y: 157, endPoint x: 162, endPoint y: 121, distance: 171.6
click at [162, 121] on div "**********" at bounding box center [612, 573] width 938 height 1116
type input "******"
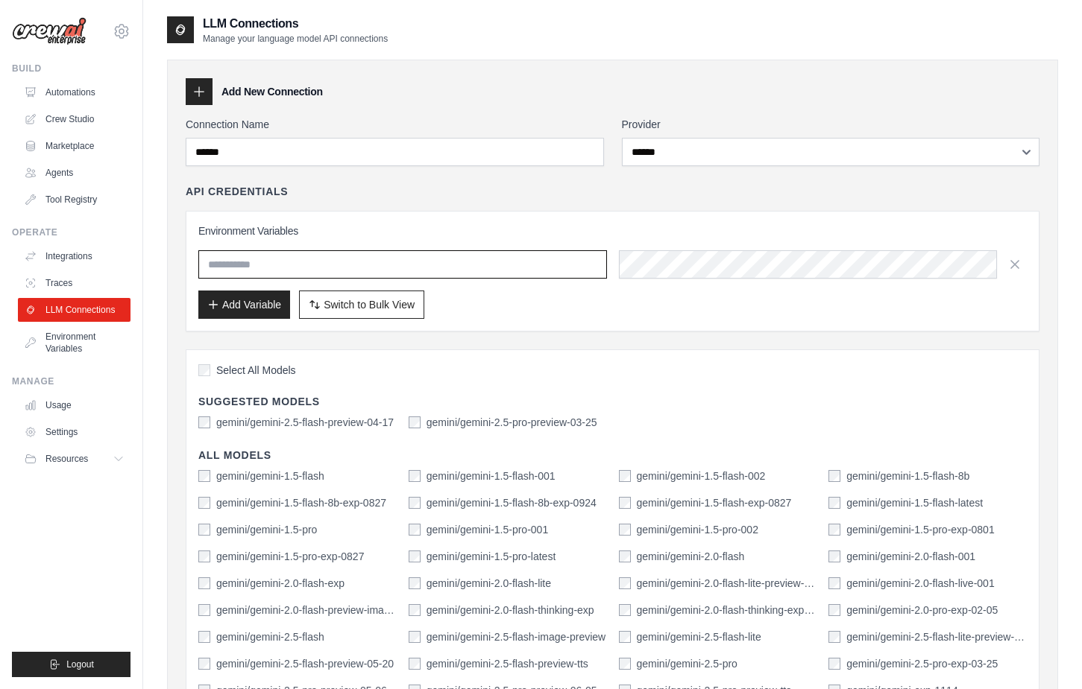
click at [268, 256] on input "text" at bounding box center [402, 264] width 408 height 28
